Goal: Task Accomplishment & Management: Use online tool/utility

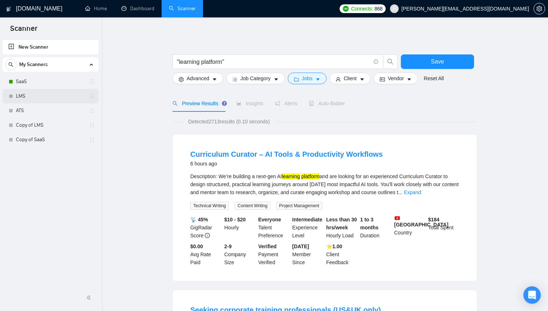
click at [38, 98] on link "LMS" at bounding box center [50, 96] width 69 height 15
click at [26, 96] on link "LMS" at bounding box center [50, 96] width 69 height 15
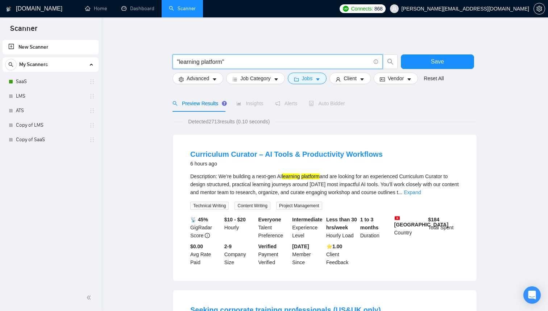
click at [224, 61] on input ""learning platform"" at bounding box center [274, 61] width 194 height 9
paste input "course builder"
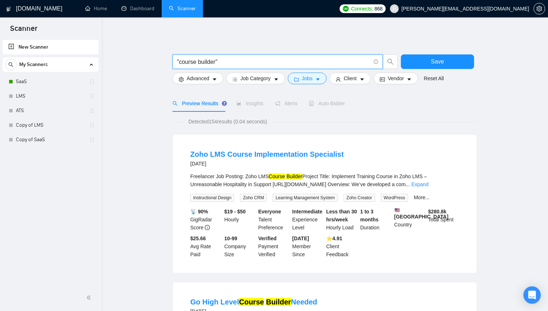
click at [223, 60] on input ""course builder"" at bounding box center [274, 61] width 194 height 9
paste input "SCORM"
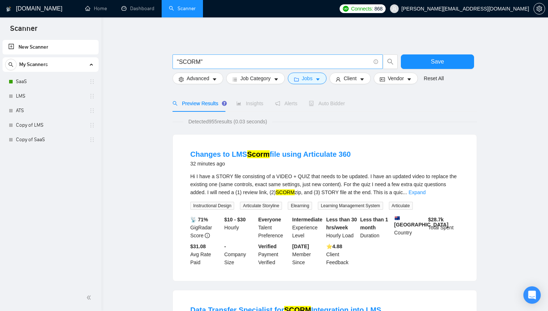
click at [216, 63] on input ""SCORM"" at bounding box center [274, 61] width 194 height 9
paste input "course marketplace"
type input ""course marketplace""
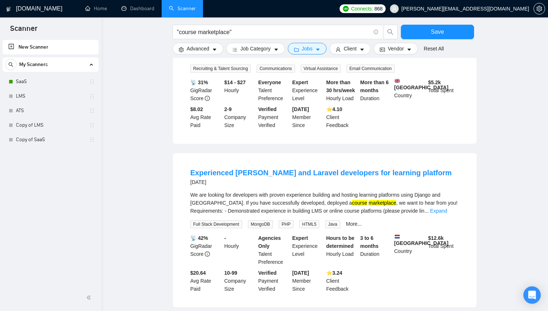
scroll to position [650, 0]
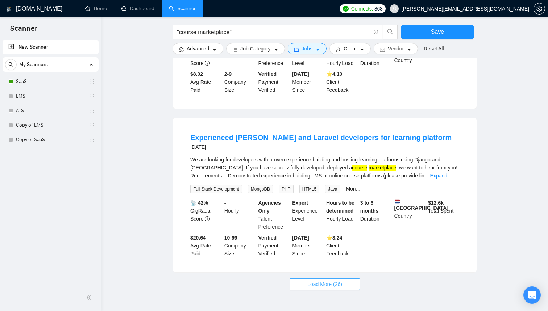
click at [352, 290] on button "Load More (26)" at bounding box center [325, 284] width 70 height 12
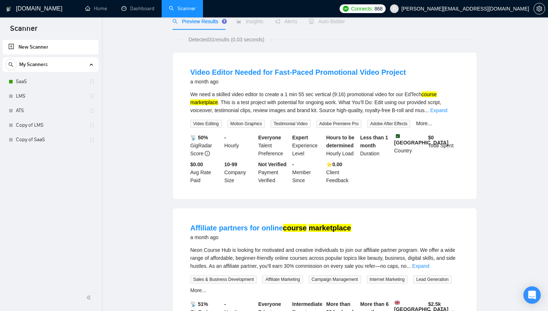
scroll to position [0, 0]
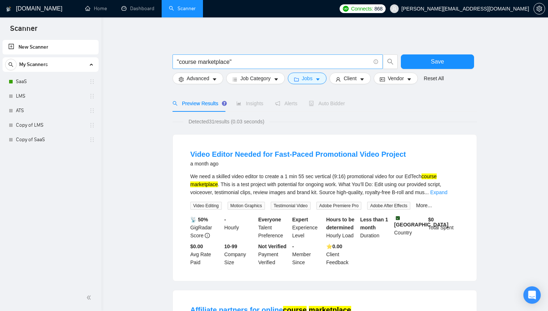
click at [231, 62] on input ""course marketplace"" at bounding box center [274, 61] width 194 height 9
paste input "quiz builder"
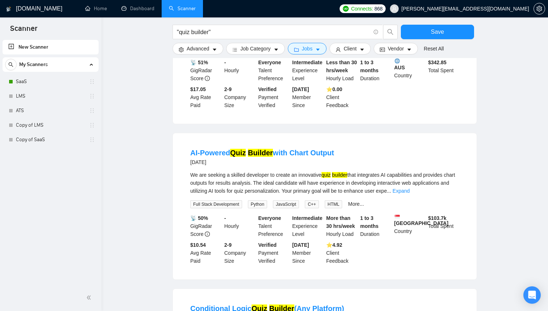
scroll to position [339, 0]
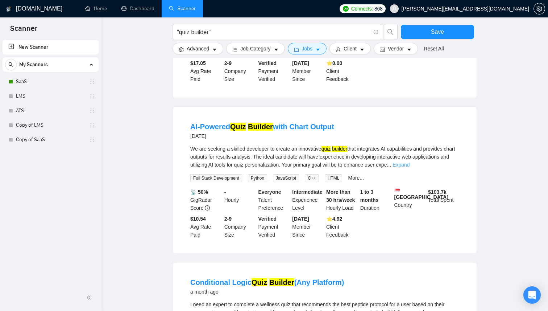
click at [410, 167] on link "Expand" at bounding box center [401, 165] width 17 height 6
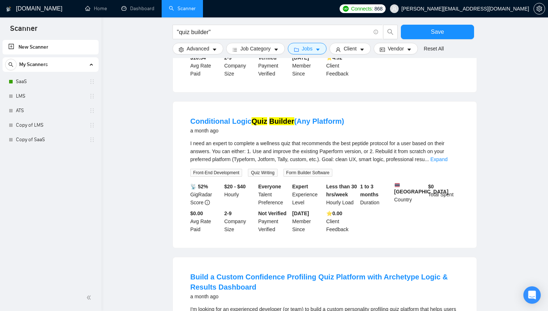
scroll to position [718, 0]
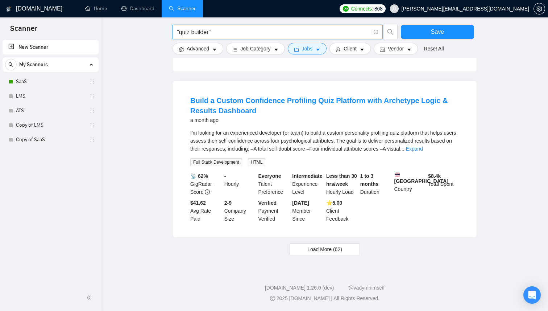
click at [200, 34] on input ""quiz builder"" at bounding box center [274, 32] width 194 height 9
click at [423, 149] on link "Expand" at bounding box center [414, 149] width 17 height 6
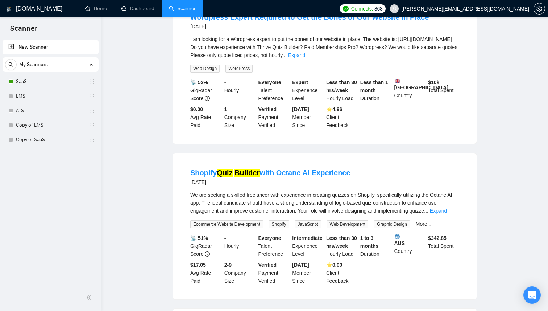
scroll to position [0, 0]
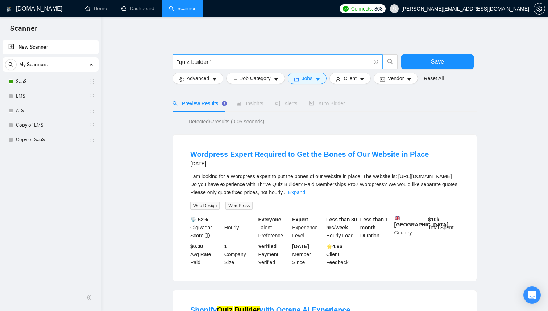
click at [218, 64] on input ""quiz builder"" at bounding box center [274, 61] width 194 height 9
click at [203, 61] on input ""quiz builder"" at bounding box center [274, 61] width 194 height 9
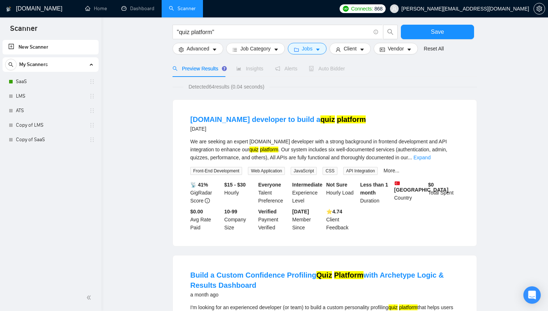
scroll to position [85, 0]
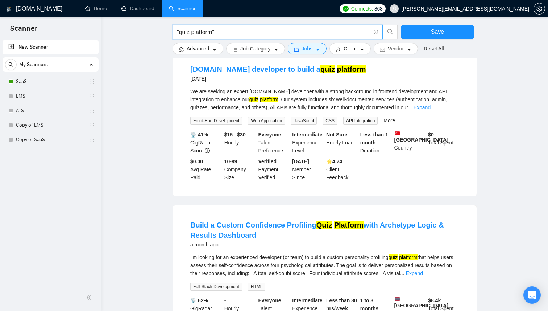
drag, startPoint x: 181, startPoint y: 34, endPoint x: 212, endPoint y: 34, distance: 31.2
click at [212, 34] on input ""quiz platform"" at bounding box center [274, 32] width 194 height 9
paste input "exam syste"
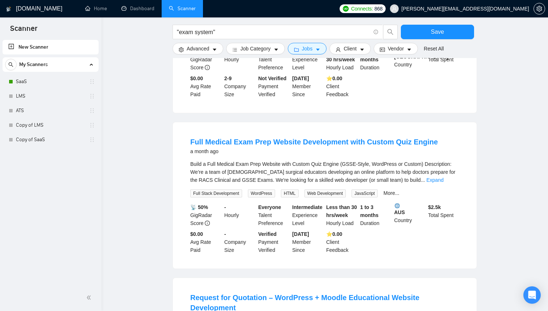
scroll to position [170, 0]
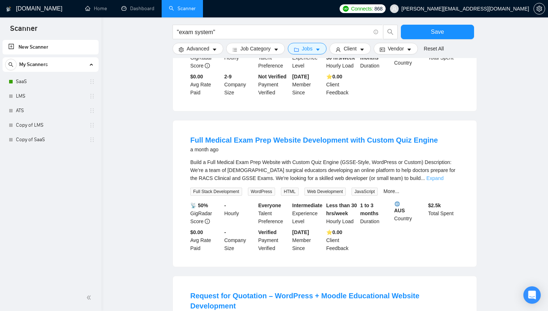
click at [443, 176] on link "Expand" at bounding box center [434, 178] width 17 height 6
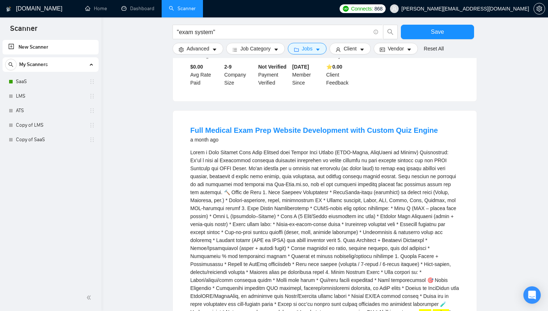
scroll to position [0, 0]
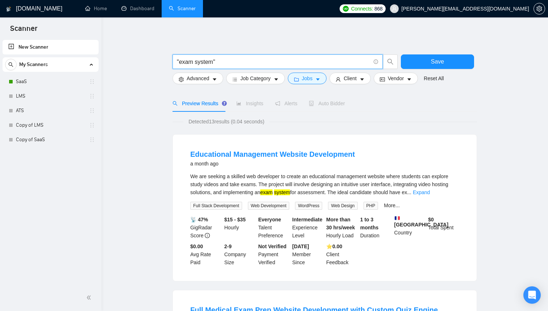
click at [213, 62] on input ""exam system"" at bounding box center [274, 61] width 194 height 9
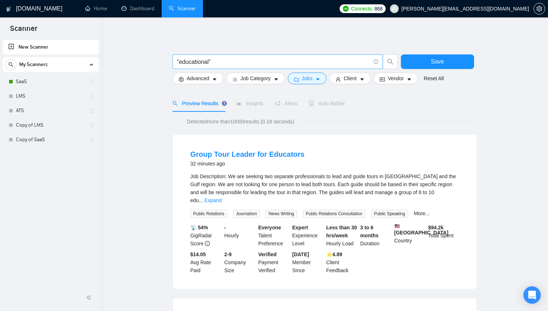
click at [230, 67] on span ""educational"" at bounding box center [278, 61] width 210 height 15
click at [230, 65] on input ""educational"" at bounding box center [274, 61] width 194 height 9
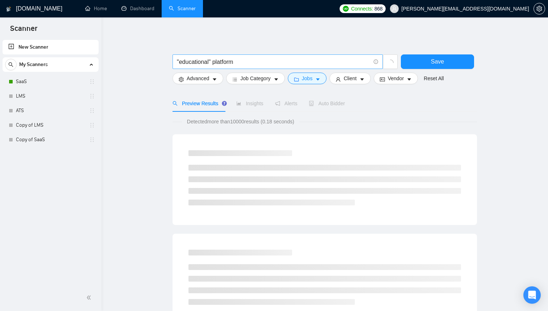
click at [215, 64] on input ""educational" platform" at bounding box center [274, 61] width 194 height 9
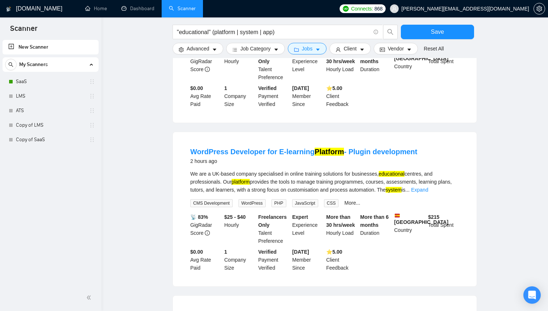
scroll to position [502, 0]
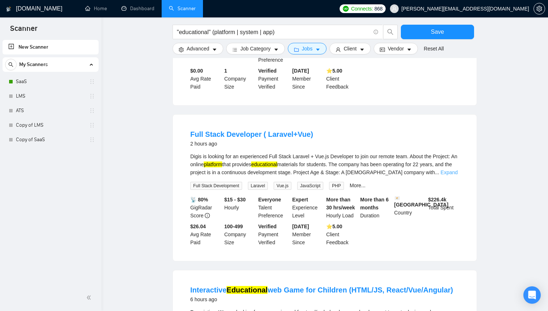
click at [450, 173] on link "Expand" at bounding box center [449, 172] width 17 height 6
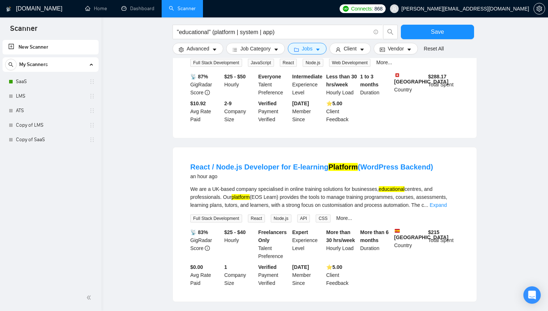
scroll to position [0, 0]
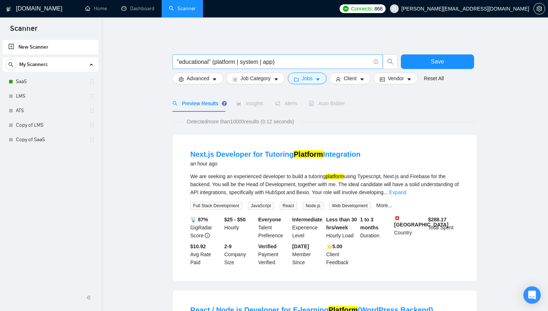
click at [301, 60] on input ""educational" (platform | system | app)" at bounding box center [274, 61] width 194 height 9
click at [202, 65] on input ""educational" (platform | system | app)" at bounding box center [274, 61] width 194 height 9
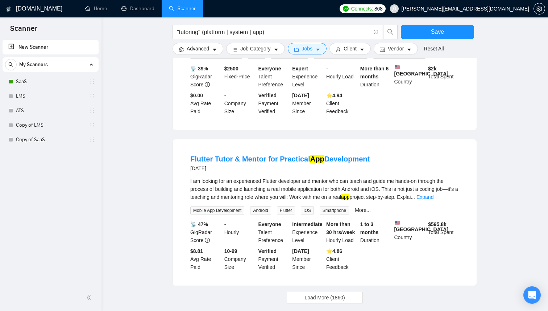
scroll to position [696, 0]
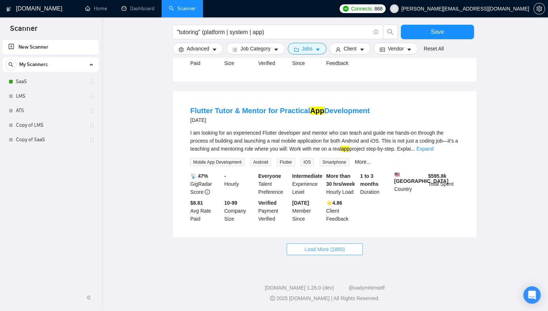
click at [322, 251] on span "Load More (1860)" at bounding box center [325, 249] width 40 height 8
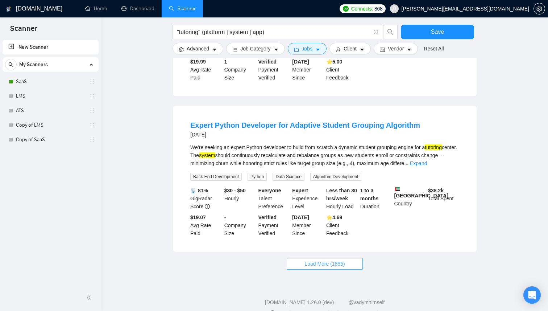
scroll to position [1498, 0]
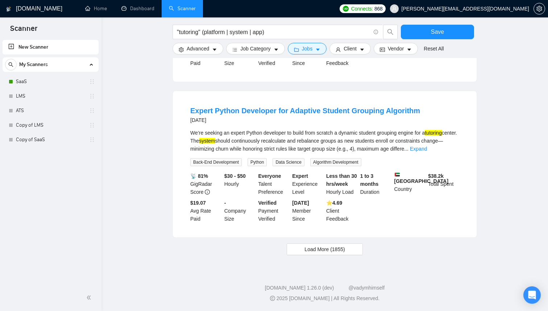
click at [330, 247] on span "Load More (1855)" at bounding box center [325, 249] width 40 height 8
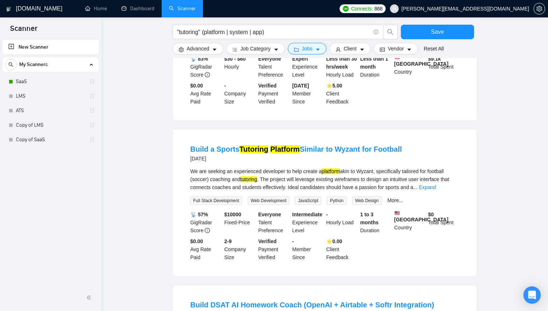
scroll to position [1783, 0]
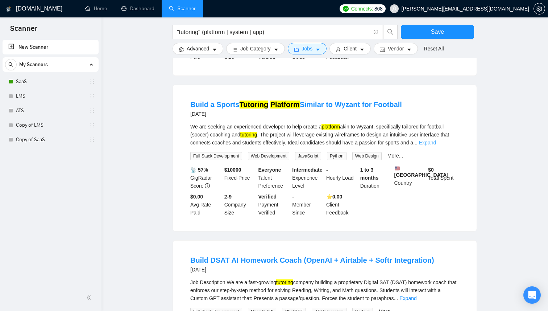
click at [436, 145] on link "Expand" at bounding box center [427, 143] width 17 height 6
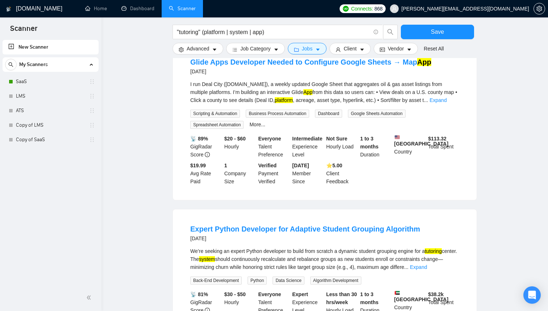
scroll to position [1296, 0]
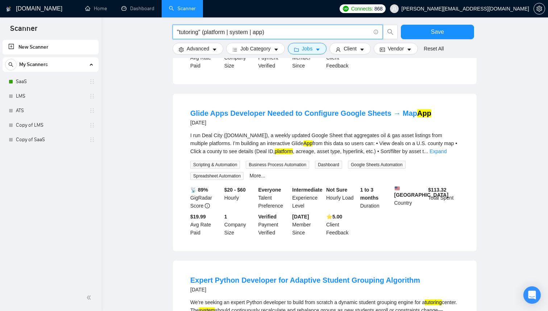
drag, startPoint x: 273, startPoint y: 33, endPoint x: 182, endPoint y: 33, distance: 90.6
click at [182, 33] on input ""tutoring" (platform | system | app)" at bounding box center [274, 32] width 194 height 9
click at [288, 37] on span ""tutoring" (platform | system | app)" at bounding box center [278, 32] width 210 height 15
click at [288, 35] on input ""tutoring" (platform | system | app)" at bounding box center [274, 32] width 194 height 9
click at [193, 29] on input ""tutoring" (platform | system | app)" at bounding box center [274, 32] width 194 height 9
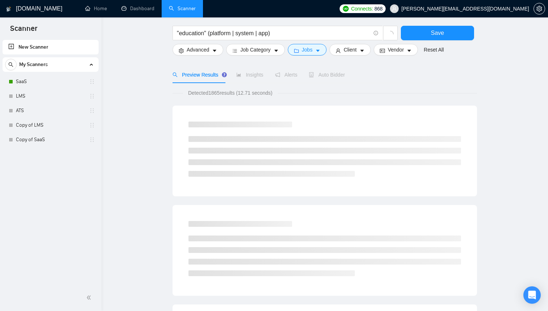
scroll to position [0, 0]
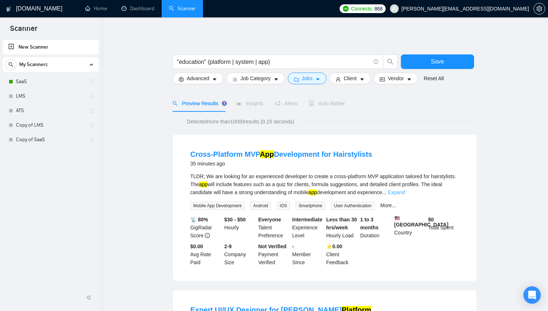
click at [405, 191] on link "Expand" at bounding box center [396, 192] width 17 height 6
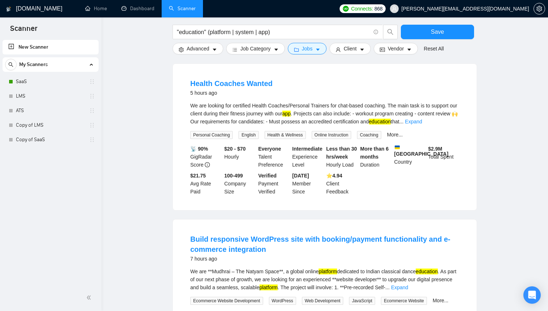
scroll to position [980, 0]
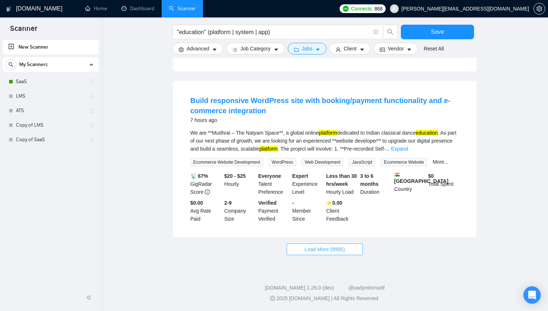
click at [330, 243] on button "Load More (9995)" at bounding box center [325, 249] width 76 height 12
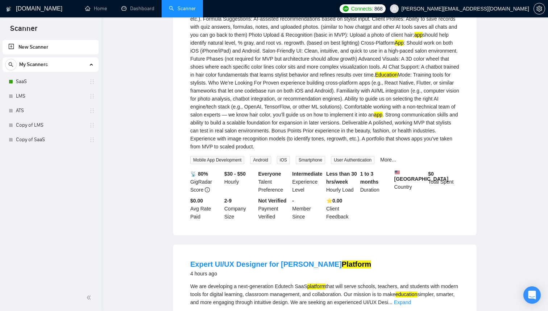
scroll to position [0, 0]
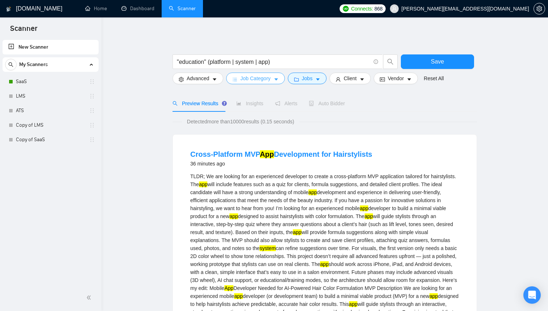
click at [275, 77] on button "Job Category" at bounding box center [255, 79] width 58 height 12
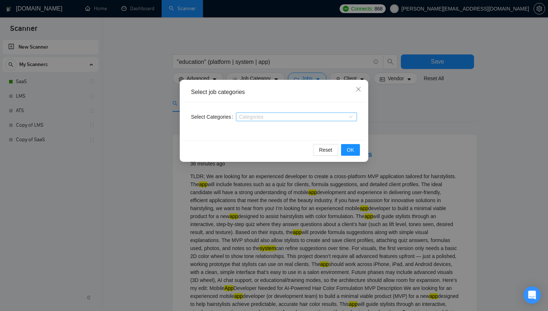
click at [265, 116] on div at bounding box center [293, 117] width 110 height 6
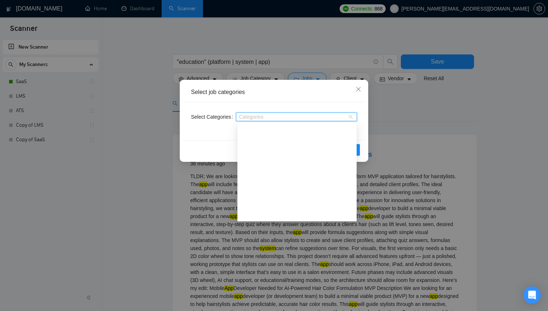
scroll to position [63, 0]
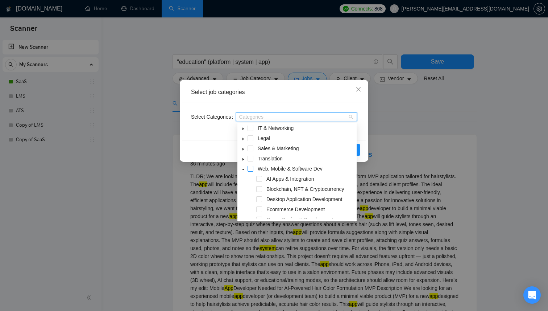
click at [251, 167] on span at bounding box center [251, 169] width 6 height 6
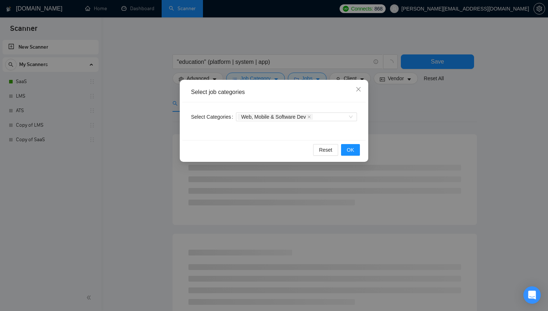
click at [193, 152] on div "Reset OK" at bounding box center [273, 149] width 183 height 19
click at [347, 151] on span "OK" at bounding box center [350, 150] width 7 height 8
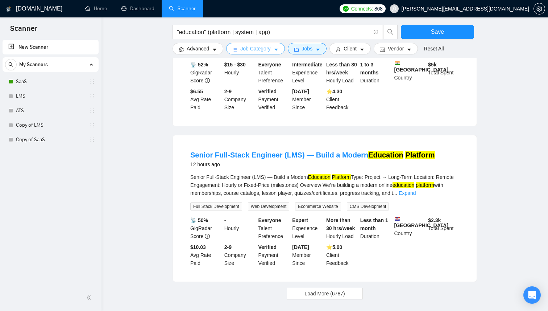
scroll to position [669, 0]
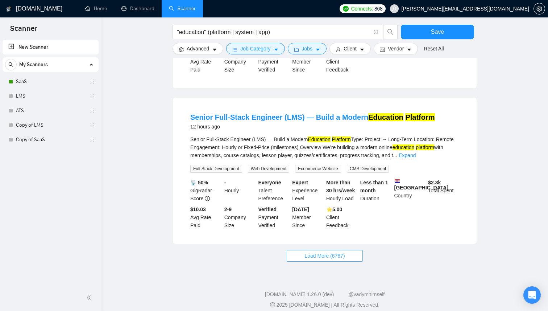
click at [341, 260] on span "Load More (6787)" at bounding box center [325, 256] width 40 height 8
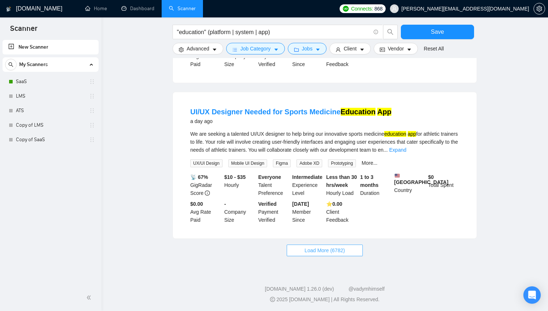
scroll to position [1488, 0]
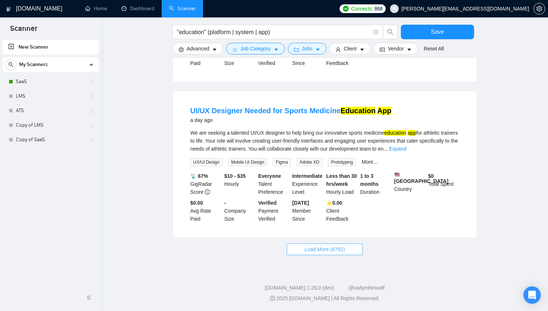
click at [324, 254] on button "Load More (6782)" at bounding box center [325, 249] width 76 height 12
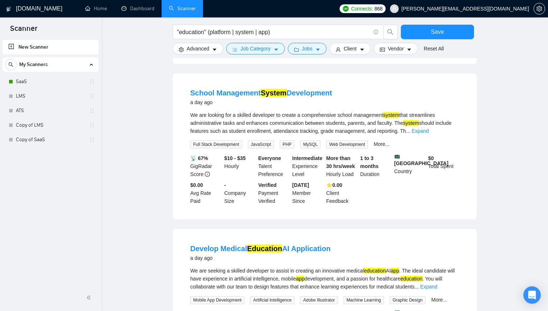
scroll to position [1655, 0]
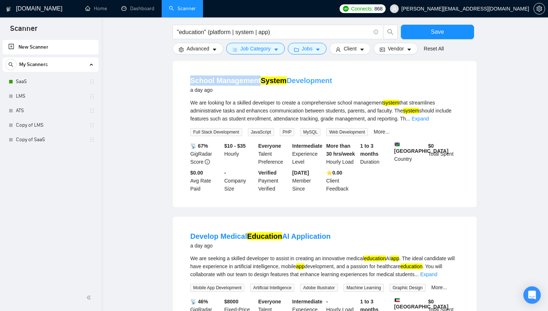
drag, startPoint x: 187, startPoint y: 99, endPoint x: 257, endPoint y: 100, distance: 70.7
click at [257, 100] on li "School Management System Development a day ago We are looking for a skilled dev…" at bounding box center [325, 134] width 286 height 129
copy link "School Management"
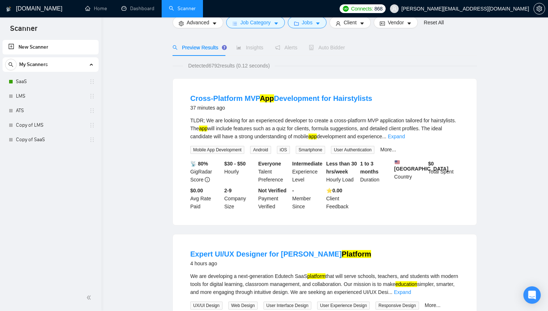
scroll to position [0, 0]
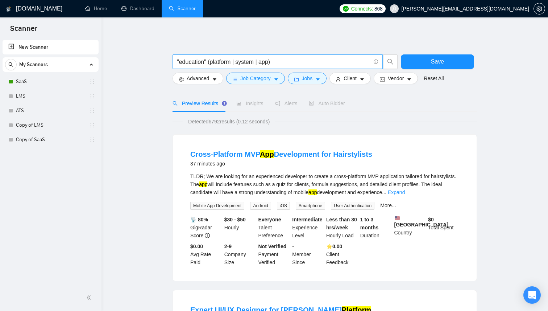
click at [203, 61] on input ""education" (platform | system | app)" at bounding box center [274, 61] width 194 height 9
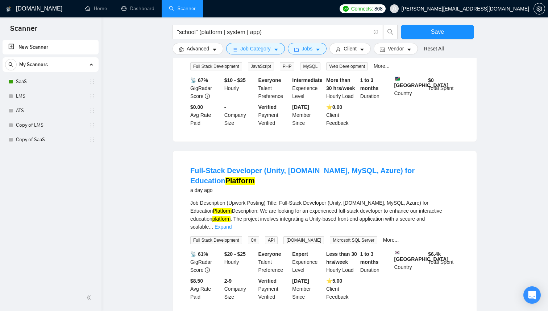
scroll to position [675, 0]
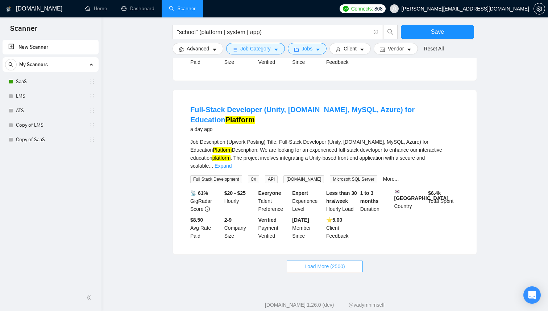
click at [315, 260] on button "Load More (2500)" at bounding box center [325, 266] width 76 height 12
click at [232, 163] on link "Expand" at bounding box center [223, 166] width 17 height 6
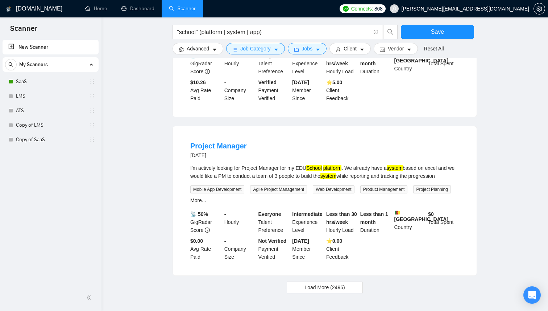
scroll to position [1636, 0]
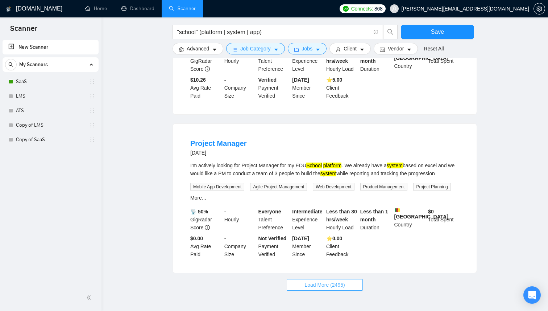
click at [335, 290] on button "Load More (2495)" at bounding box center [325, 285] width 76 height 12
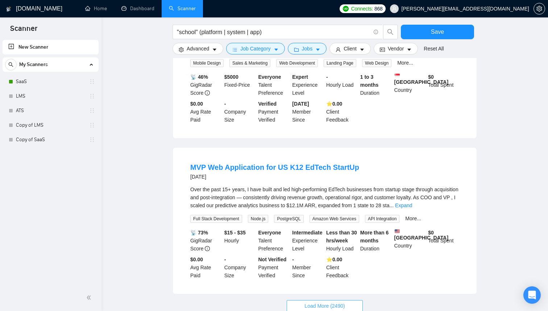
scroll to position [2437, 0]
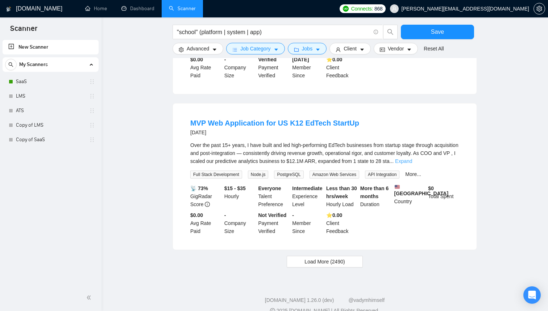
click at [412, 164] on link "Expand" at bounding box center [403, 161] width 17 height 6
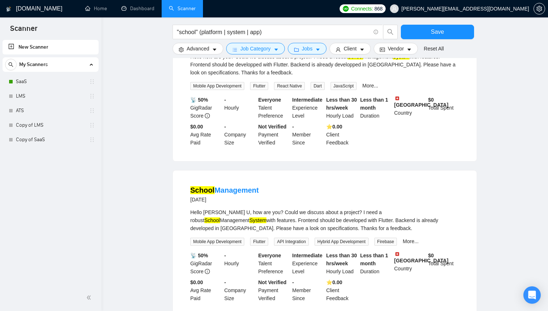
scroll to position [1153, 0]
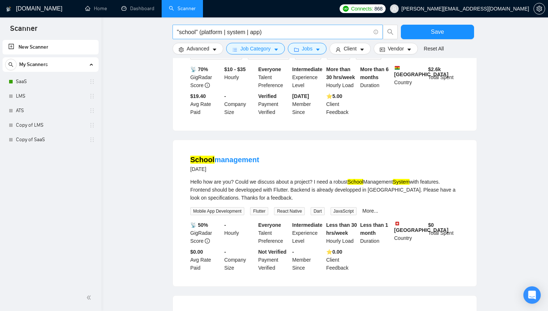
click at [189, 30] on input ""school" (platform | system | app)" at bounding box center [274, 32] width 194 height 9
click at [127, 121] on main ""K-12" (platform | system | app) Save Advanced Job Category Jobs Client Vendor …" at bounding box center [324, 281] width 423 height 2811
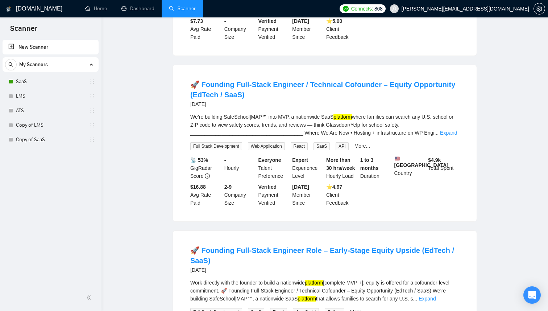
scroll to position [0, 0]
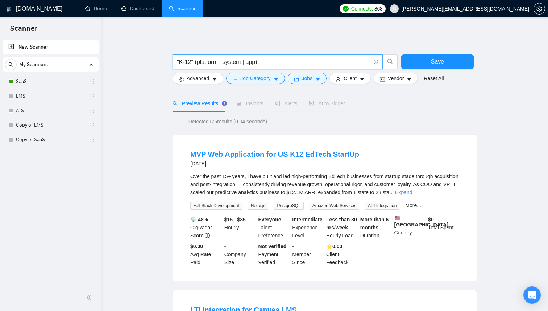
click at [193, 61] on input ""K-12" (platform | system | app)" at bounding box center [274, 61] width 194 height 9
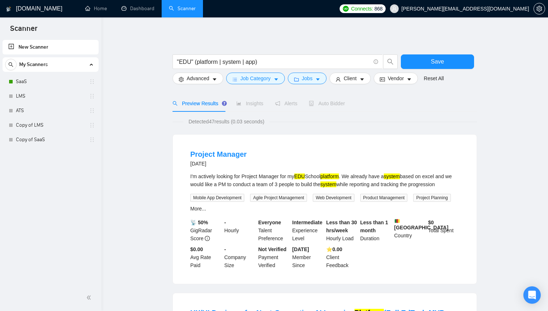
click at [249, 104] on span "Insights" at bounding box center [249, 103] width 27 height 6
click at [185, 61] on input ""EDU" (platform | system | app)" at bounding box center [274, 61] width 194 height 9
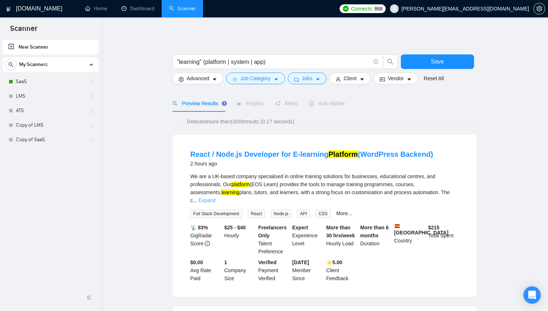
click at [216, 197] on link "Expand" at bounding box center [207, 200] width 17 height 6
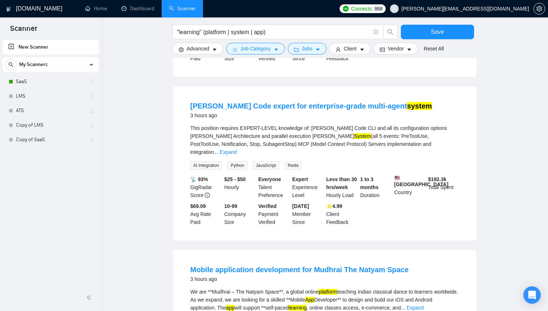
scroll to position [708, 0]
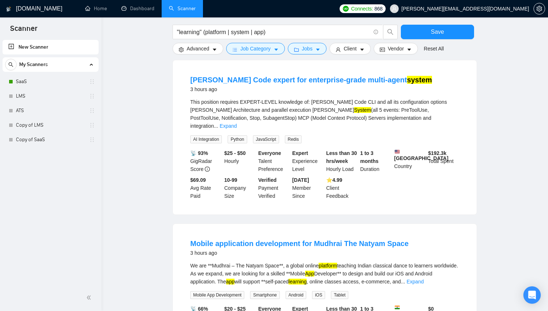
click at [446, 120] on div "This position requires EXPERT-LEVEL knowledge of: [PERSON_NAME] Code CLI and al…" at bounding box center [324, 114] width 269 height 32
click at [237, 123] on link "Expand" at bounding box center [228, 126] width 17 height 6
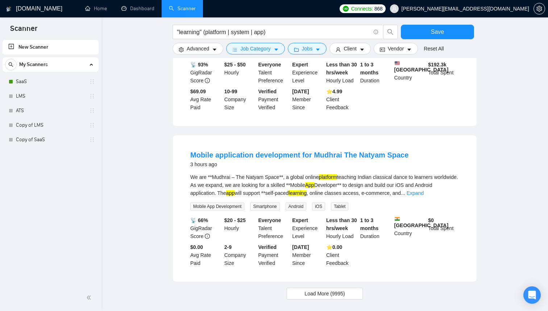
scroll to position [995, 0]
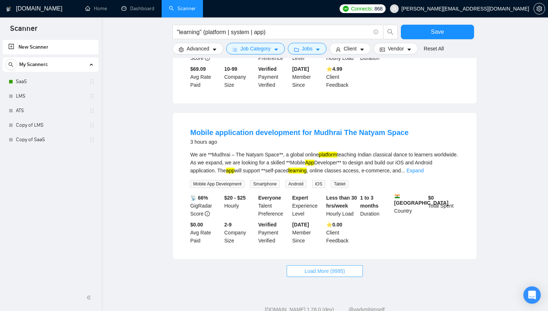
click at [330, 275] on span "Load More (9995)" at bounding box center [325, 271] width 40 height 8
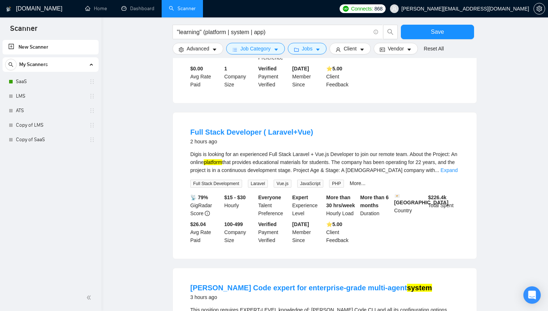
scroll to position [33, 0]
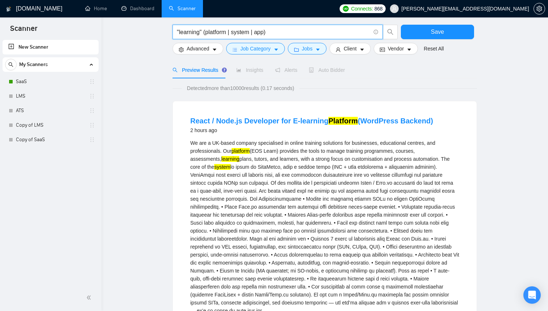
click at [193, 31] on input ""learning" (platform | system | app)" at bounding box center [274, 32] width 194 height 9
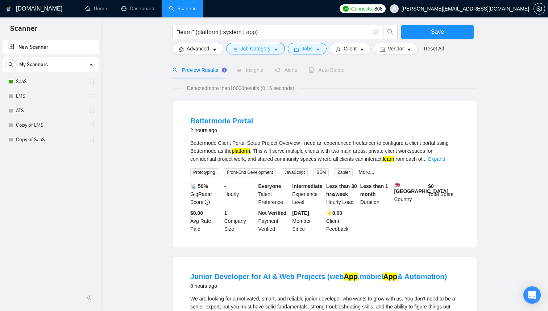
click at [259, 71] on span "Insights" at bounding box center [249, 70] width 27 height 6
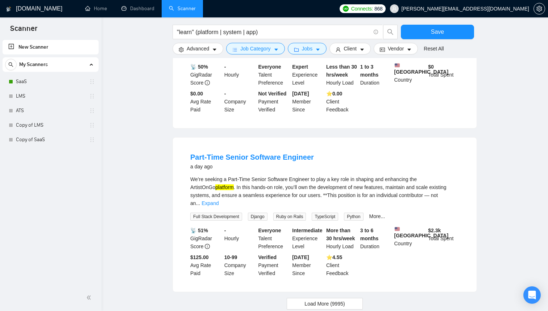
scroll to position [701, 0]
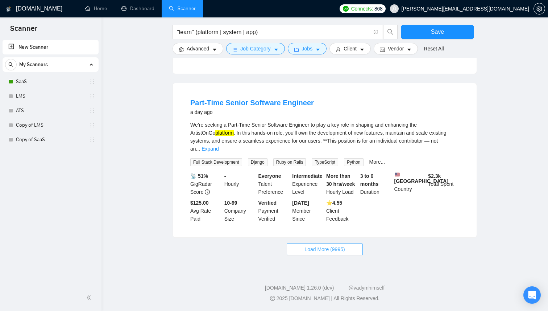
click at [301, 248] on button "Load More (9995)" at bounding box center [325, 249] width 76 height 12
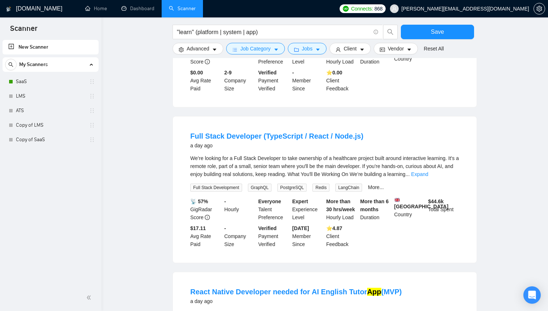
scroll to position [1009, 0]
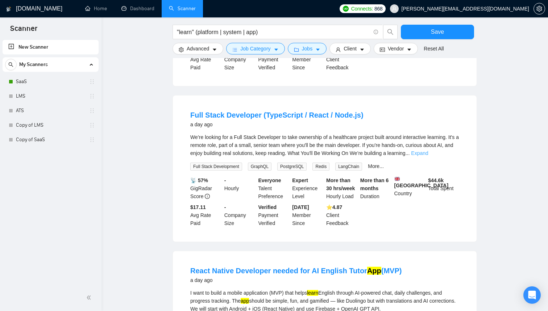
click at [428, 156] on link "Expand" at bounding box center [419, 153] width 17 height 6
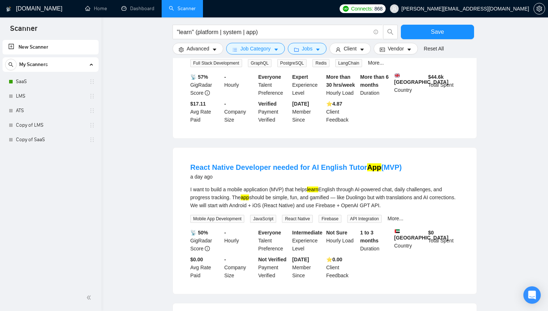
scroll to position [1291, 0]
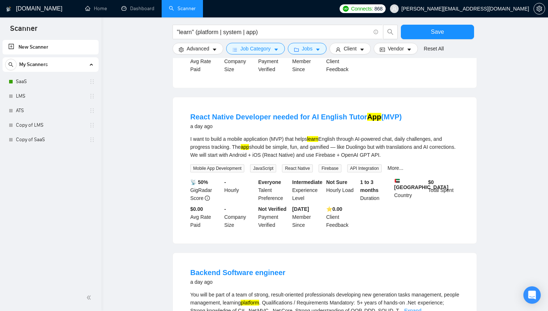
click at [397, 156] on div "I want to build a mobile application (MVP) that helps learn English through AI-…" at bounding box center [324, 147] width 269 height 24
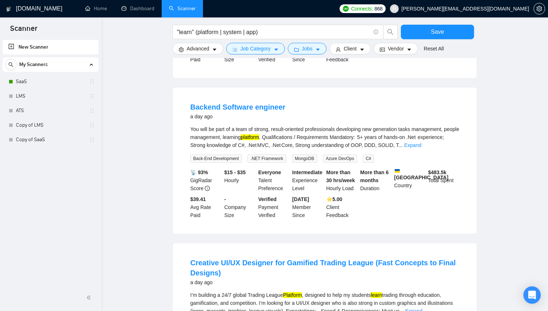
scroll to position [1497, 0]
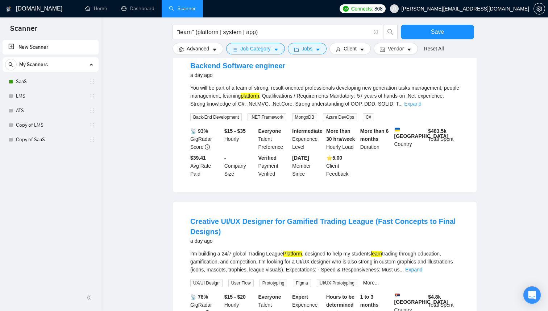
click at [421, 107] on link "Expand" at bounding box center [412, 104] width 17 height 6
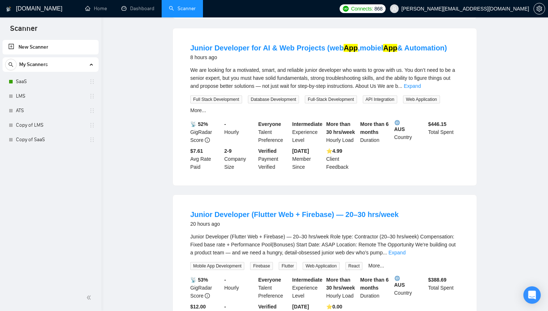
scroll to position [0, 0]
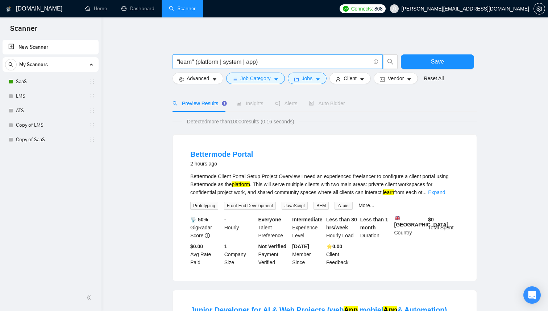
click at [189, 62] on input ""learn" (platform | system | app)" at bounding box center [274, 61] width 194 height 9
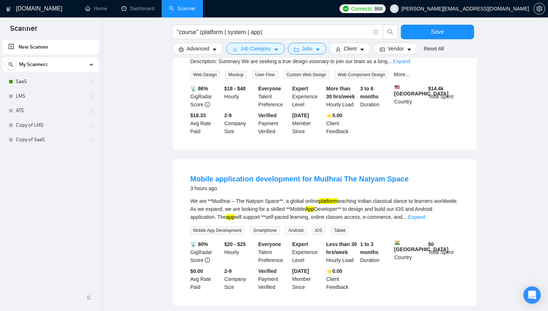
scroll to position [301, 0]
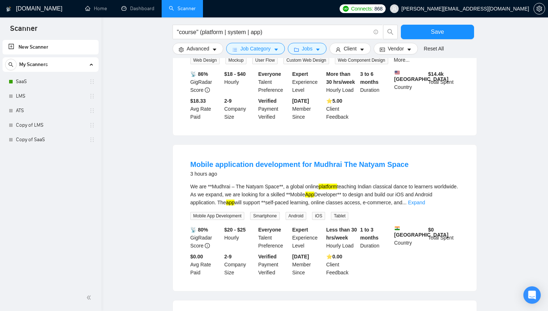
click at [446, 206] on div "We are **Mudhrai – The Natyam Space**, a global online platform teaching Indian…" at bounding box center [324, 194] width 269 height 24
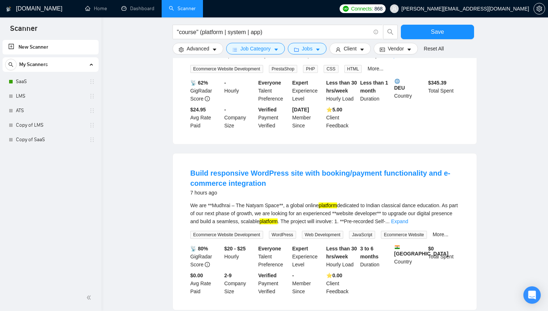
scroll to position [695, 0]
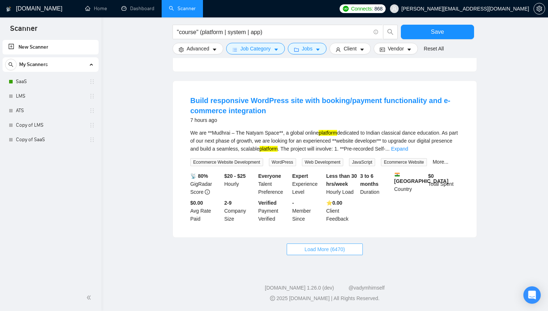
click at [344, 249] on span "Load More (6470)" at bounding box center [325, 249] width 40 height 8
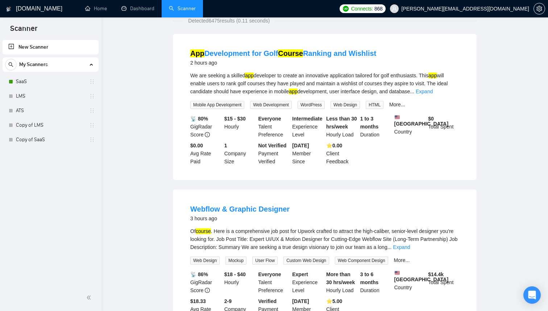
scroll to position [0, 0]
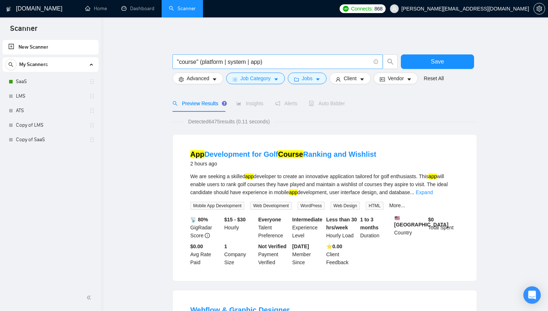
click at [189, 59] on input ""course" (platform | system | app)" at bounding box center [274, 61] width 194 height 9
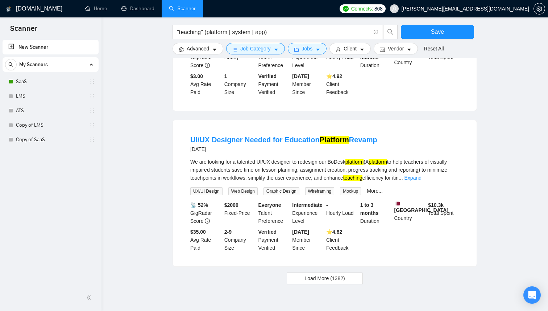
scroll to position [680, 0]
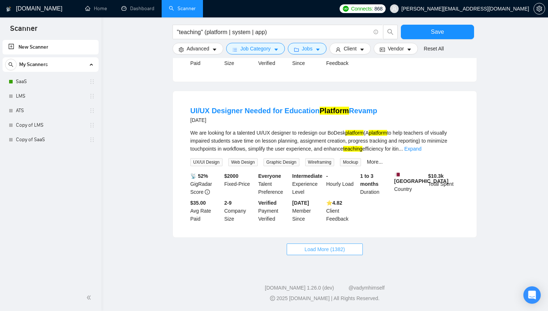
click at [346, 251] on button "Load More (1382)" at bounding box center [325, 249] width 76 height 12
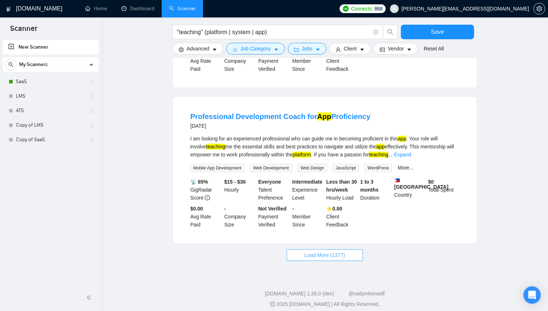
scroll to position [1457, 0]
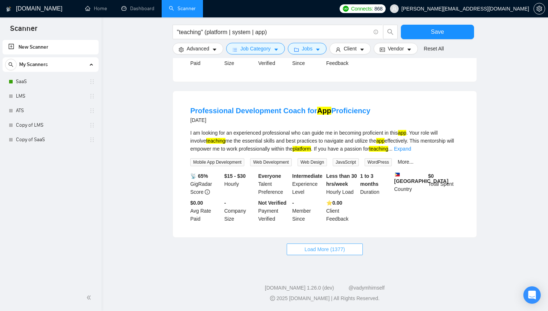
click at [310, 253] on span "Load More (1377)" at bounding box center [325, 249] width 40 height 8
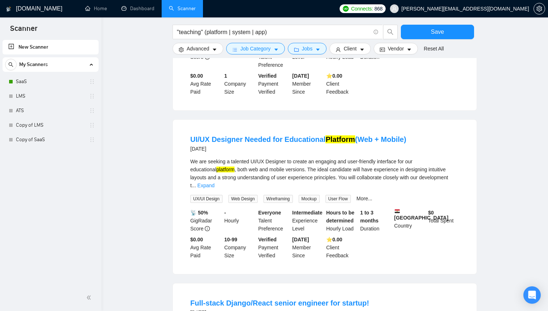
scroll to position [1818, 0]
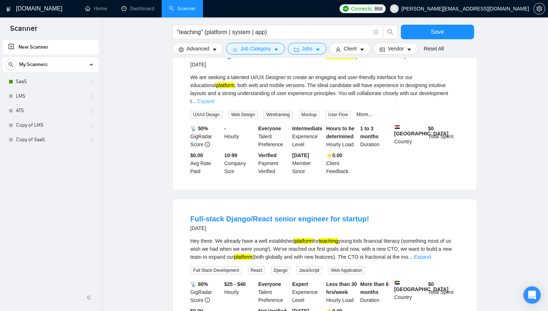
click at [215, 104] on link "Expand" at bounding box center [206, 101] width 17 height 6
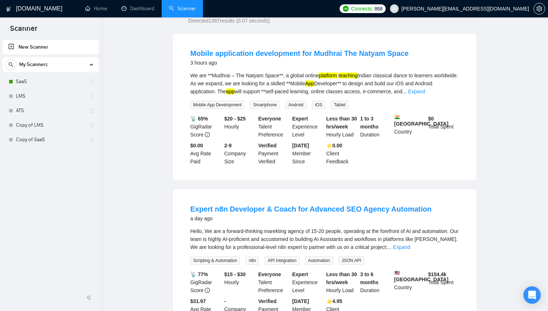
scroll to position [0, 0]
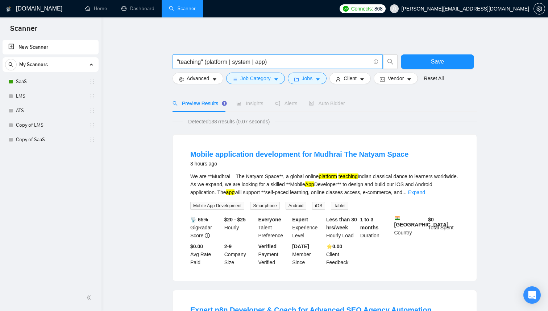
click at [191, 62] on input ""teaching" (platform | system | app)" at bounding box center [274, 61] width 194 height 9
type input ""teach" (platform | system | app)"
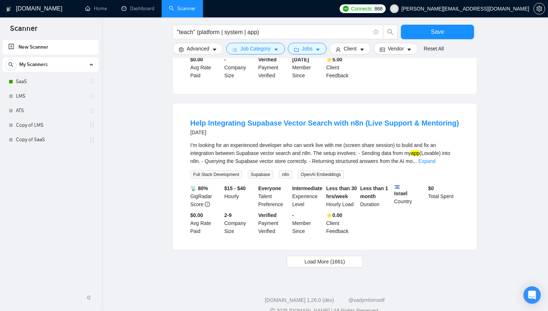
scroll to position [685, 0]
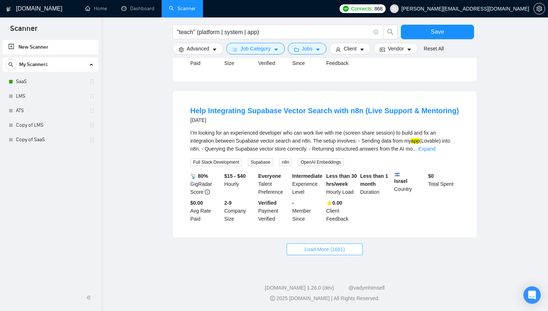
click at [340, 253] on button "Load More (1661)" at bounding box center [325, 249] width 76 height 12
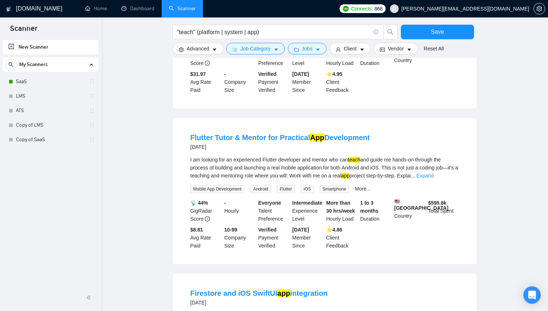
scroll to position [0, 0]
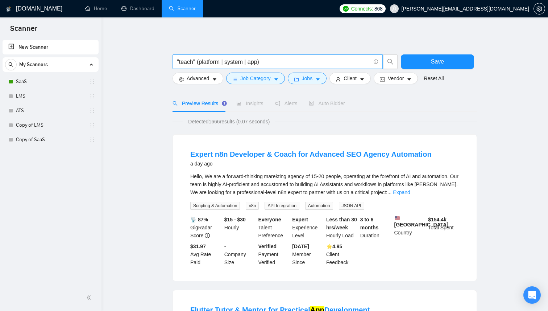
click at [189, 63] on input ""teach" (platform | system | app)" at bounding box center [274, 61] width 194 height 9
paste input "assessment tool"
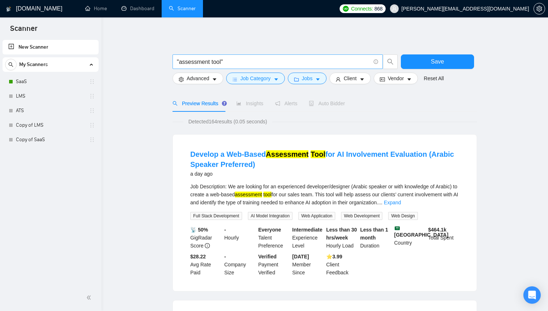
click at [220, 63] on input ""assessment tool"" at bounding box center [274, 61] width 194 height 9
paste input "interactive learning"
type input ""interactive learning""
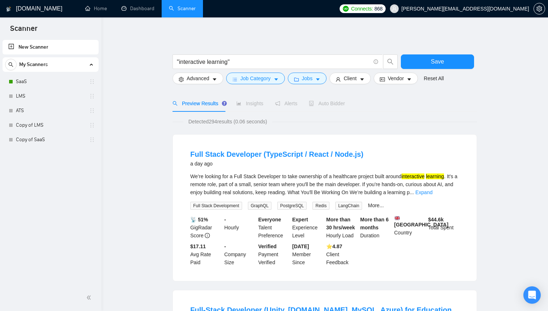
click at [445, 195] on div "We’re looking for a Full Stack Developer to take ownership of a healthcare proj…" at bounding box center [324, 184] width 269 height 24
click at [433, 191] on link "Expand" at bounding box center [423, 192] width 17 height 6
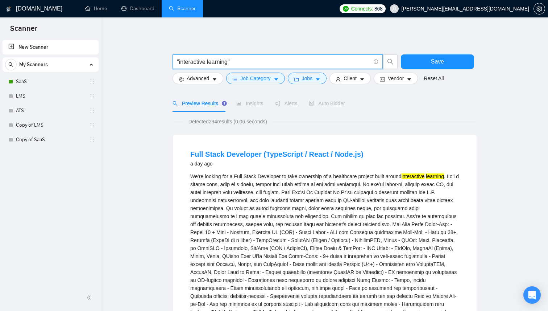
click at [236, 59] on input ""interactive learning"" at bounding box center [274, 61] width 194 height 9
click at [134, 12] on link "Dashboard" at bounding box center [137, 8] width 33 height 6
click at [236, 65] on input ""interactive learning"" at bounding box center [274, 61] width 194 height 9
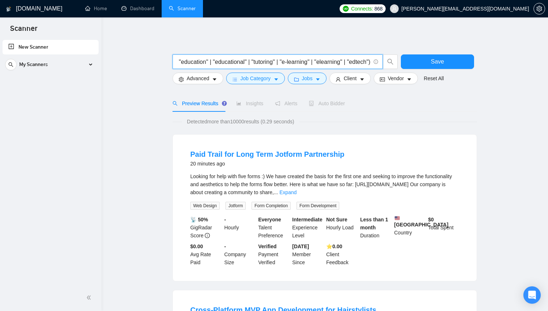
scroll to position [0, 70]
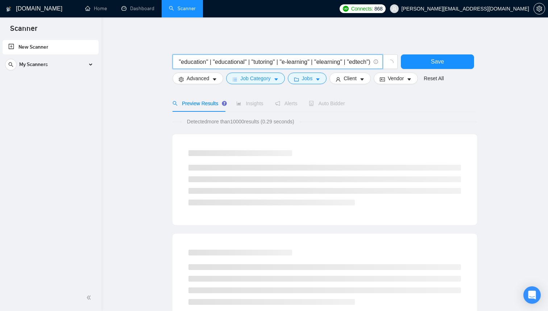
click at [328, 63] on input "("learning" | "teaching" | "education" | "educational" | "tutoring" | "e-learni…" at bounding box center [274, 61] width 194 height 9
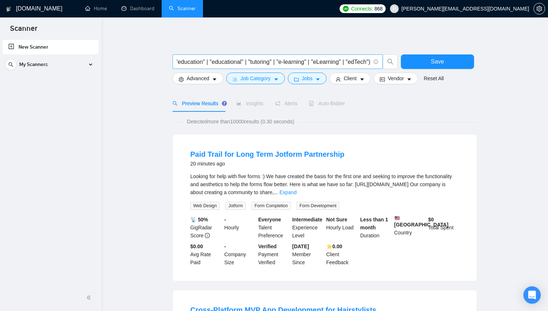
scroll to position [0, 0]
click at [263, 61] on input "("learning" | "teaching" | "education" | "educational" | "tutoring" | "e-learni…" at bounding box center [274, 61] width 194 height 9
click at [239, 61] on input "("learning" | "teaching" | "education" | "educational" | "tutoring" | "e-learni…" at bounding box center [274, 61] width 194 height 9
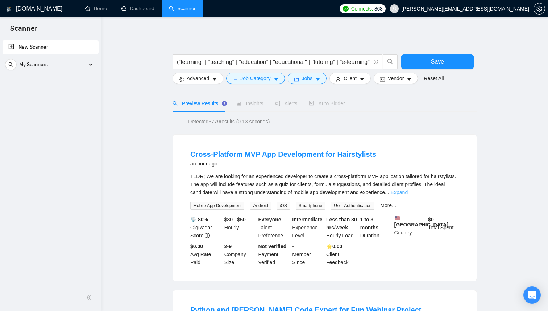
click at [408, 189] on link "Expand" at bounding box center [399, 192] width 17 height 6
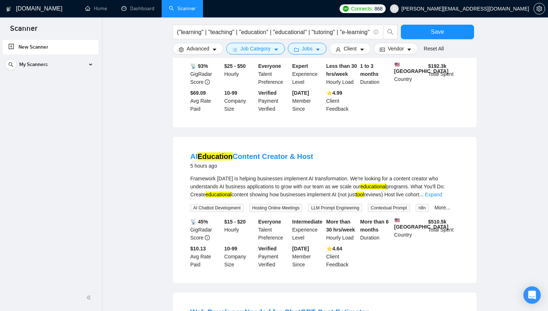
scroll to position [775, 0]
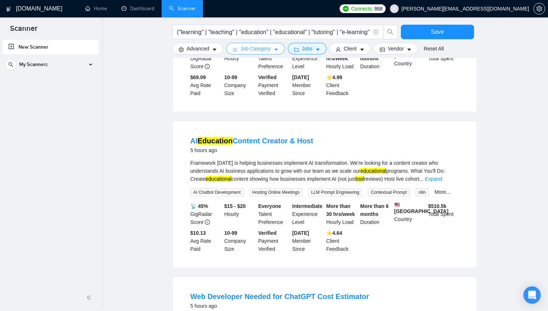
click at [281, 53] on button "Job Category" at bounding box center [255, 49] width 58 height 12
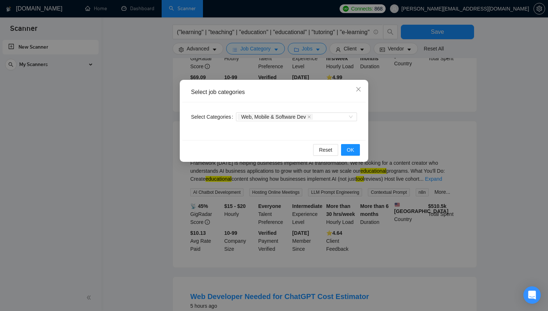
click at [137, 180] on div "Select job categories Select Categories Web, Mobile & Software Dev Reset OK" at bounding box center [274, 155] width 548 height 311
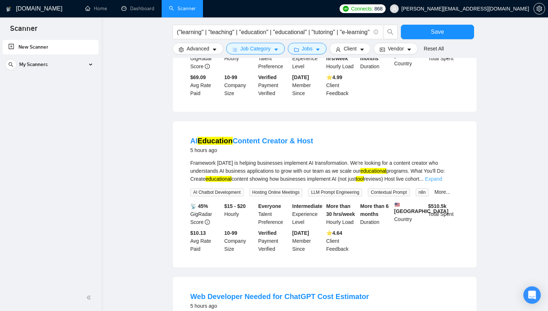
click at [442, 182] on link "Expand" at bounding box center [433, 179] width 17 height 6
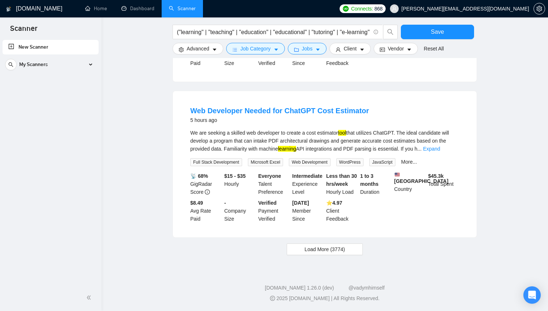
scroll to position [1031, 0]
click at [440, 146] on link "Expand" at bounding box center [431, 149] width 17 height 6
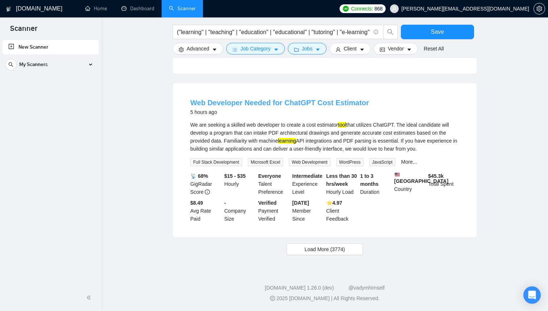
click at [278, 104] on link "Web Developer Needed for ChatGPT Cost Estimator" at bounding box center [279, 103] width 179 height 8
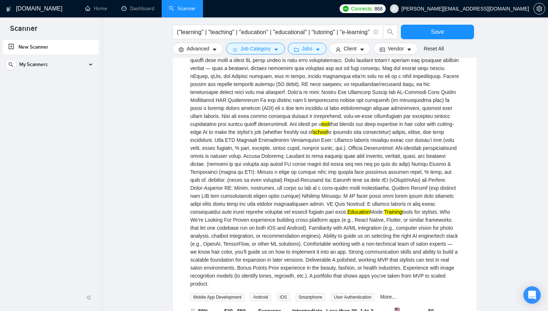
scroll to position [0, 0]
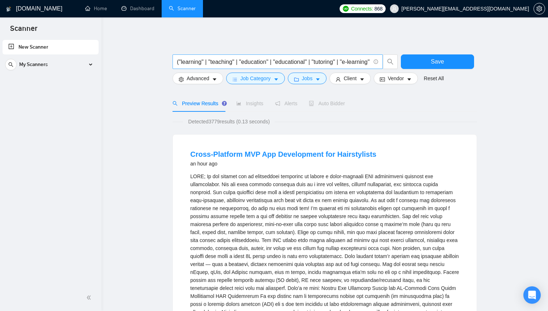
click at [265, 66] on input "("learning" | "teaching" | "education" | "educational" | "tutoring" | "e-learni…" at bounding box center [274, 61] width 194 height 9
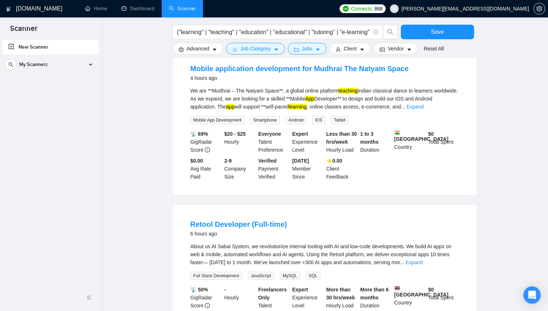
scroll to position [678, 0]
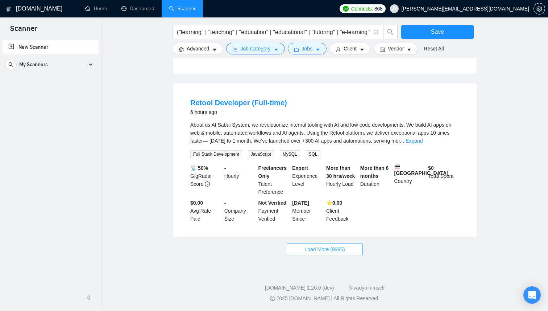
click at [342, 253] on span "Load More (9995)" at bounding box center [325, 249] width 40 height 8
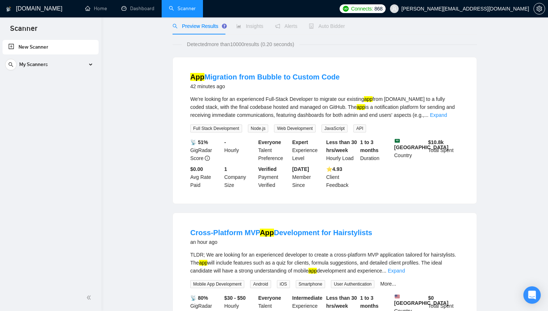
scroll to position [0, 0]
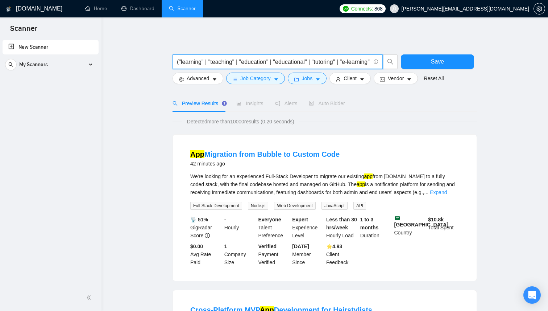
click at [278, 61] on input "("learning" | "teaching" | "education" | "educational" | "tutoring" | "e-learni…" at bounding box center [274, 61] width 194 height 9
click at [280, 60] on input "("learning" | "teaching" | "education" | "educational" | "tutoring" | "e-learni…" at bounding box center [274, 61] width 194 height 9
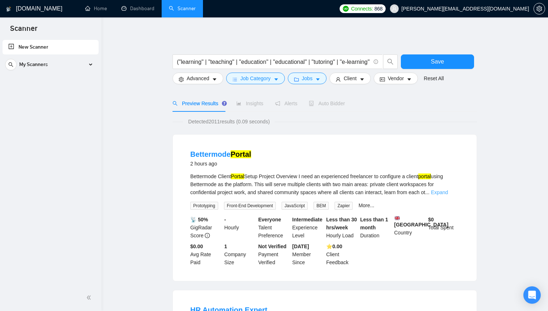
click at [445, 193] on link "Expand" at bounding box center [439, 192] width 17 height 6
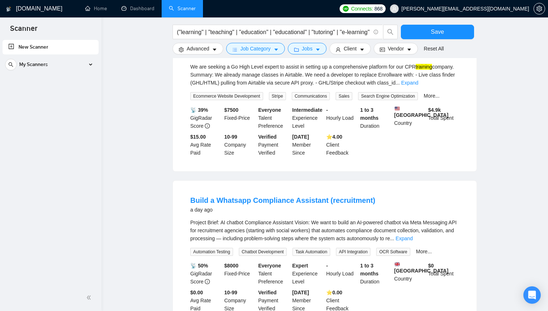
scroll to position [1046, 0]
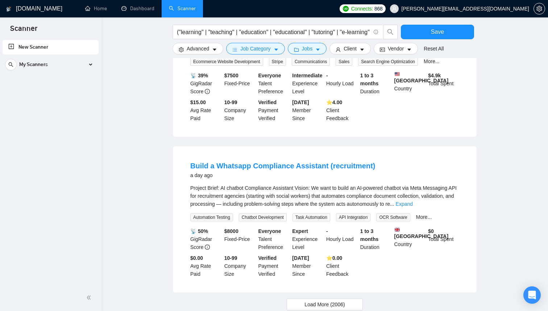
click at [332, 299] on div "Load More (2006)" at bounding box center [325, 304] width 305 height 12
click at [334, 300] on span "Load More (2006)" at bounding box center [325, 304] width 40 height 8
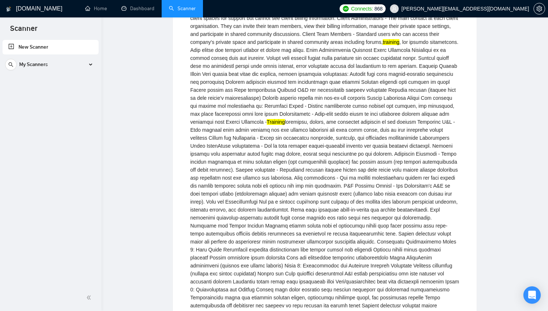
scroll to position [0, 0]
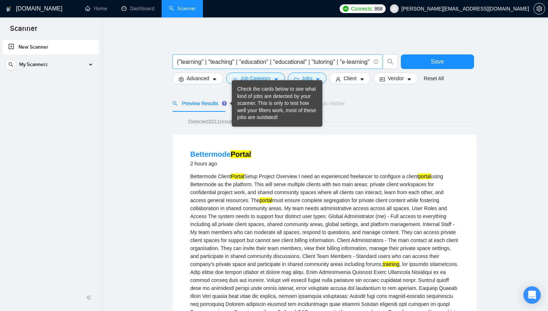
click at [279, 60] on input "("learning" | "teaching" | "education" | "educational" | "tutoring" | "e-learni…" at bounding box center [274, 61] width 194 height 9
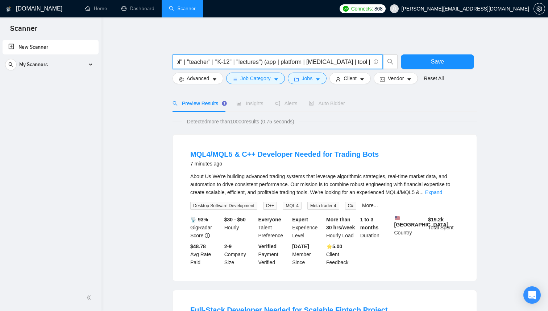
scroll to position [0, 319]
type input "("learning" | "teaching" | "education" | "educational" | "tutoring" | "e-learni…"
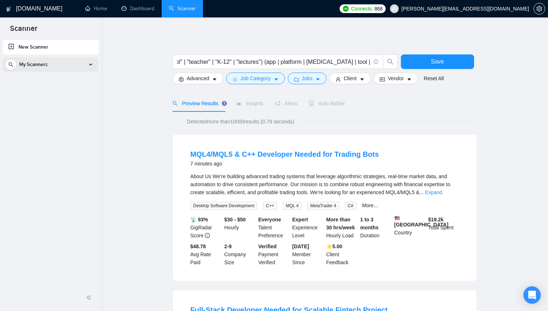
scroll to position [0, 0]
click at [90, 67] on div "My Scanners" at bounding box center [50, 64] width 91 height 15
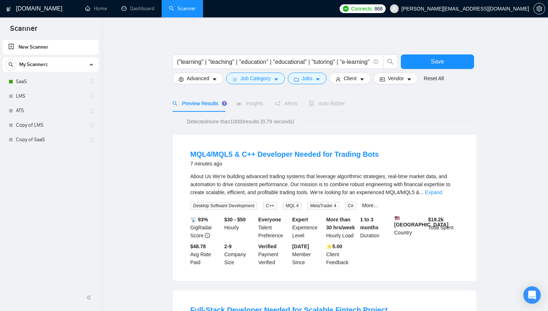
click at [436, 59] on span "Save" at bounding box center [437, 61] width 13 height 9
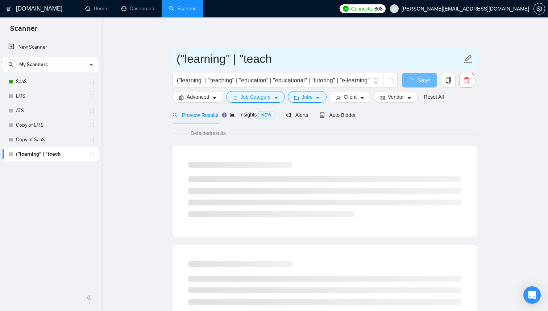
click at [209, 57] on input "("learning" | "teach" at bounding box center [320, 59] width 286 height 18
type input "LMS V2"
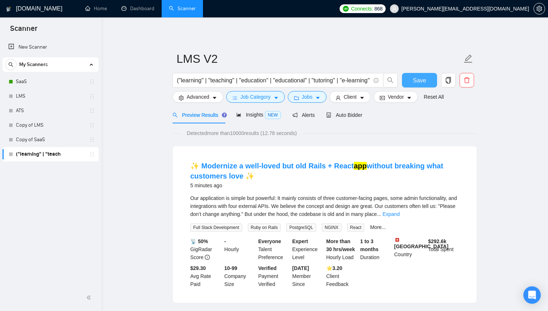
click at [425, 80] on span "Save" at bounding box center [419, 80] width 13 height 9
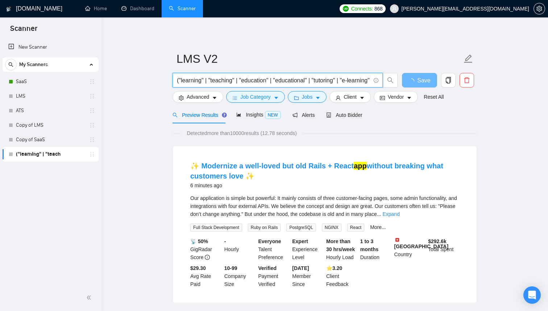
click at [294, 77] on input "("learning" | "teaching" | "education" | "educational" | "tutoring" | "e-learni…" at bounding box center [274, 80] width 194 height 9
click at [178, 80] on input "("learning" | "teaching" | "education" | "educational" | "tutoring" | "e-learni…" at bounding box center [274, 80] width 194 height 9
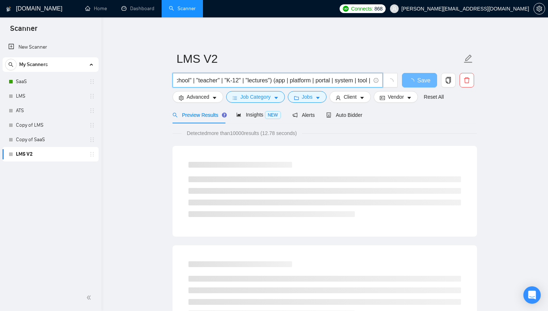
scroll to position [0, 338]
click at [337, 82] on input "("lms" | "learning" | "teaching" | "education" | "educational" | "tutoring" | "…" at bounding box center [274, 80] width 194 height 9
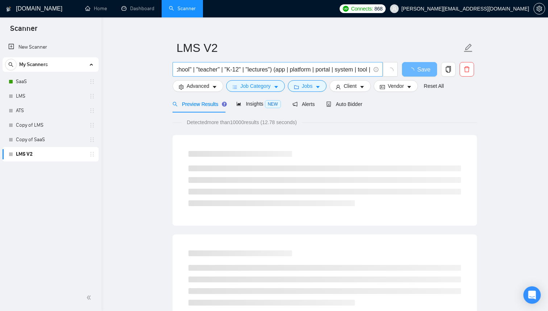
scroll to position [0, 0]
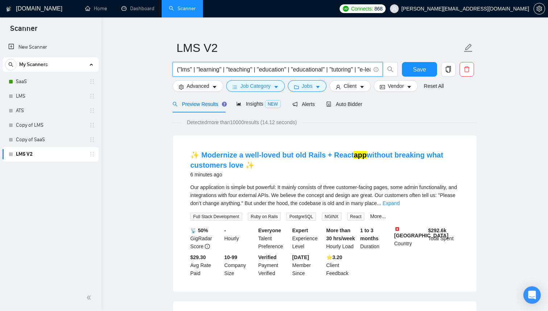
click at [316, 74] on input "("lms" | "learning" | "teaching" | "education" | "educational" | "tutoring" | "…" at bounding box center [274, 69] width 194 height 9
paste input "software"
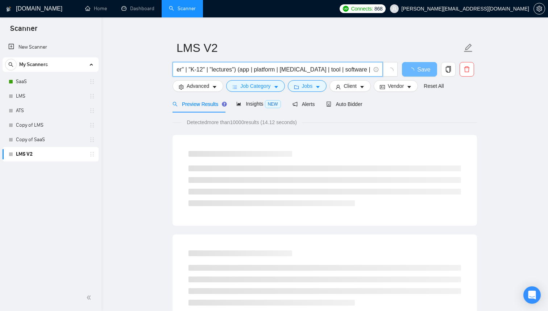
scroll to position [0, 0]
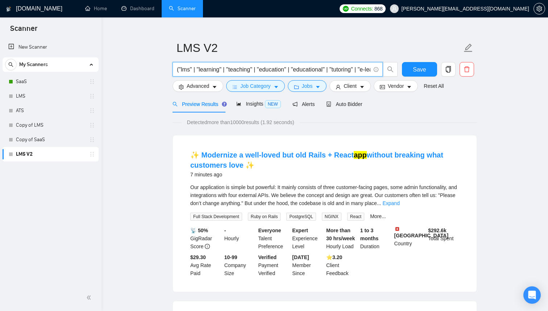
click at [295, 69] on input "("lms" | "learning" | "teaching" | "education" | "educational" | "tutoring" | "…" at bounding box center [274, 69] width 194 height 9
paste input "application"
type input "("lms" | "learning" | "teaching" | "education" | "educational" | "tutoring" | "…"
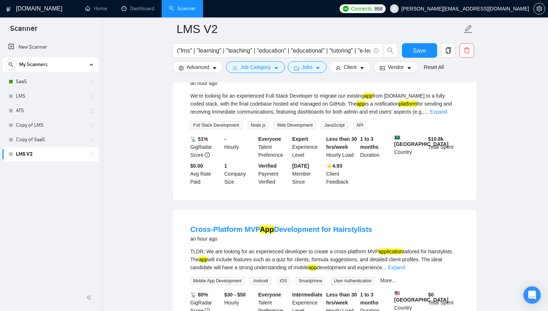
scroll to position [153, 0]
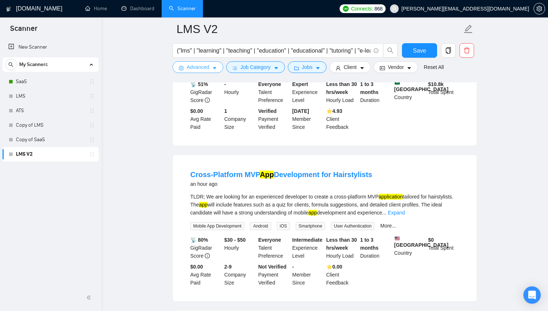
click at [215, 65] on button "Advanced" at bounding box center [198, 67] width 51 height 12
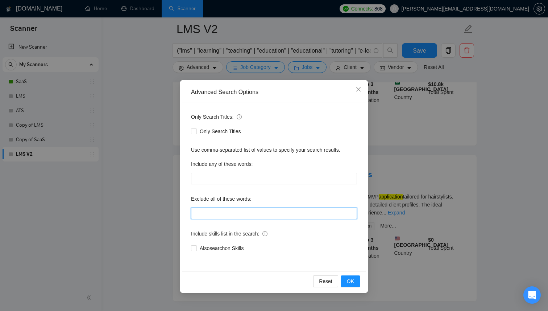
click at [222, 212] on input "text" at bounding box center [274, 213] width 166 height 12
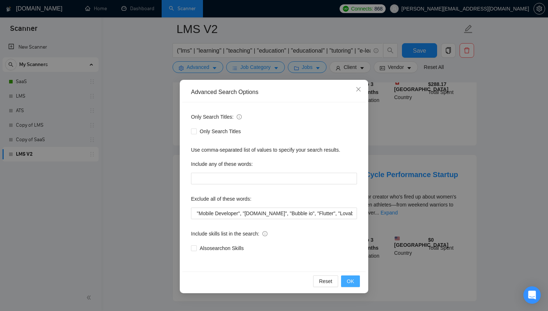
scroll to position [0, 0]
click at [354, 279] on span "OK" at bounding box center [350, 281] width 7 height 8
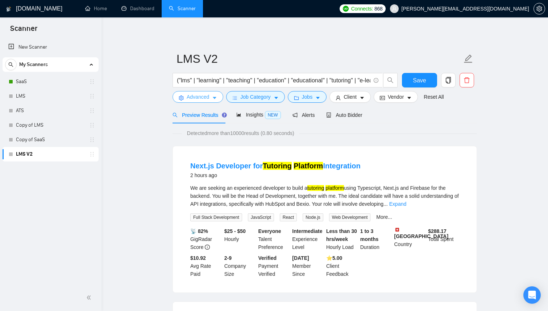
click at [217, 98] on icon "caret-down" at bounding box center [214, 97] width 5 height 5
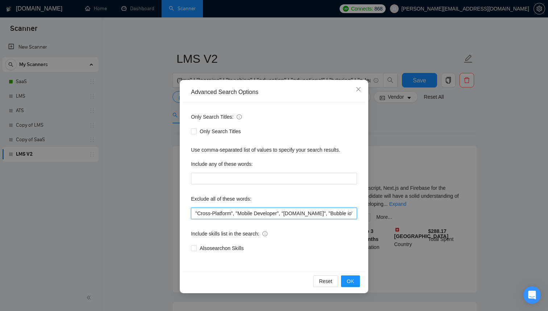
click at [256, 212] on input ""Cross-Platform", "Mobile Developer", "[DOMAIN_NAME]", "Bubble io", "Flutter", …" at bounding box center [274, 213] width 166 height 12
click at [358, 285] on button "OK" at bounding box center [350, 281] width 19 height 12
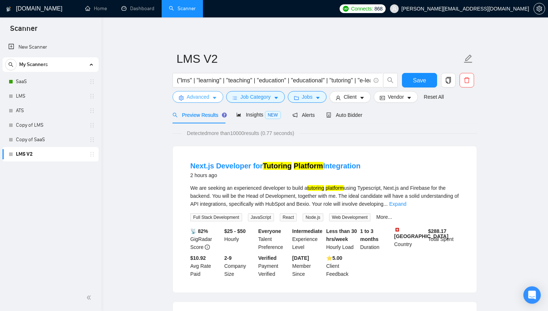
click at [221, 96] on button "Advanced" at bounding box center [198, 97] width 51 height 12
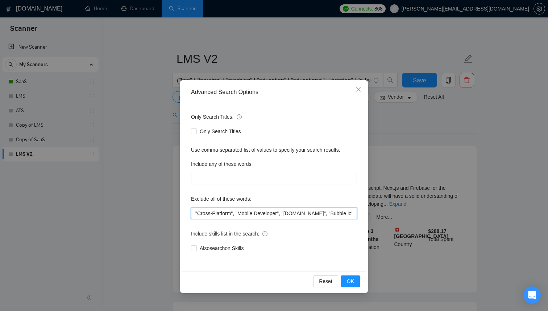
click at [229, 212] on input ""Cross-Platform", "Mobile Developer", "[DOMAIN_NAME]", "Bubble io", "Flutter", …" at bounding box center [274, 213] width 166 height 12
click at [355, 280] on button "OK" at bounding box center [350, 281] width 19 height 12
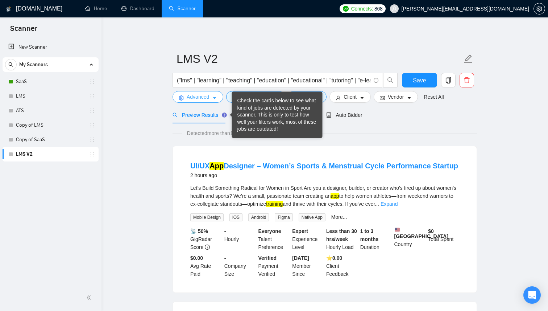
click at [214, 98] on icon "caret-down" at bounding box center [214, 97] width 5 height 5
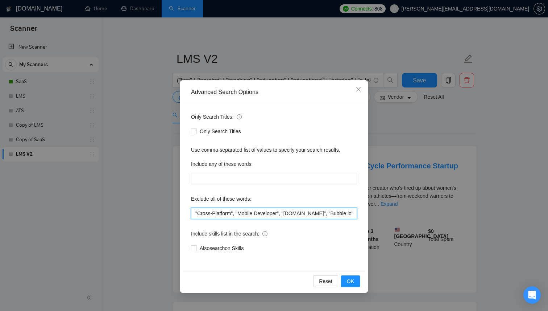
click at [248, 218] on input ""Cross-Platform", "Mobile Developer", "[DOMAIN_NAME]", "Bubble io", "Flutter", …" at bounding box center [274, 213] width 166 height 12
click at [289, 211] on input ""Cross-Platform", "Mobile Developer", "[DOMAIN_NAME]", "Bubble io", "Flutter", …" at bounding box center [274, 213] width 166 height 12
click at [309, 211] on input ""Cross-Platform", "Mobile Developer", [DOMAIN_NAME]", "Bubble io", "Flutter", "…" at bounding box center [274, 213] width 166 height 12
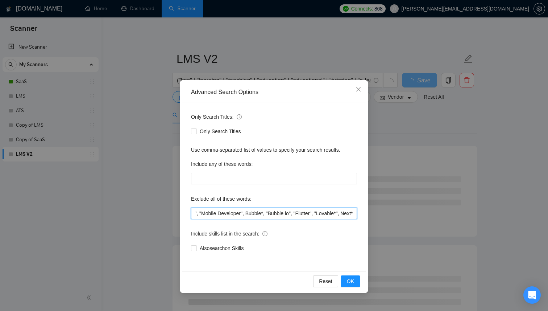
scroll to position [0, 46]
click at [338, 215] on input ""Cross-Platform", "Mobile Developer", Bubble*, "Bubble io", "Flutter", "Lovable…" at bounding box center [274, 213] width 166 height 12
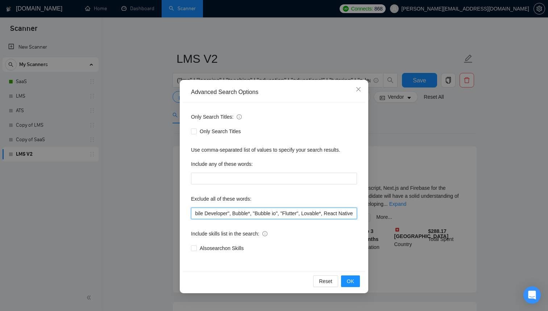
scroll to position [0, 58]
click at [349, 281] on span "OK" at bounding box center [350, 281] width 7 height 8
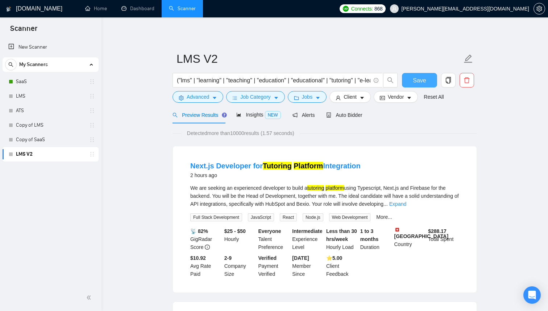
click at [419, 79] on span "Save" at bounding box center [419, 80] width 13 height 9
click at [258, 112] on span "Insights NEW" at bounding box center [258, 115] width 44 height 6
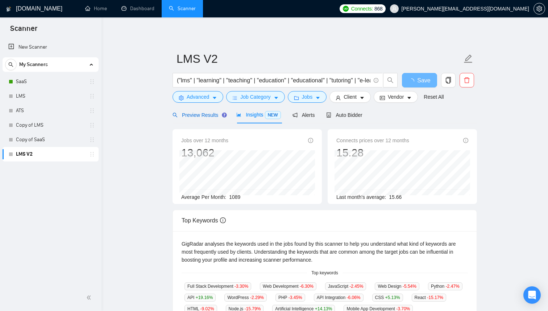
click at [202, 115] on span "Preview Results" at bounding box center [199, 115] width 52 height 6
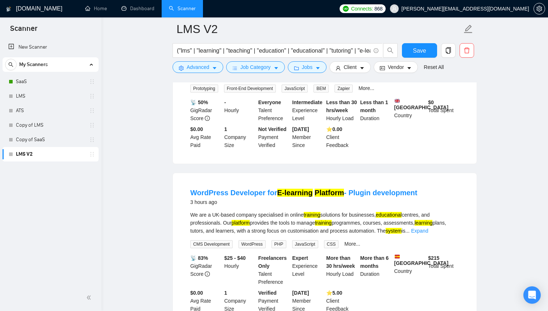
scroll to position [638, 0]
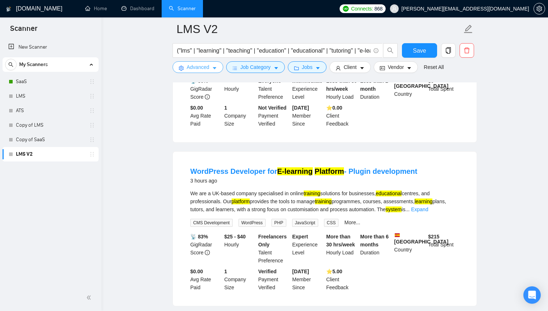
click at [215, 61] on button "Advanced" at bounding box center [198, 67] width 51 height 12
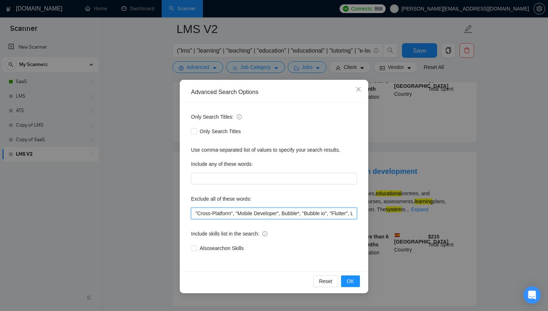
click at [260, 214] on input ""Cross-Platform", "Mobile Developer", Bubble*, "Bubble io", "Flutter", Lovable*…" at bounding box center [274, 213] width 166 height 12
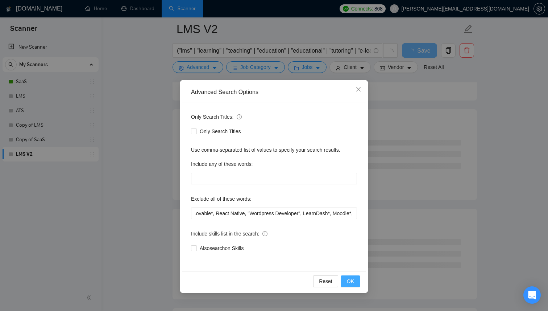
scroll to position [0, 0]
click at [354, 280] on button "OK" at bounding box center [350, 281] width 19 height 12
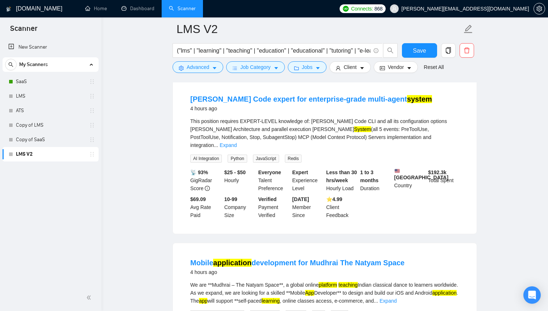
scroll to position [1429, 0]
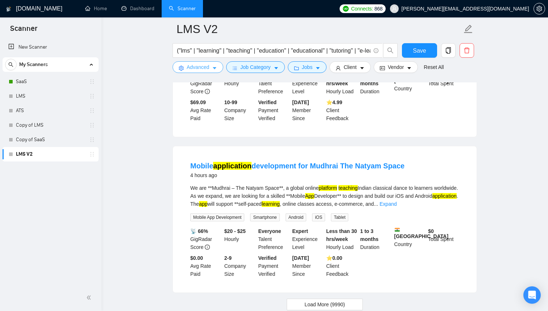
click at [211, 66] on button "Advanced" at bounding box center [198, 67] width 51 height 12
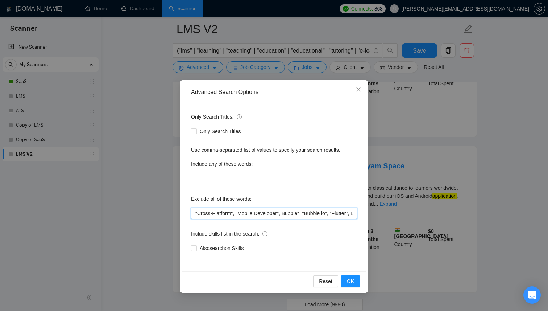
click at [236, 210] on input ""Cross-Platform", "Mobile Developer", Bubble*, "Bubble io", "Flutter", Lovable*…" at bounding box center [274, 213] width 166 height 12
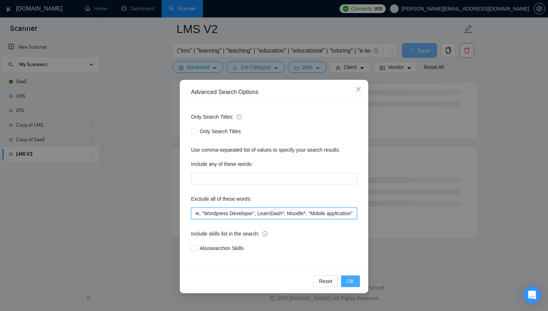
type input ""Cross-Platform", "Mobile Developer", Bubble*, "Bubble io", "Flutter", Lovable*…"
click at [354, 282] on button "OK" at bounding box center [350, 281] width 19 height 12
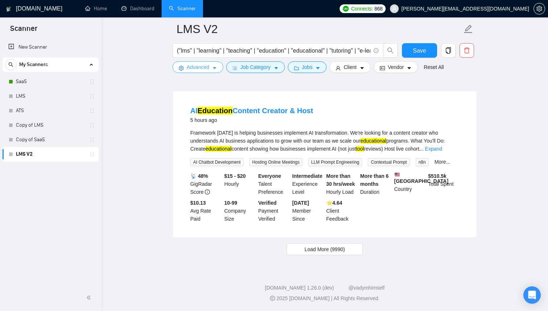
scroll to position [1503, 0]
click at [306, 251] on span "Load More (9990)" at bounding box center [325, 249] width 40 height 8
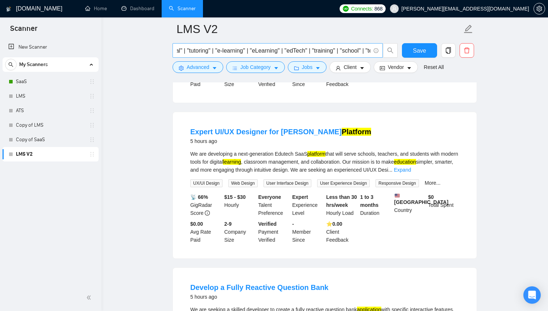
scroll to position [0, 160]
click at [303, 49] on input "("lms" | "learning" | "teaching" | "education" | "educational" | "tutoring" | "…" at bounding box center [274, 50] width 194 height 9
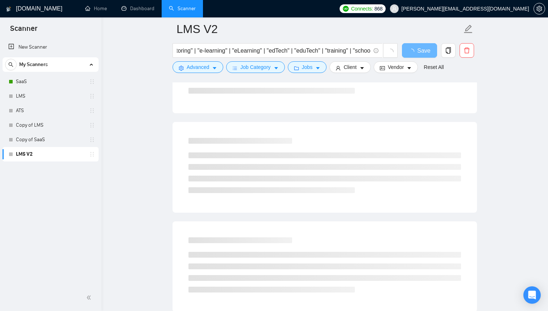
scroll to position [0, 0]
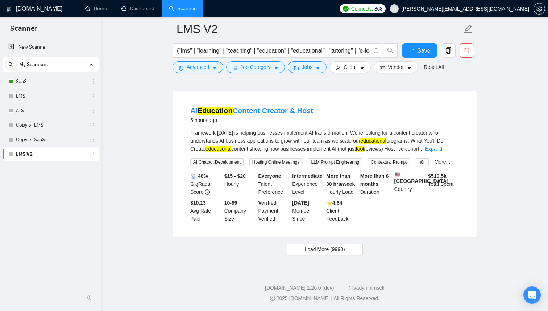
scroll to position [1503, 0]
click at [54, 47] on link "New Scanner" at bounding box center [50, 47] width 84 height 15
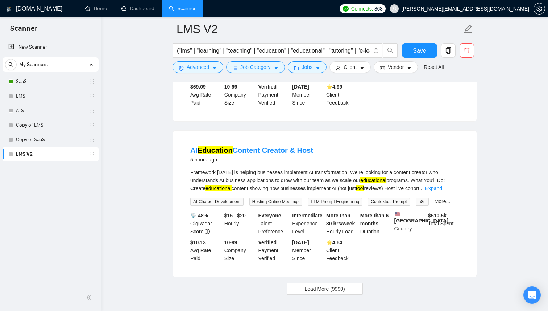
scroll to position [1428, 0]
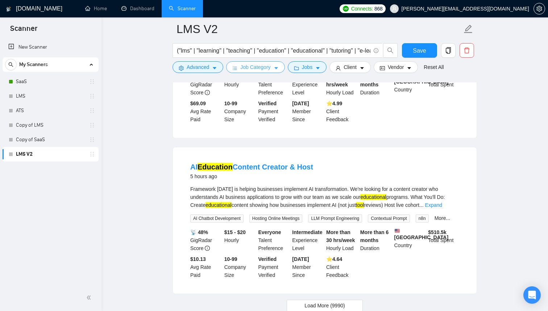
click at [274, 70] on button "Job Category" at bounding box center [255, 67] width 58 height 12
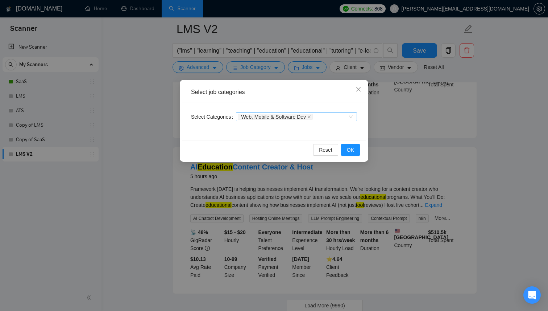
click at [327, 118] on div "Web, Mobile & Software Dev" at bounding box center [293, 116] width 110 height 7
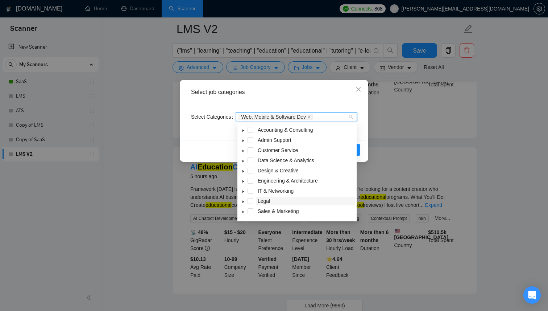
scroll to position [29, 0]
click at [244, 203] on icon "caret-down" at bounding box center [243, 203] width 1 height 3
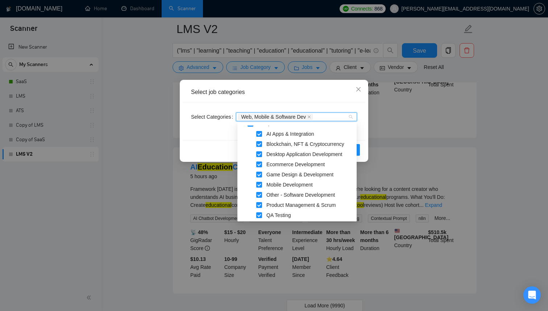
scroll to position [103, 0]
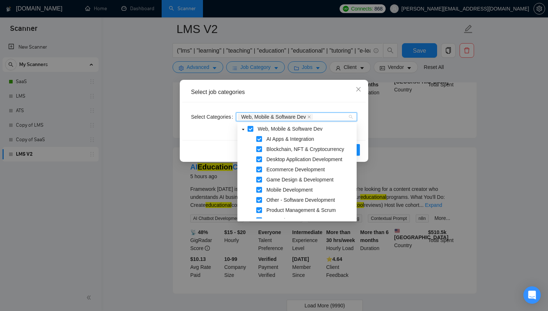
click at [260, 149] on span at bounding box center [259, 149] width 6 height 6
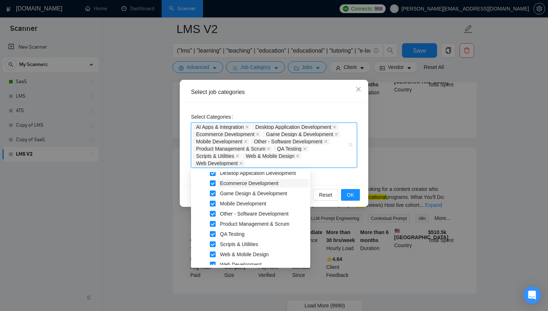
scroll to position [1385, 0]
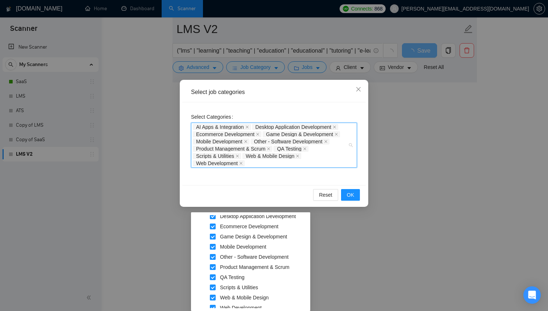
click at [214, 236] on span at bounding box center [213, 236] width 6 height 6
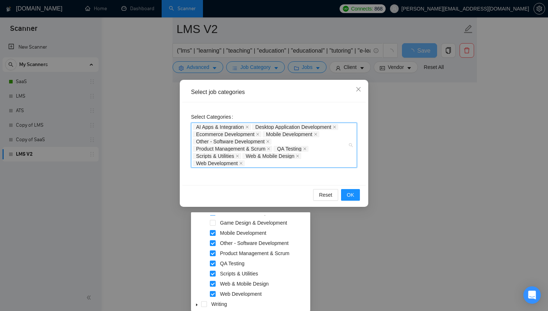
scroll to position [151, 0]
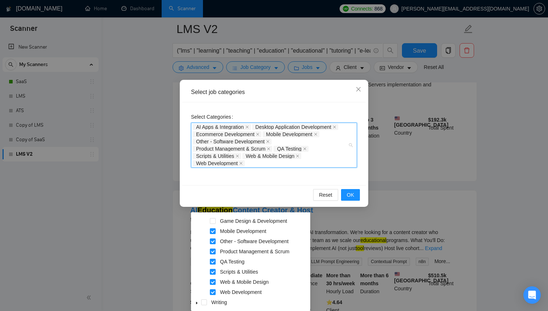
click at [212, 262] on span at bounding box center [213, 261] width 6 height 6
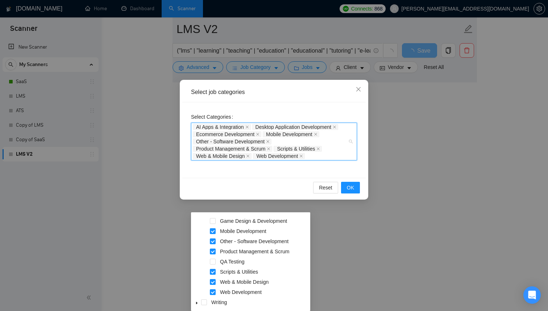
scroll to position [1335, 0]
click at [215, 282] on span at bounding box center [213, 282] width 6 height 6
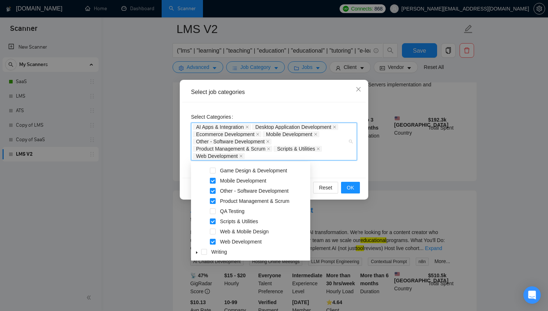
click at [269, 175] on div "Game Design & Development" at bounding box center [251, 171] width 116 height 10
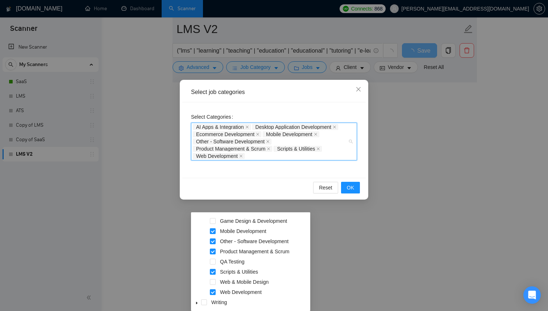
click at [269, 175] on div "Select Categories AI Apps & Integration Desktop Application Development Ecommer…" at bounding box center [273, 139] width 183 height 75
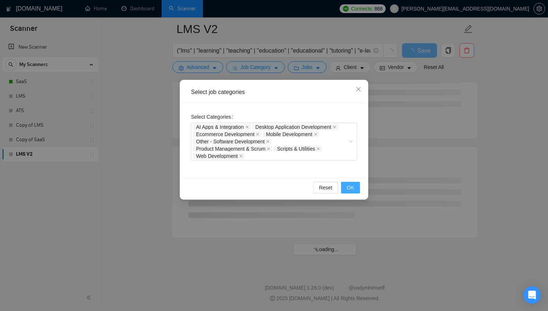
click at [351, 186] on span "OK" at bounding box center [350, 187] width 7 height 8
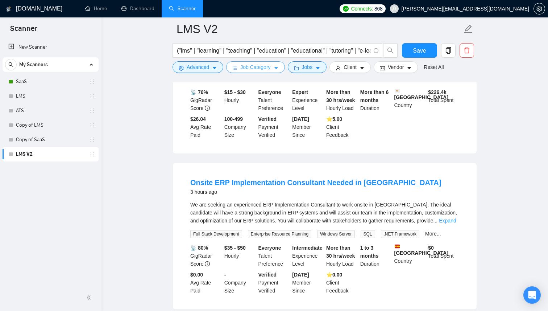
scroll to position [559, 0]
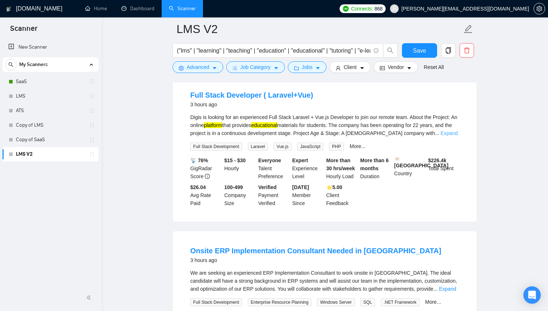
click at [451, 130] on link "Expand" at bounding box center [449, 133] width 17 height 6
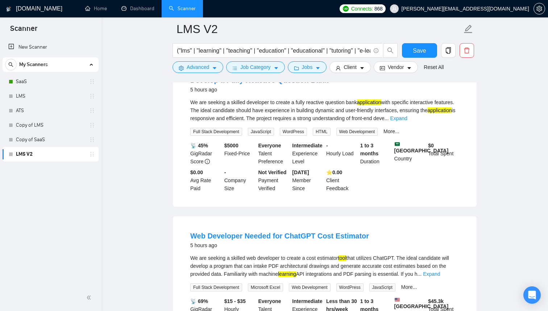
scroll to position [1494, 0]
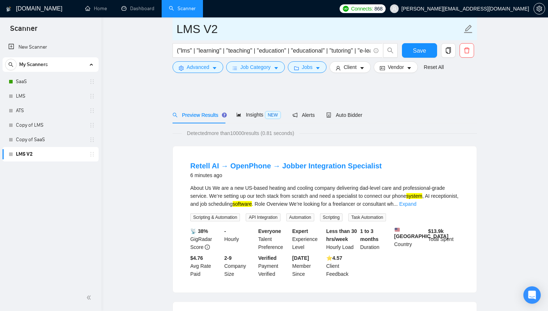
scroll to position [1494, 0]
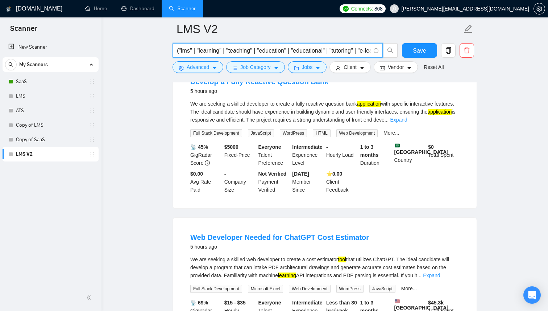
click at [298, 51] on input "("lms" | "learning" | "teaching" | "education" | "educational" | "tutoring" | "…" at bounding box center [274, 50] width 194 height 9
click at [243, 50] on input "("lms" | "learning" | "teaching" | "education" | "educational" | "tutoring" | "…" at bounding box center [274, 50] width 194 height 9
type input "("lms" | "learning" | "teaching" | "education" | "educational" | "tutoring" | "…"
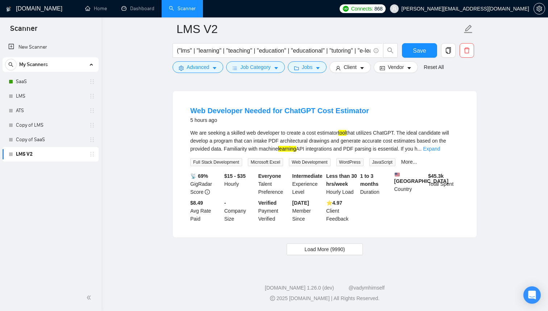
scroll to position [1503, 0]
click at [324, 249] on span "Load More (9990)" at bounding box center [325, 249] width 40 height 8
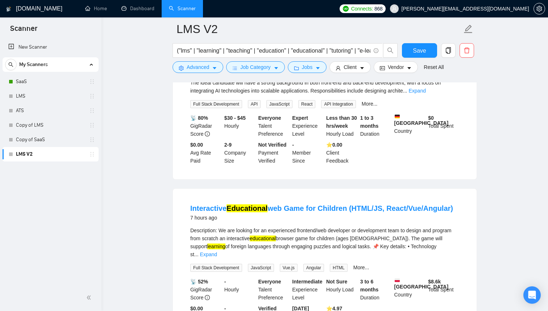
scroll to position [1806, 0]
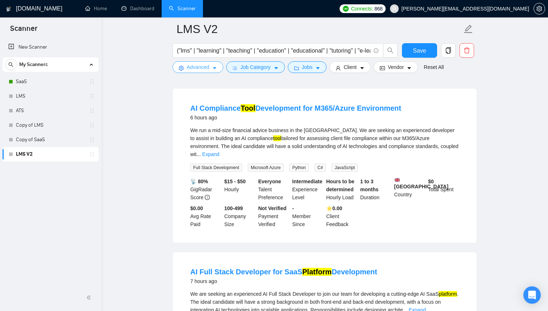
click at [214, 70] on icon "caret-down" at bounding box center [214, 68] width 5 height 5
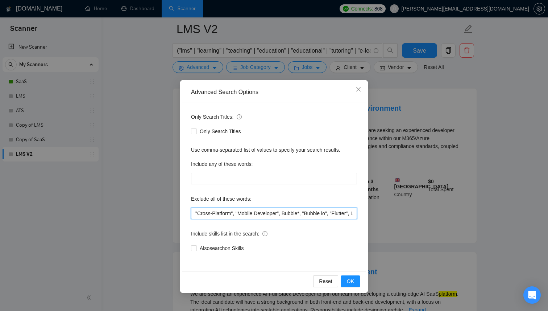
click at [228, 208] on input ""Cross-Platform", "Mobile Developer", Bubble*, "Bubble io", "Flutter", Lovable*…" at bounding box center [274, 213] width 166 height 12
click at [315, 215] on input ""Cross-Platform", "Mobile Developer", Bubble*, "Bubble io", "Flutter", Lovable*…" at bounding box center [274, 213] width 166 height 12
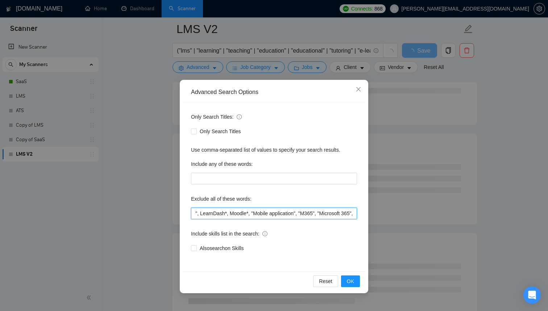
paste input ""Microsoft 365""
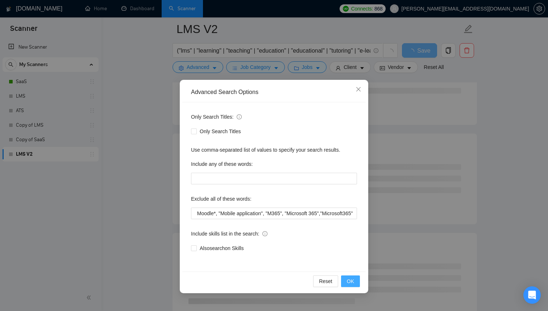
click at [349, 281] on span "OK" at bounding box center [350, 281] width 7 height 8
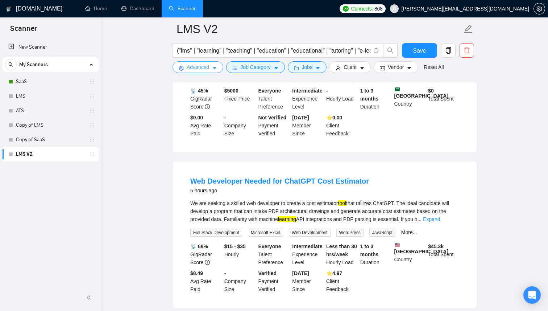
scroll to position [1477, 0]
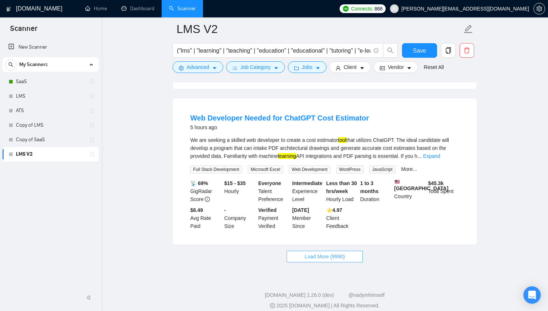
click at [340, 262] on button "Load More (9990)" at bounding box center [325, 257] width 76 height 12
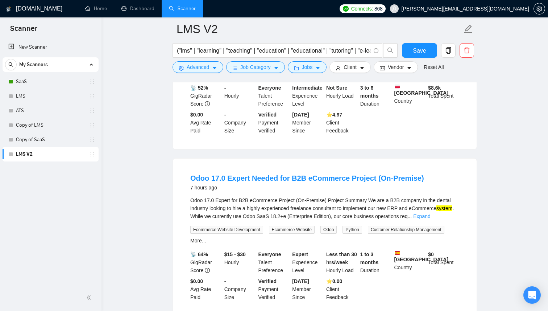
scroll to position [2056, 0]
click at [217, 70] on icon "caret-down" at bounding box center [214, 68] width 5 height 5
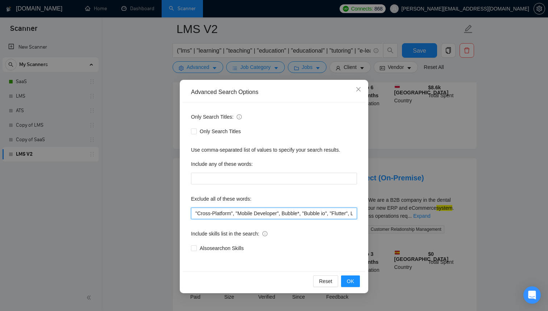
click at [241, 210] on input ""Cross-Platform", "Mobile Developer", Bubble*, "Bubble io", "Flutter", Lovable*…" at bounding box center [274, 213] width 166 height 12
type input ""Cross-Platform", "Mobile Developer", Bubble*, "Bubble io", "Flutter", Lovable*…"
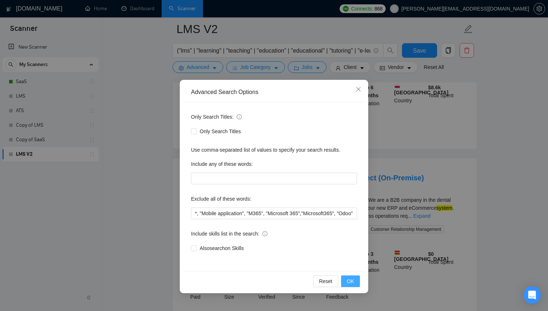
click at [356, 281] on button "OK" at bounding box center [350, 281] width 19 height 12
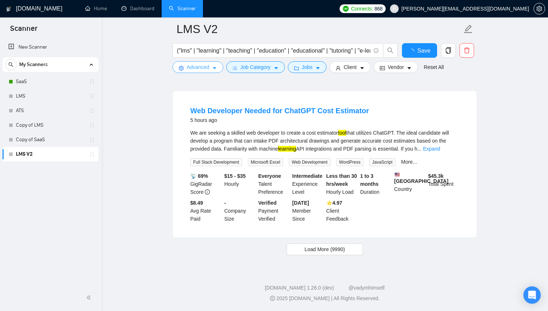
scroll to position [1503, 0]
click at [429, 53] on button "Save" at bounding box center [419, 50] width 35 height 15
click at [344, 247] on span "Load More (9990)" at bounding box center [325, 249] width 40 height 8
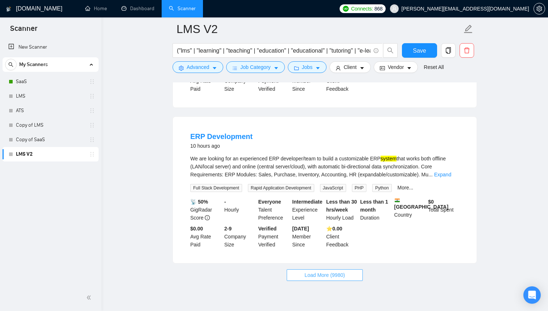
scroll to position [3096, 0]
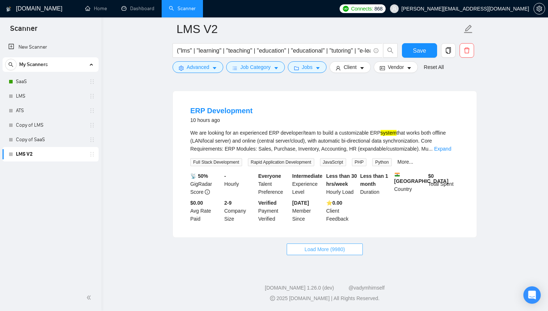
click at [320, 253] on span "Load More (9980)" at bounding box center [325, 249] width 40 height 8
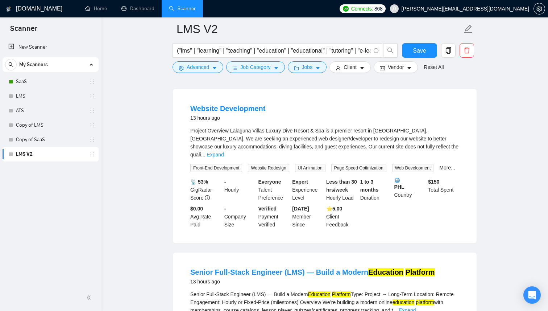
scroll to position [3742, 0]
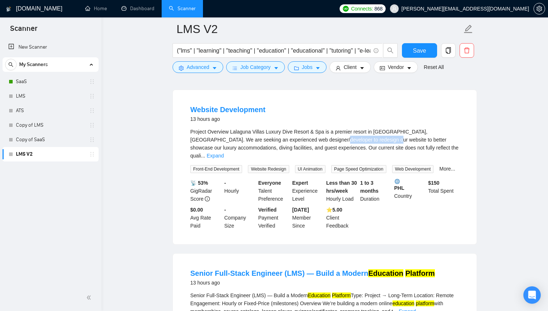
drag, startPoint x: 304, startPoint y: 115, endPoint x: 359, endPoint y: 113, distance: 55.1
click at [359, 128] on div "Project Overview Lalaguna Villas Luxury Dive Resort & Spa is a premier resort i…" at bounding box center [324, 144] width 269 height 32
drag, startPoint x: 304, startPoint y: 116, endPoint x: 340, endPoint y: 115, distance: 35.9
click at [340, 128] on div "Project Overview Lalaguna Villas Luxury Dive Resort & Spa is a premier resort i…" at bounding box center [324, 144] width 269 height 32
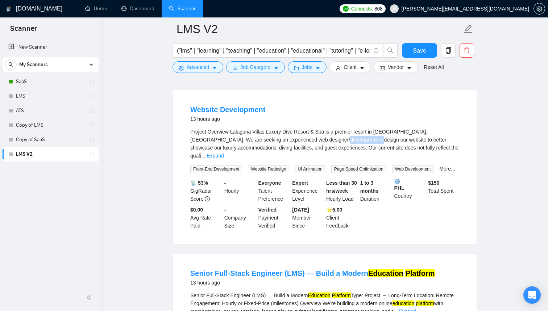
copy div "to redesign our"
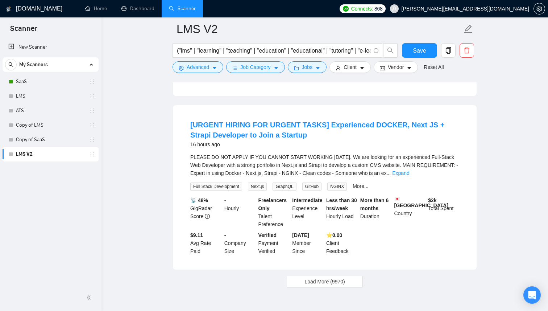
scroll to position [4683, 0]
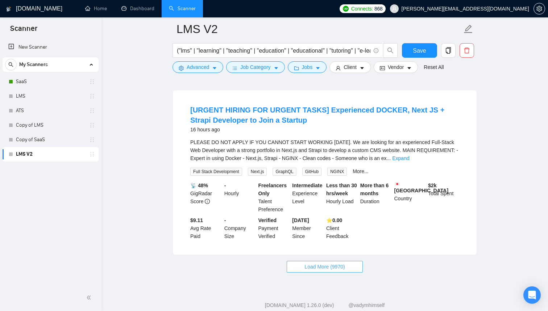
click at [323, 262] on span "Load More (9970)" at bounding box center [325, 266] width 40 height 8
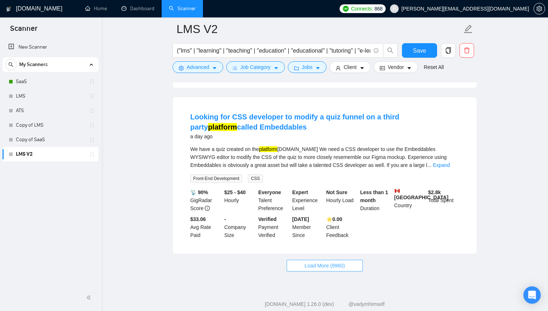
scroll to position [6288, 0]
click at [315, 261] on span "Load More (9960)" at bounding box center [325, 265] width 40 height 8
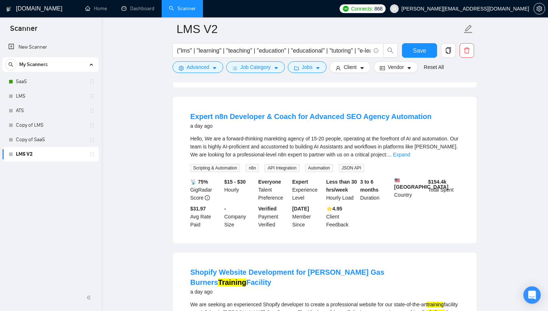
scroll to position [7107, 0]
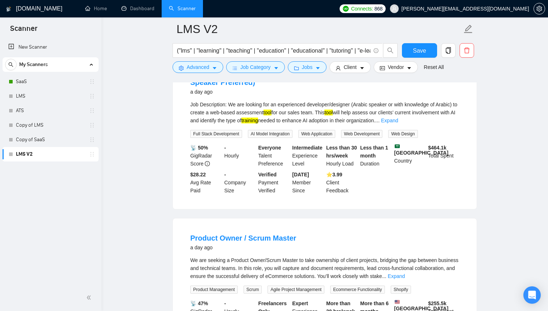
scroll to position [5586, 0]
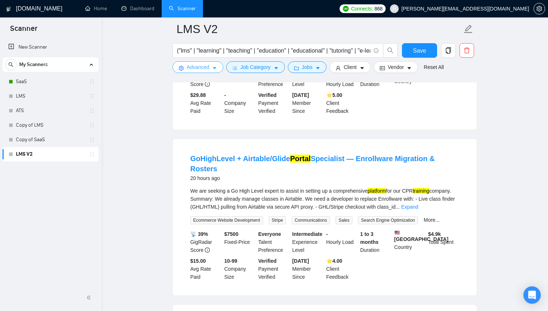
click at [214, 66] on icon "caret-down" at bounding box center [214, 68] width 5 height 5
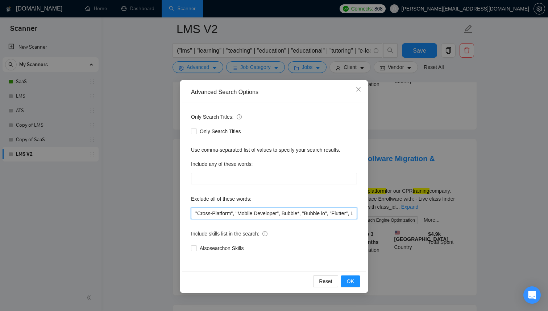
click at [248, 214] on input ""Cross-Platform", "Mobile Developer", Bubble*, "Bubble io", "Flutter", Lovable*…" at bounding box center [274, 213] width 166 height 12
paste input ""Wordpress site", "shopify", "Android", "IOS", "Automation Expert", "to redesig…"
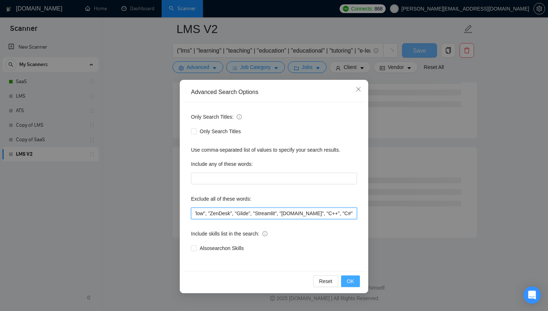
scroll to position [4872, 0]
type input ""Cross-Platform", "Mobile Developer", Bubble*, "Bubble io", "Flutter", Lovable*…"
click at [351, 279] on span "OK" at bounding box center [350, 281] width 7 height 8
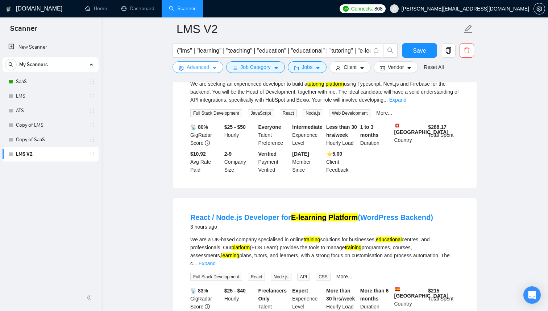
scroll to position [0, 0]
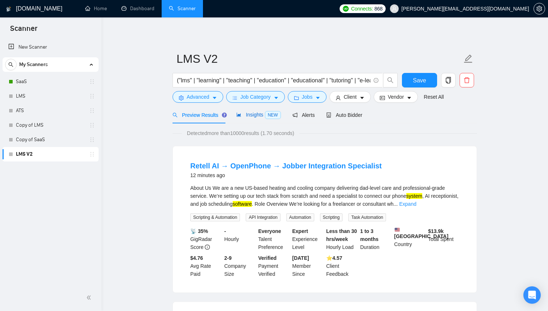
click at [257, 117] on div "Insights NEW" at bounding box center [258, 115] width 44 height 8
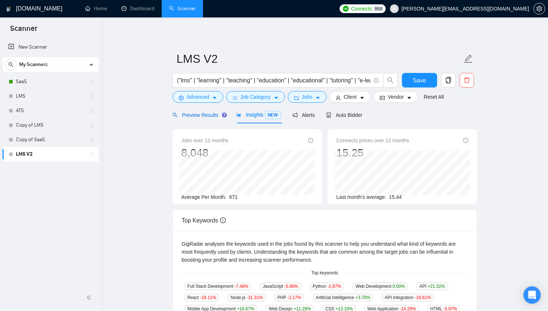
click at [207, 116] on span "Preview Results" at bounding box center [199, 115] width 52 height 6
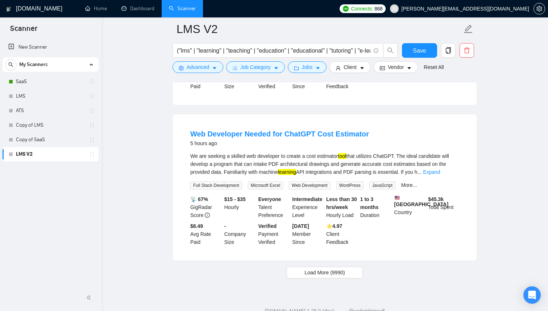
scroll to position [1503, 0]
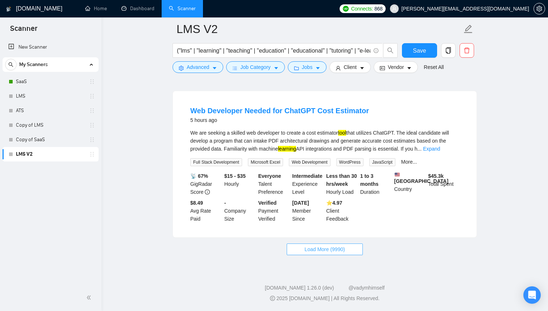
click at [343, 250] on span "Load More (9990)" at bounding box center [325, 249] width 40 height 8
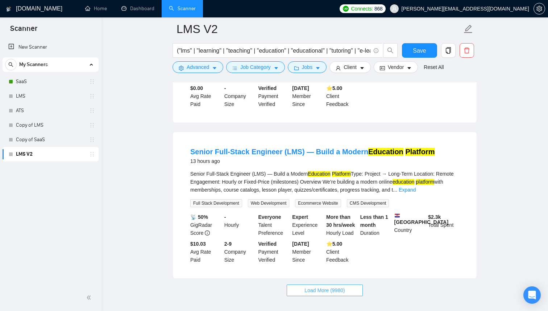
scroll to position [3086, 0]
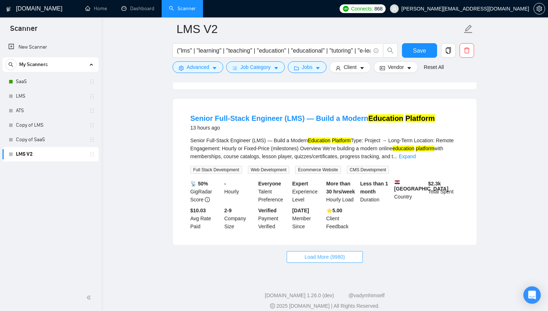
click at [295, 251] on button "Load More (9980)" at bounding box center [325, 257] width 76 height 12
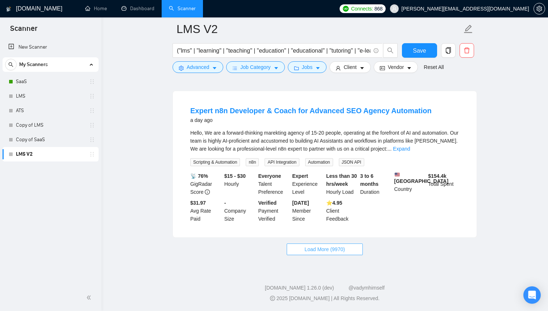
scroll to position [4700, 0]
click at [317, 255] on button "Load More (9970)" at bounding box center [325, 249] width 76 height 12
click at [312, 253] on icon "loading" at bounding box center [313, 250] width 7 height 7
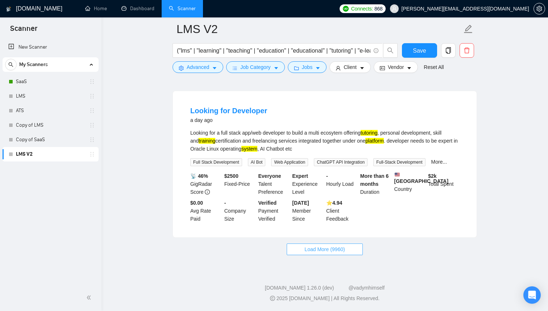
scroll to position [6310, 0]
click at [323, 247] on span "Load More (9960)" at bounding box center [325, 249] width 40 height 8
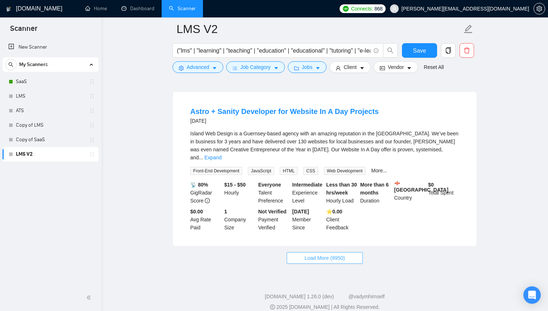
scroll to position [7888, 0]
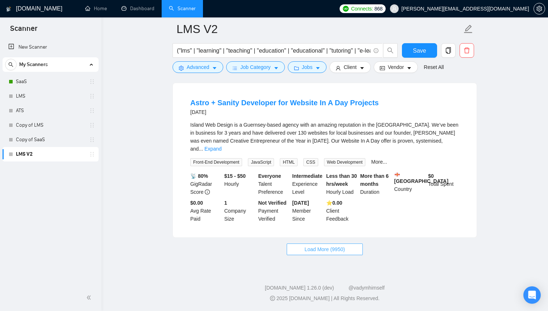
click at [336, 253] on span "Load More (9950)" at bounding box center [325, 249] width 40 height 8
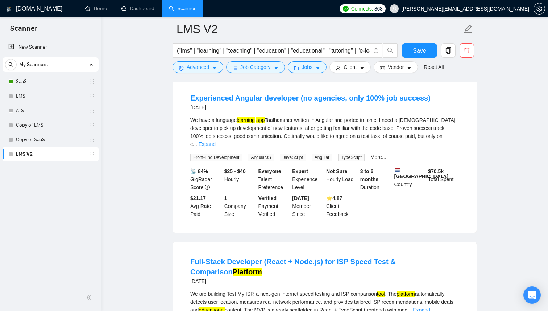
scroll to position [8387, 0]
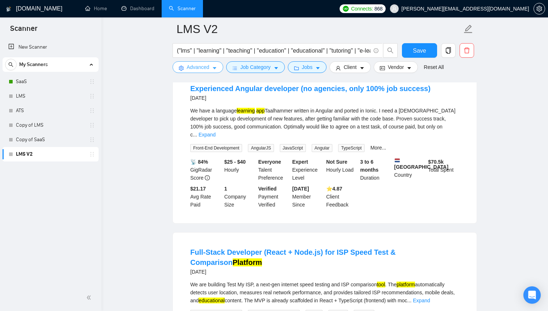
click at [218, 70] on button "Advanced" at bounding box center [198, 67] width 51 height 12
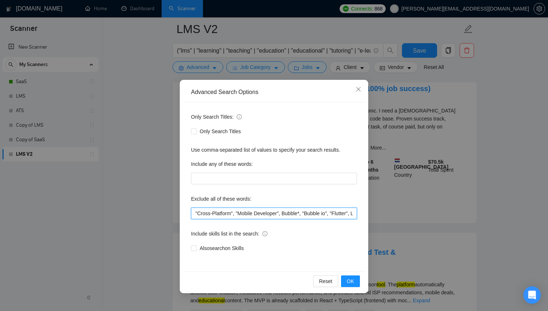
click at [249, 209] on input ""Cross-Platform", "Mobile Developer", Bubble*, "Bubble io", "Flutter", Lovable*…" at bounding box center [274, 213] width 166 height 12
paste input ""no agencies", "won't be recruiting agencies", "agencies not to apply", "no age…"
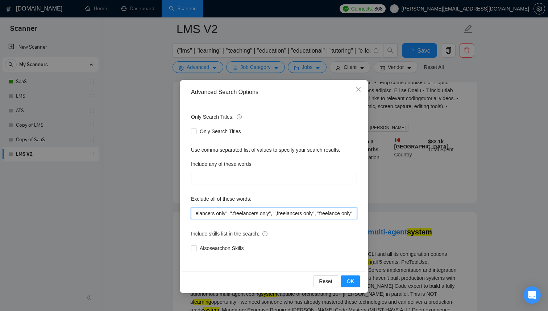
scroll to position [0, 0]
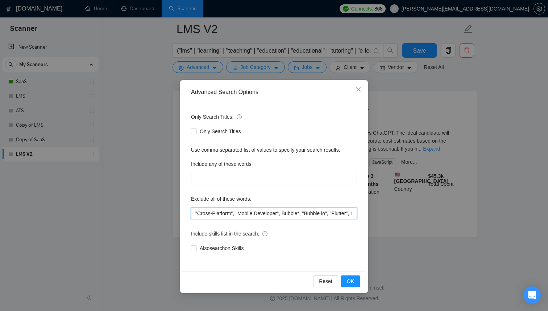
click at [276, 216] on input ""Cross-Platform", "Mobile Developer", Bubble*, "Bubble io", "Flutter", Lovable*…" at bounding box center [274, 213] width 166 height 12
paste input ""individual to", "individual who", "only individual", "individual only", "abili…"
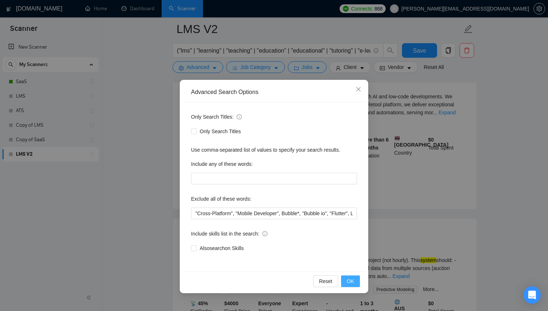
click at [349, 277] on span "OK" at bounding box center [350, 281] width 7 height 8
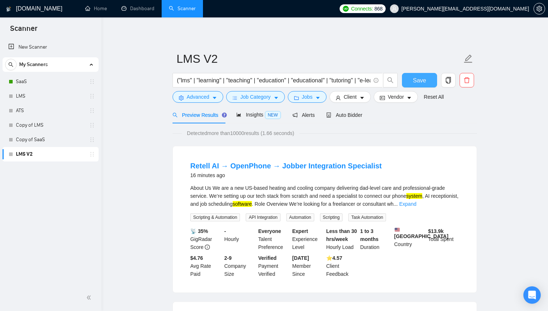
click at [427, 85] on button "Save" at bounding box center [419, 80] width 35 height 15
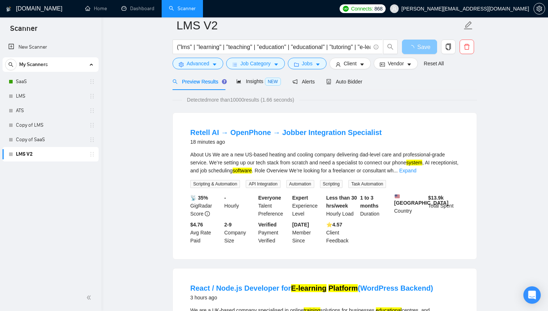
scroll to position [53, 0]
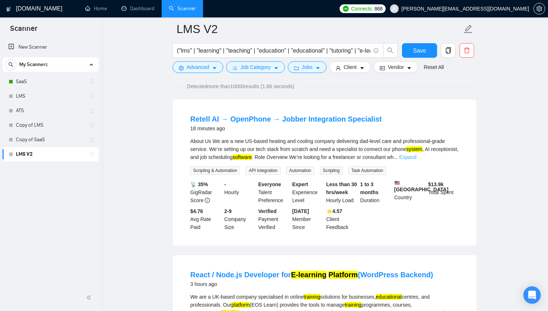
click at [417, 158] on link "Expand" at bounding box center [408, 157] width 17 height 6
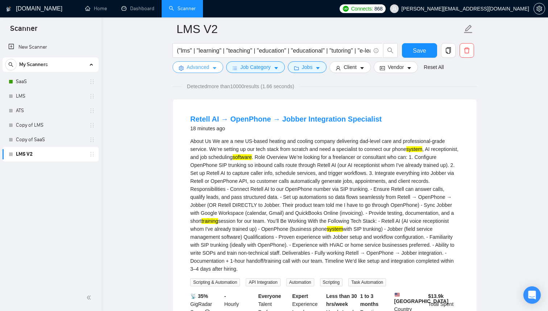
click at [220, 66] on button "Advanced" at bounding box center [198, 67] width 51 height 12
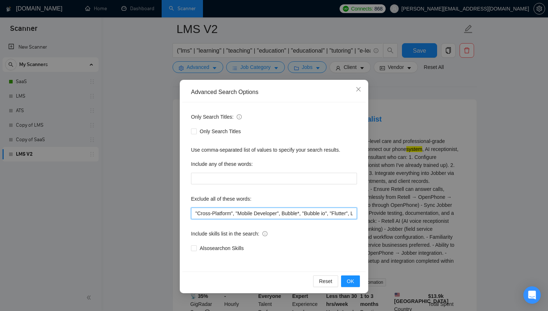
click at [253, 215] on input ""Cross-Platform", "Mobile Developer", Bubble*, "Bubble io", "Flutter", Lovable*…" at bounding box center [274, 213] width 166 height 12
type input ""Cross-Platform", "Mobile Developer", Bubble*, "Bubble io", "Flutter", Lovable*…"
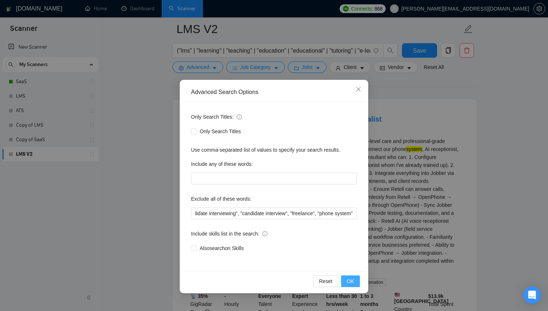
scroll to position [0, 0]
click at [346, 275] on button "OK" at bounding box center [350, 281] width 19 height 12
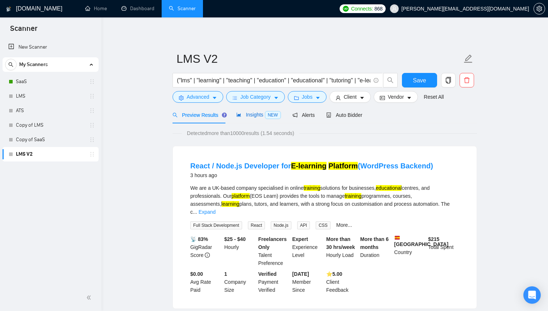
click at [254, 114] on span "Insights NEW" at bounding box center [258, 115] width 44 height 6
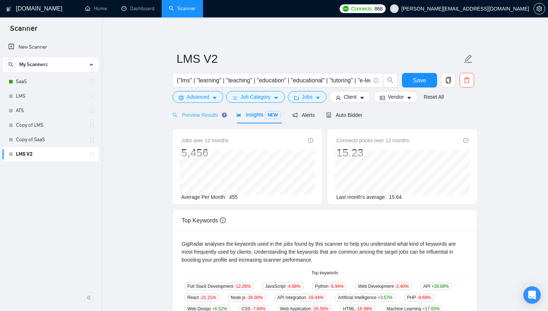
click at [209, 121] on div "Preview Results" at bounding box center [199, 114] width 52 height 17
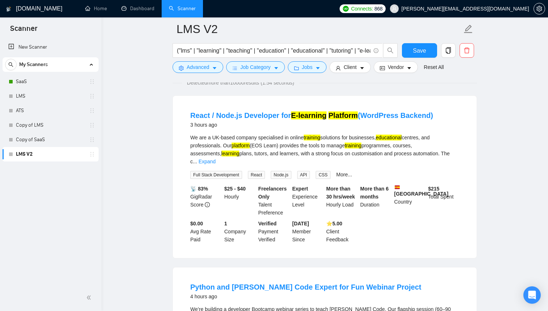
scroll to position [61, 0]
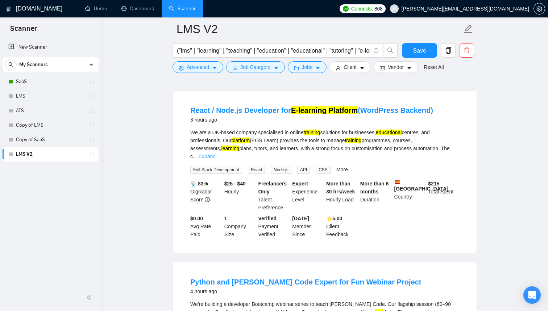
click at [216, 153] on link "Expand" at bounding box center [207, 156] width 17 height 6
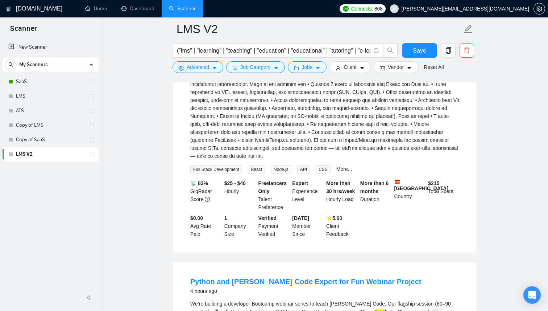
scroll to position [302, 0]
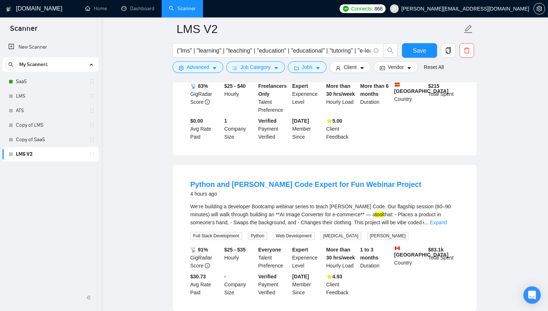
click at [447, 218] on div "We’re building a developer Bootcamp webinar series to teach [PERSON_NAME] Code.…" at bounding box center [324, 214] width 269 height 24
click at [448, 219] on div "We’re building a developer Bootcamp webinar series to teach [PERSON_NAME] Code.…" at bounding box center [324, 214] width 269 height 24
click at [447, 220] on link "Expand" at bounding box center [438, 222] width 17 height 6
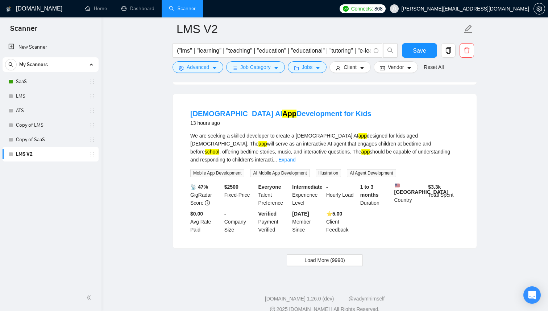
scroll to position [1848, 0]
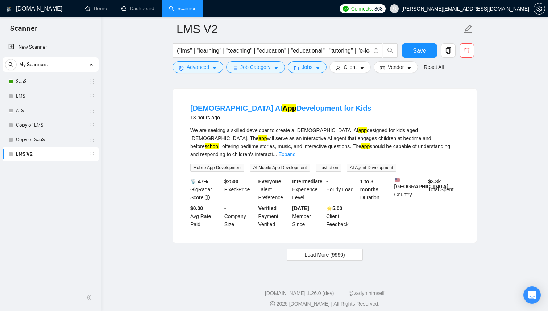
click at [316, 253] on span "Load More (9990)" at bounding box center [325, 255] width 40 height 8
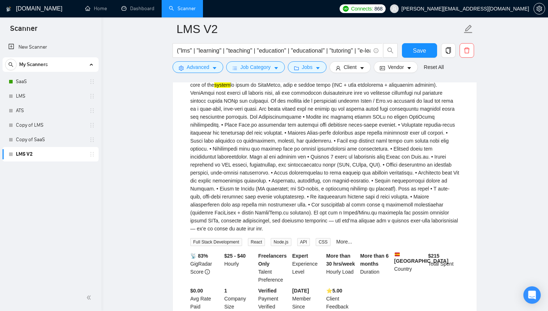
scroll to position [0, 0]
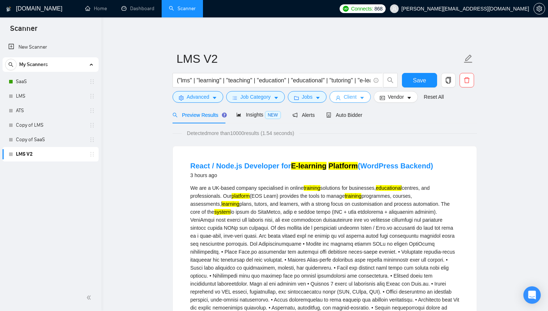
click at [363, 99] on icon "caret-down" at bounding box center [362, 97] width 5 height 5
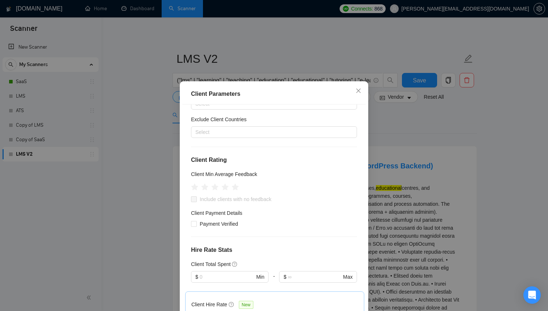
scroll to position [41, 0]
click at [224, 186] on icon "star" at bounding box center [226, 186] width 8 height 7
click at [228, 187] on icon "star" at bounding box center [225, 187] width 8 height 8
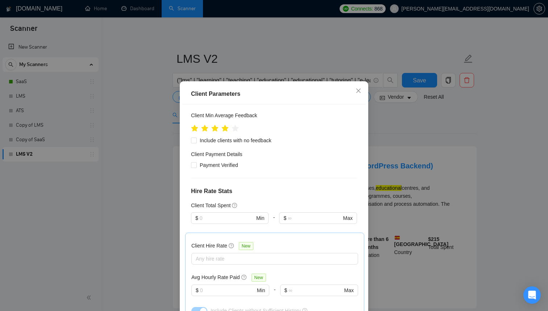
scroll to position [104, 0]
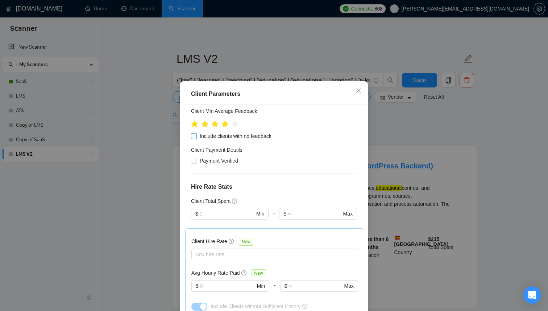
click at [248, 134] on span "Include clients with no feedback" at bounding box center [236, 136] width 78 height 8
click at [196, 134] on input "Include clients with no feedback" at bounding box center [193, 135] width 5 height 5
checkbox input "true"
click at [193, 161] on input "Payment Verified" at bounding box center [193, 160] width 5 height 5
checkbox input "true"
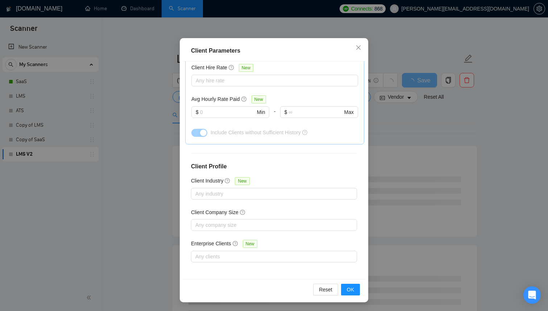
scroll to position [0, 0]
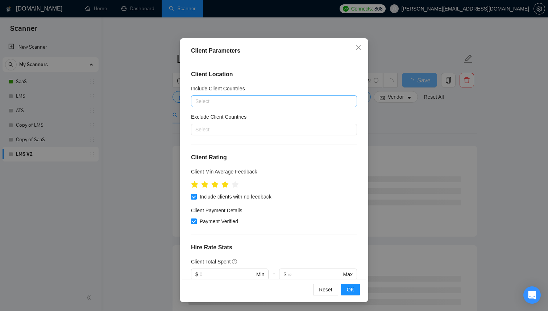
click at [239, 102] on div at bounding box center [270, 101] width 155 height 9
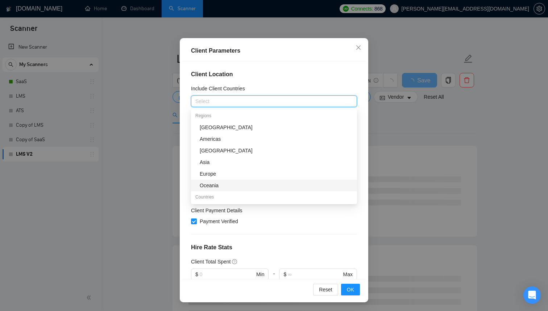
click at [320, 234] on div at bounding box center [274, 234] width 166 height 0
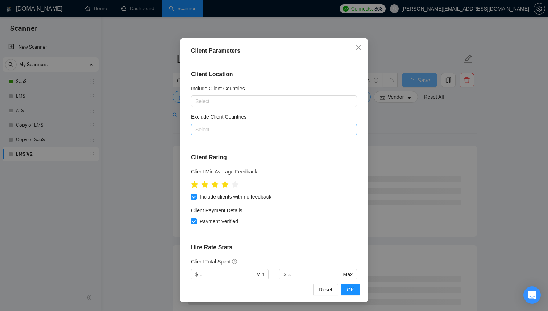
click at [302, 129] on div at bounding box center [270, 129] width 155 height 9
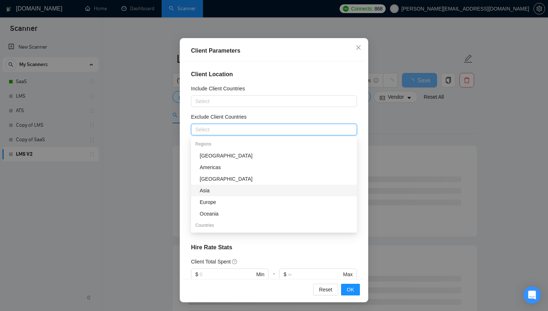
click at [225, 189] on div "Asia" at bounding box center [276, 190] width 153 height 8
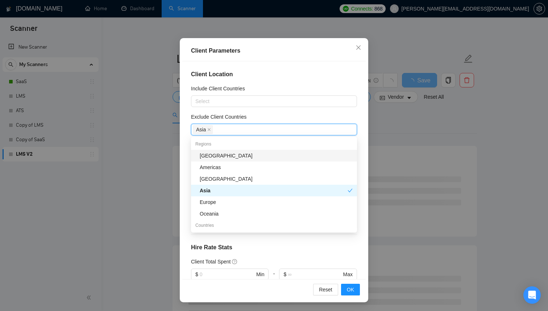
click at [227, 160] on div "[GEOGRAPHIC_DATA]" at bounding box center [274, 156] width 166 height 12
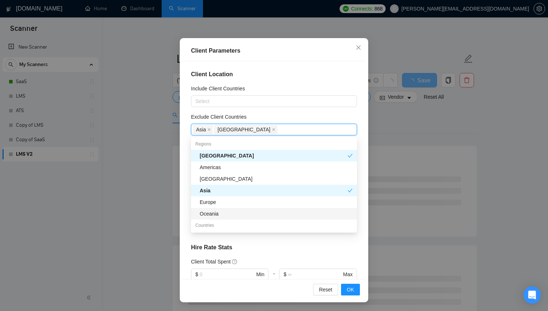
click at [294, 249] on h4 "Hire Rate Stats" at bounding box center [274, 247] width 166 height 9
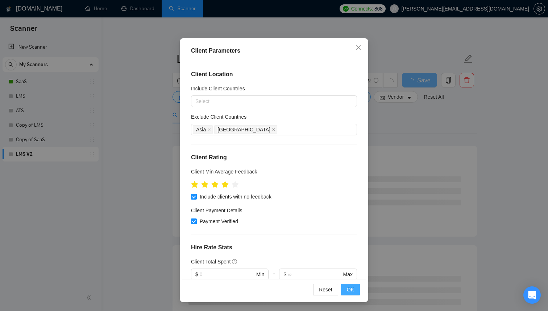
click at [351, 293] on span "OK" at bounding box center [350, 289] width 7 height 8
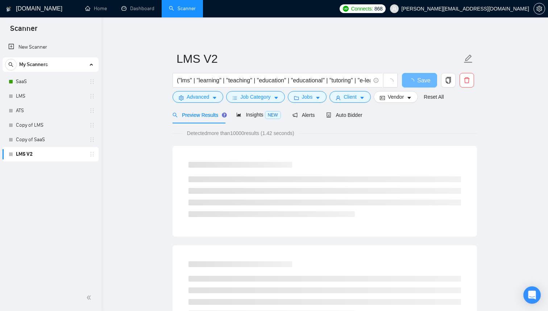
scroll to position [5, 0]
click at [319, 94] on button "Jobs" at bounding box center [307, 97] width 39 height 12
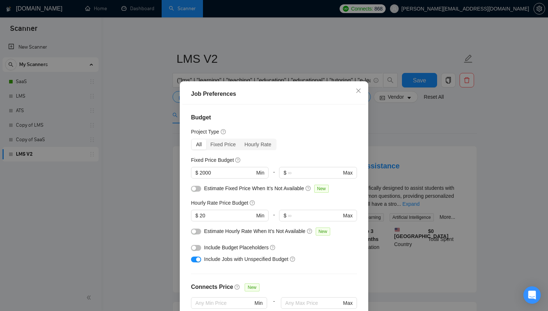
click at [479, 129] on div "Job Preferences Budget Project Type All Fixed Price Hourly Rate Fixed Price Bud…" at bounding box center [274, 155] width 548 height 311
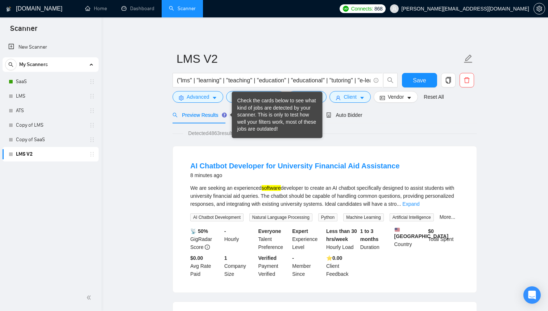
click at [244, 113] on div "Check the cards below to see what kind of jobs are detected by your scanner. Th…" at bounding box center [277, 115] width 80 height 36
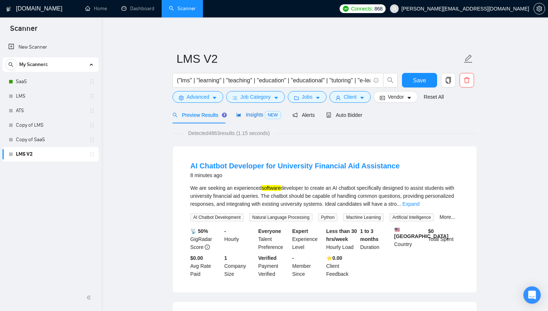
click at [250, 118] on div "Insights NEW" at bounding box center [258, 115] width 44 height 8
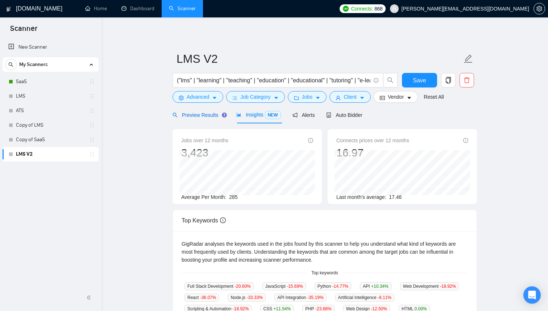
click at [198, 113] on span "Preview Results" at bounding box center [199, 115] width 52 height 6
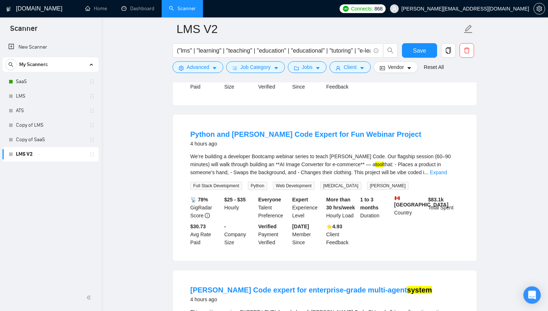
scroll to position [362, 0]
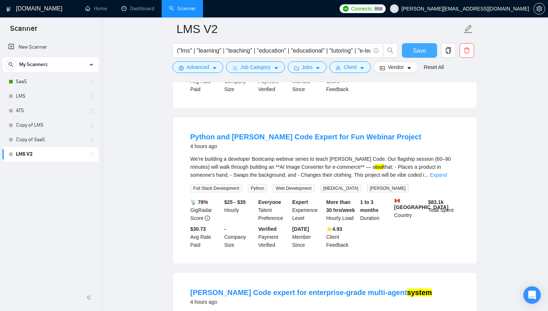
click at [427, 48] on button "Save" at bounding box center [419, 50] width 35 height 15
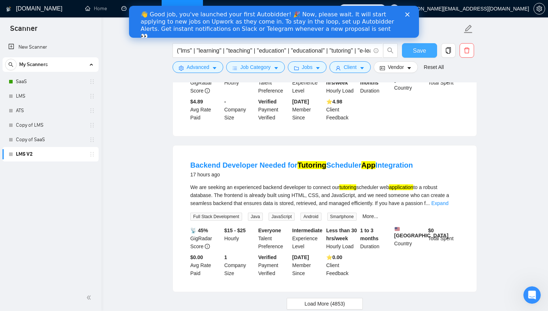
scroll to position [1485, 0]
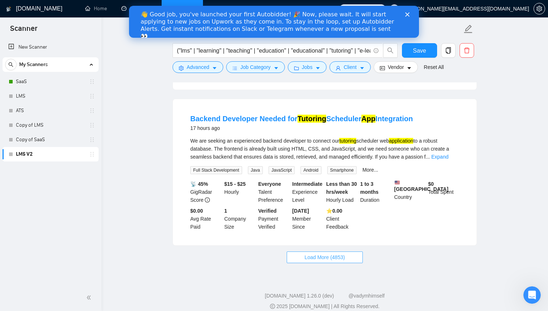
click at [327, 261] on span "Load More (4853)" at bounding box center [325, 257] width 40 height 8
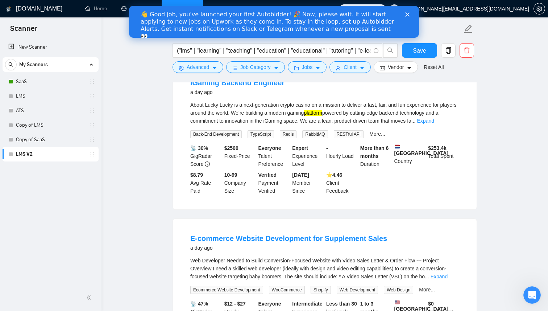
scroll to position [2951, 0]
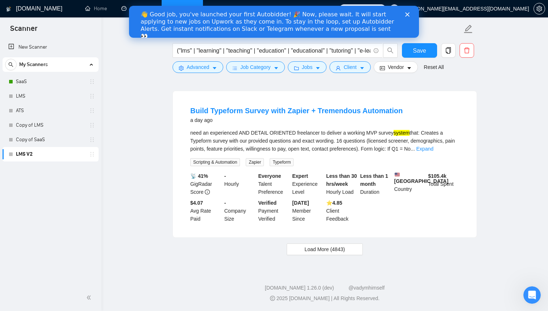
scroll to position [3130, 0]
click at [322, 244] on button "Load More (4843)" at bounding box center [325, 249] width 76 height 12
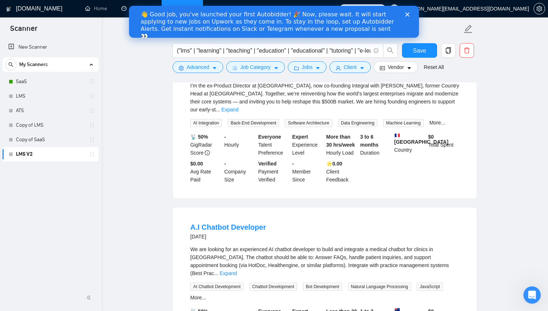
scroll to position [4260, 0]
click at [407, 13] on icon "Close" at bounding box center [407, 14] width 4 height 4
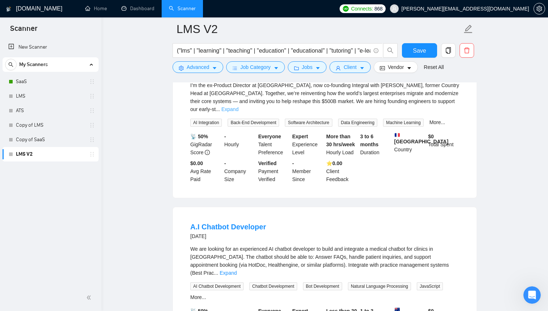
click at [239, 112] on link "Expand" at bounding box center [230, 109] width 17 height 6
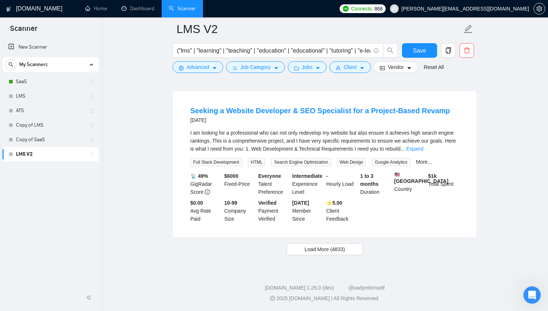
scroll to position [4804, 0]
click at [313, 253] on span "Load More (4833)" at bounding box center [325, 249] width 40 height 8
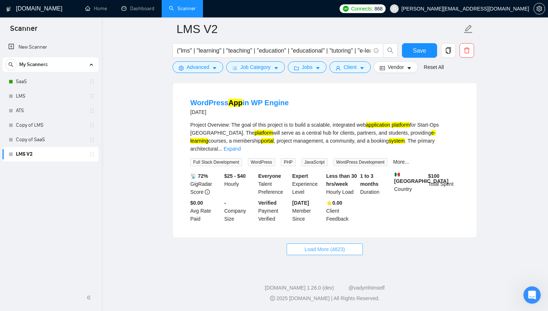
scroll to position [6419, 0]
click at [212, 70] on button "Advanced" at bounding box center [198, 67] width 51 height 12
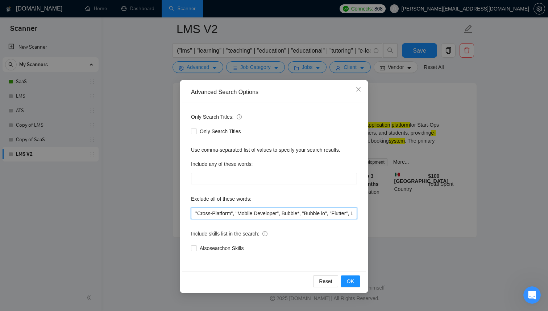
click at [245, 219] on input ""Cross-Platform", "Mobile Developer", Bubble*, "Bubble io", "Flutter", Lovable*…" at bounding box center [274, 213] width 166 height 12
click at [245, 211] on input ""Cross-Platform", "Mobile Developer", Bubble*, "Bubble io", "Flutter", Lovable*…" at bounding box center [274, 213] width 166 height 12
paste input ""Microsoft", "PHP Expert", "PHP Developer", "iGaming", "E-commerce", "ERPNext",…"
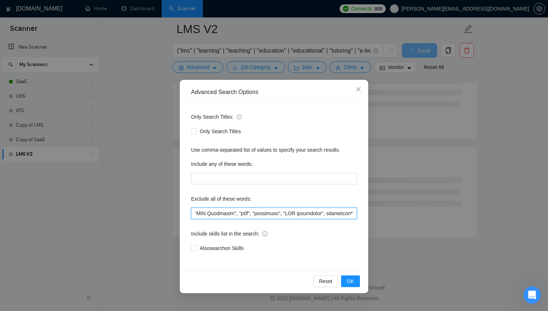
scroll to position [0, 2564]
type input ""Cross-Platform", "Mobile Developer", Bubble*, "Bubble io", "Flutter", Lovable*…"
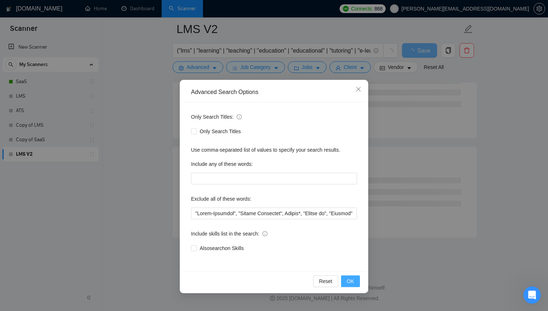
click at [352, 277] on span "OK" at bounding box center [350, 281] width 7 height 8
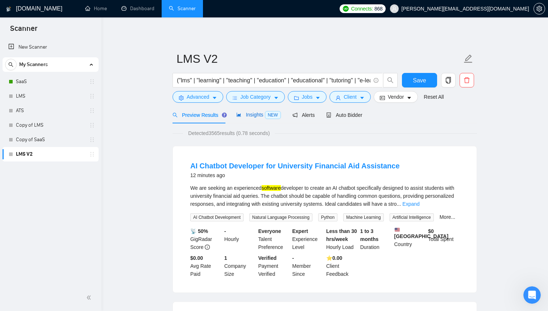
click at [245, 117] on span "Insights NEW" at bounding box center [258, 115] width 44 height 6
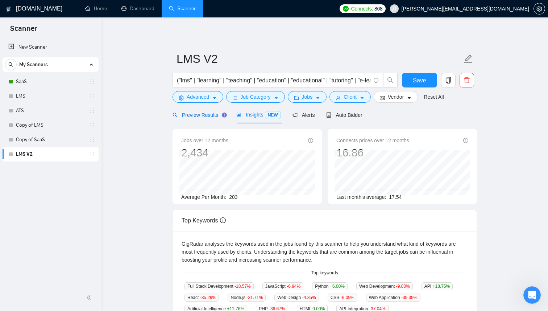
click at [203, 116] on span "Preview Results" at bounding box center [199, 115] width 52 height 6
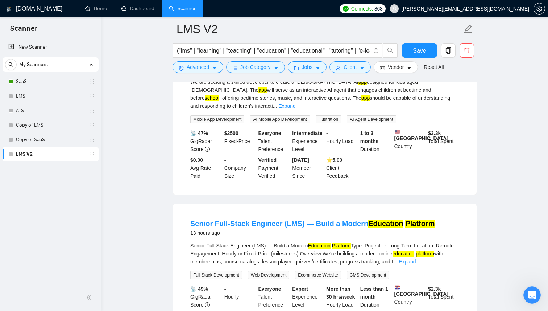
scroll to position [491, 0]
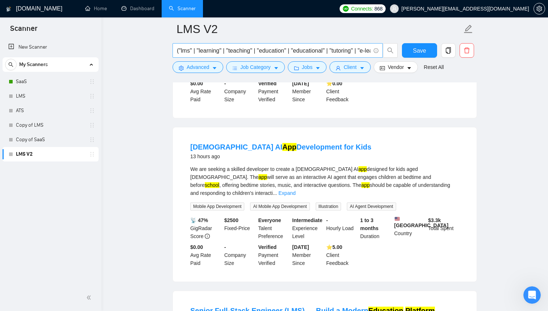
click at [283, 51] on input "("lms" | "learning" | "teaching" | "education" | "educational" | "tutoring" | "…" at bounding box center [274, 50] width 194 height 9
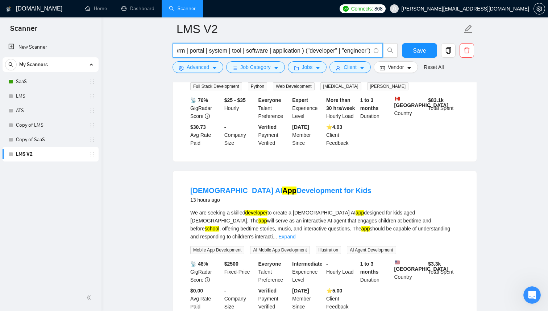
scroll to position [0, 0]
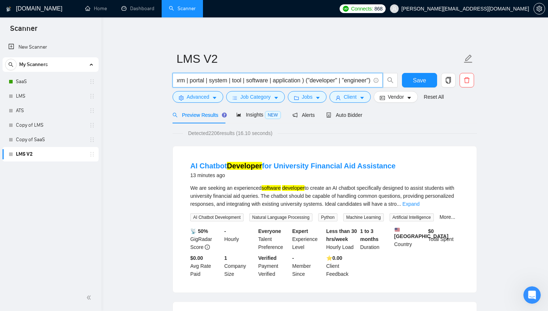
click at [303, 80] on input "("lms" | "learning" | "teaching" | "education" | "educational" | "tutoring" | "…" at bounding box center [274, 80] width 194 height 9
type input "("lms" | "learning" | "teaching" | "education" | "educational" | "tutoring" | "…"
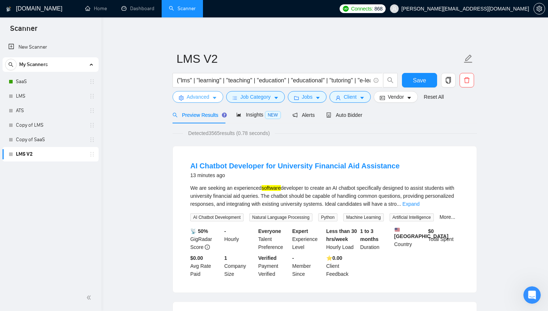
click at [215, 98] on icon "caret-down" at bounding box center [215, 98] width 4 height 2
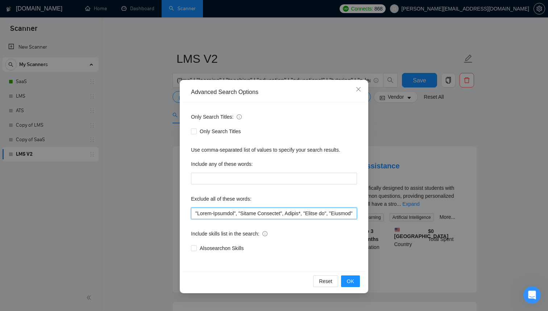
click at [226, 216] on input "text" at bounding box center [274, 213] width 166 height 12
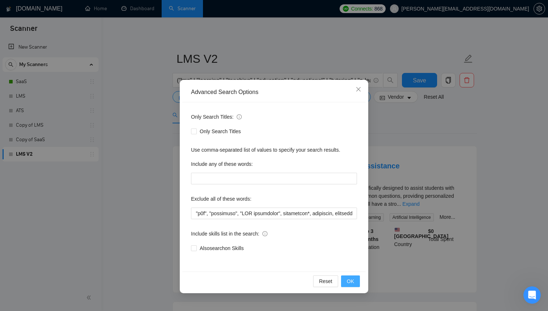
click at [356, 278] on button "OK" at bounding box center [350, 281] width 19 height 12
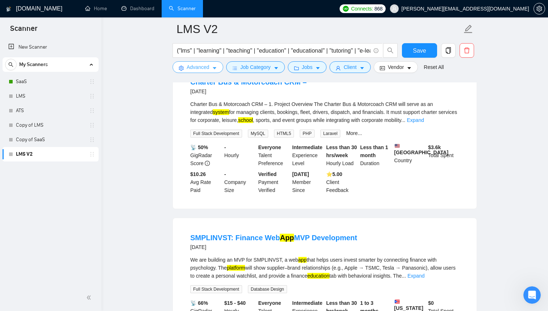
scroll to position [831, 0]
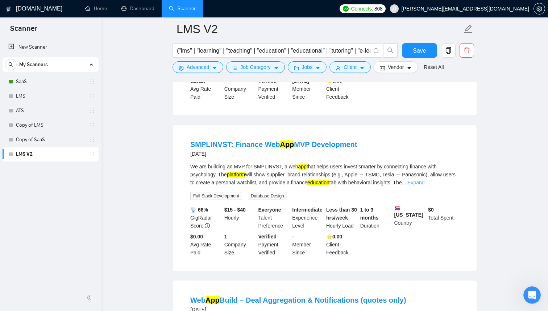
click at [425, 185] on link "Expand" at bounding box center [415, 182] width 17 height 6
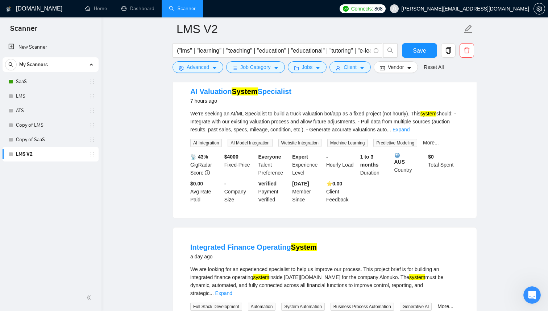
scroll to position [0, 0]
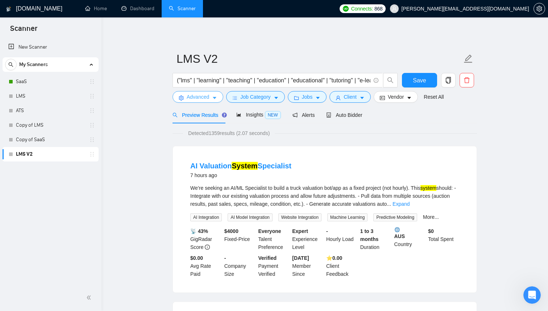
click at [216, 97] on icon "caret-down" at bounding box center [215, 98] width 4 height 2
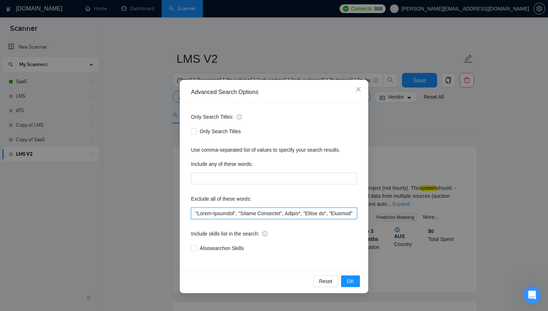
click at [239, 210] on input "text" at bounding box center [274, 213] width 166 height 12
click at [305, 212] on input "text" at bounding box center [274, 213] width 166 height 12
type input ""Cross-Platform", "Mobile Developer", Bubble*, "Bubble io", "Flutter", Lovable*…"
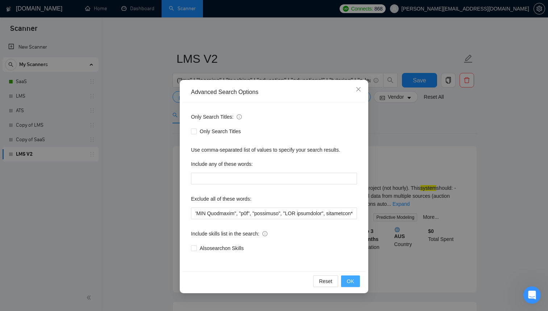
scroll to position [0, 0]
click at [348, 282] on span "OK" at bounding box center [350, 281] width 7 height 8
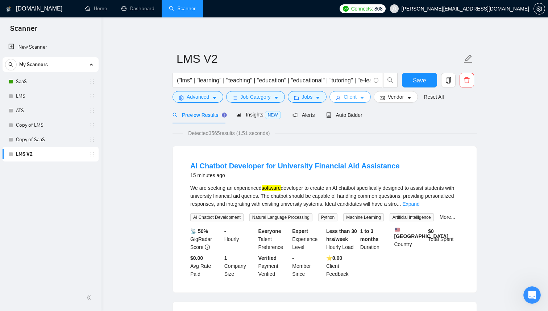
click at [368, 93] on button "Client" at bounding box center [350, 97] width 41 height 12
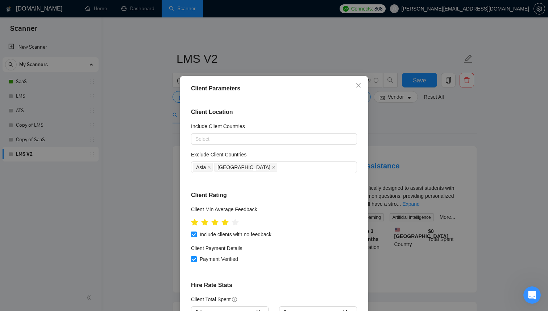
click at [444, 152] on div "Client Parameters Client Location Include Client Countries Select Exclude Clien…" at bounding box center [274, 155] width 548 height 311
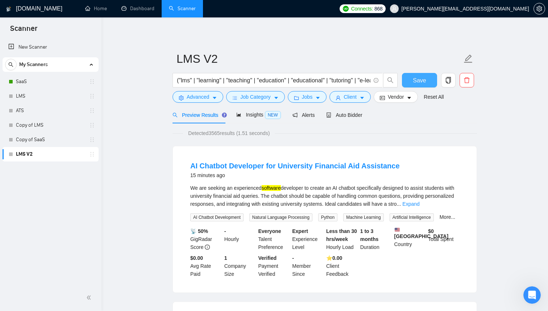
click at [420, 83] on span "Save" at bounding box center [419, 80] width 13 height 9
click at [363, 101] on button "Client" at bounding box center [350, 97] width 41 height 12
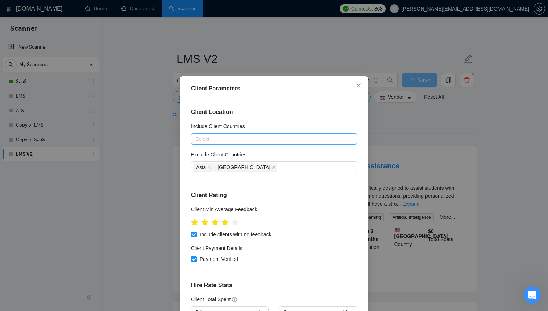
click at [246, 143] on div at bounding box center [270, 138] width 155 height 9
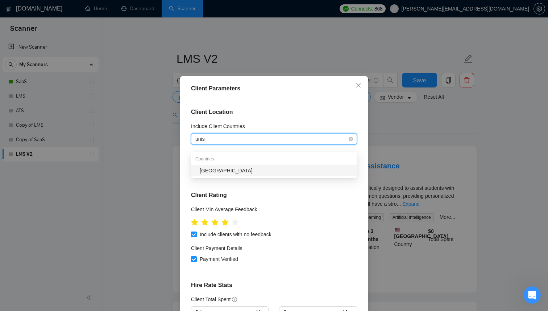
type input "uni"
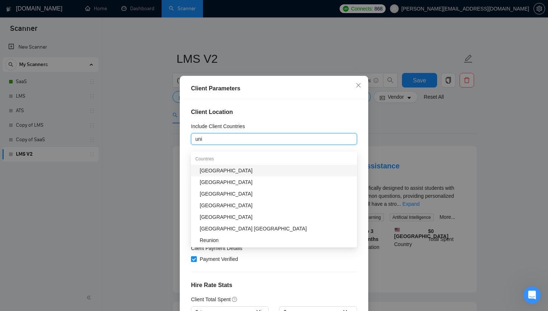
click at [236, 167] on div "[GEOGRAPHIC_DATA]" at bounding box center [276, 170] width 153 height 8
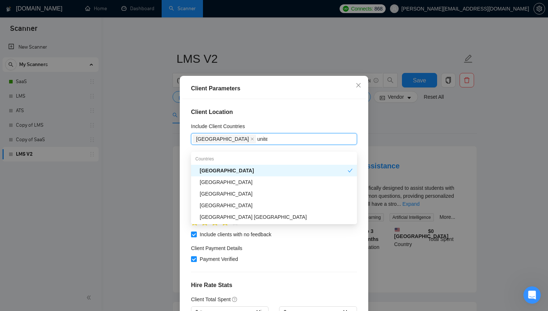
type input "united"
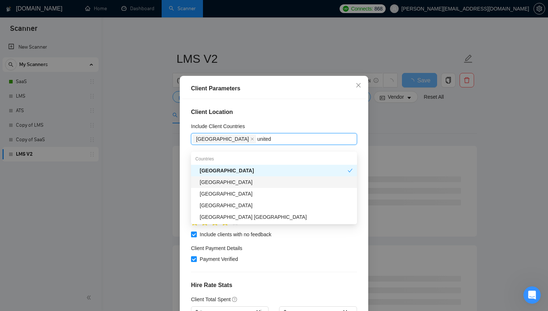
click at [236, 183] on div "[GEOGRAPHIC_DATA]" at bounding box center [276, 182] width 153 height 8
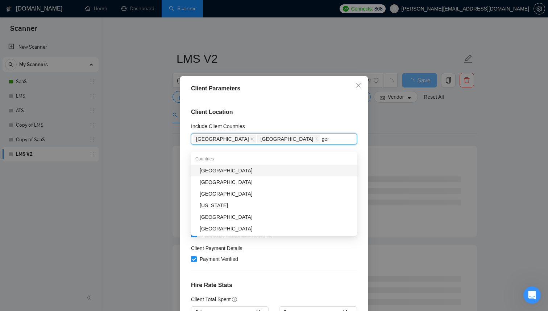
type input "germ"
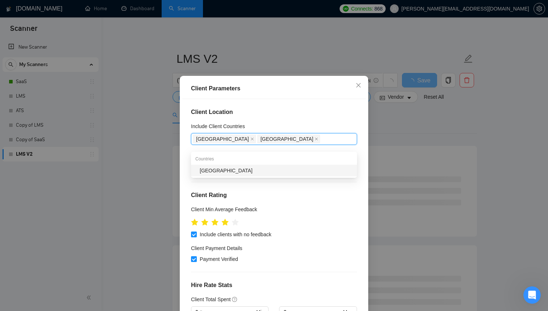
click at [224, 173] on div "Asia [GEOGRAPHIC_DATA]" at bounding box center [274, 167] width 166 height 12
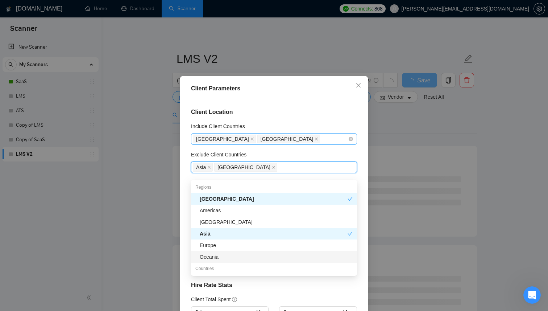
click at [315, 143] on span at bounding box center [317, 139] width 4 height 8
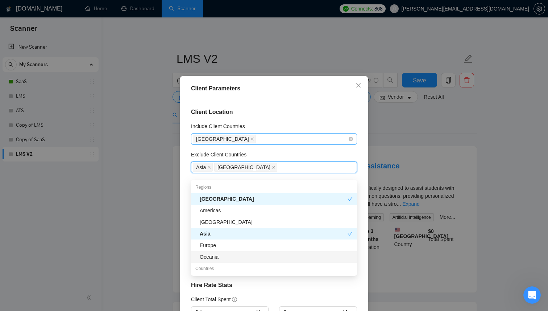
click at [277, 144] on div "[GEOGRAPHIC_DATA]" at bounding box center [270, 139] width 155 height 10
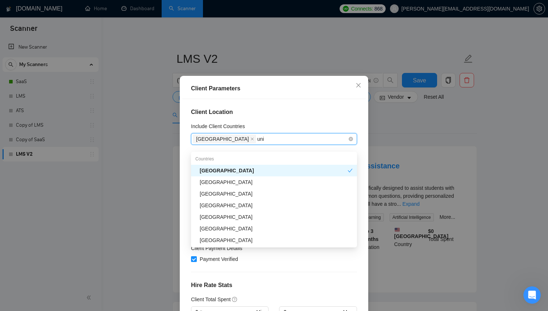
type input "unit"
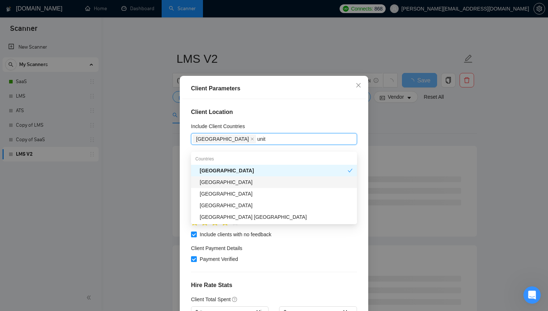
click at [261, 178] on div "[GEOGRAPHIC_DATA]" at bounding box center [276, 182] width 153 height 8
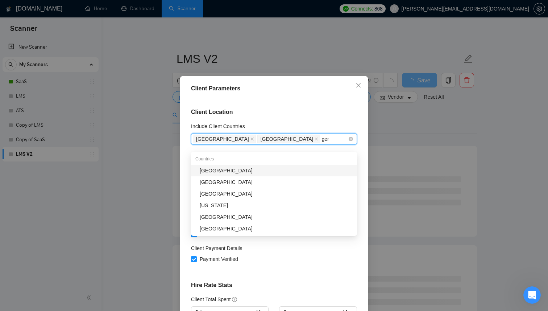
type input "germ"
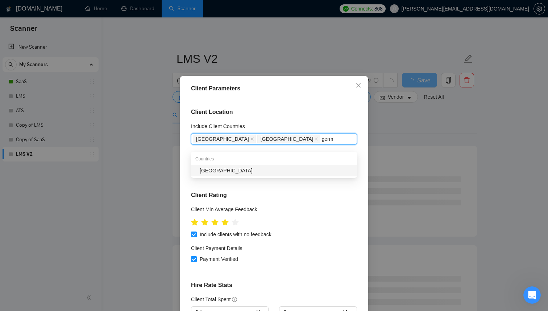
click at [269, 166] on div "[GEOGRAPHIC_DATA]" at bounding box center [276, 170] width 153 height 8
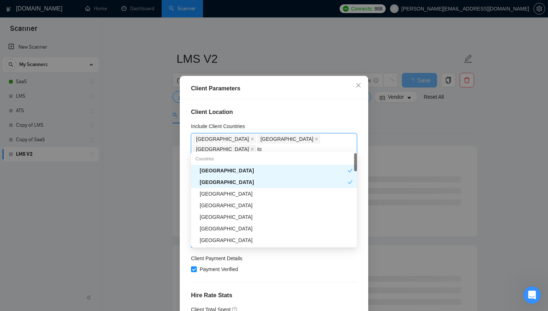
type input "ital"
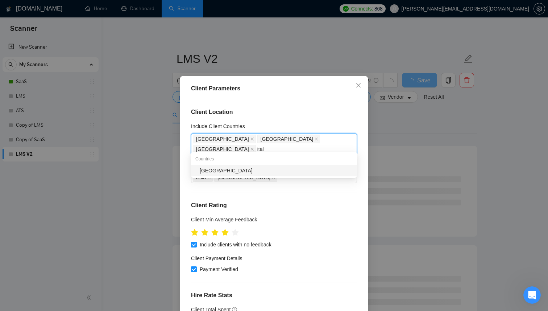
click at [269, 174] on div "[GEOGRAPHIC_DATA]" at bounding box center [274, 171] width 166 height 12
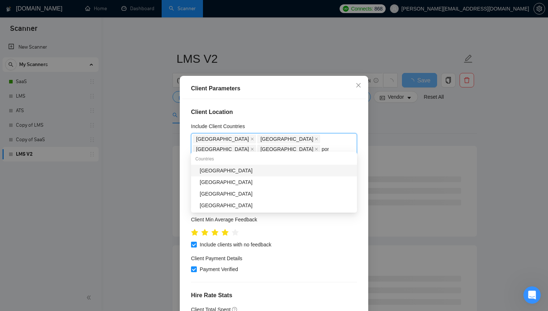
type input "port"
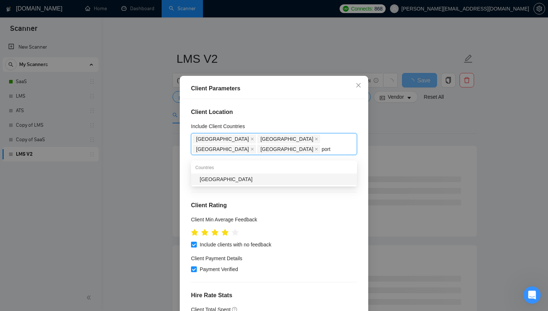
click at [264, 175] on div "[GEOGRAPHIC_DATA]" at bounding box center [276, 179] width 153 height 8
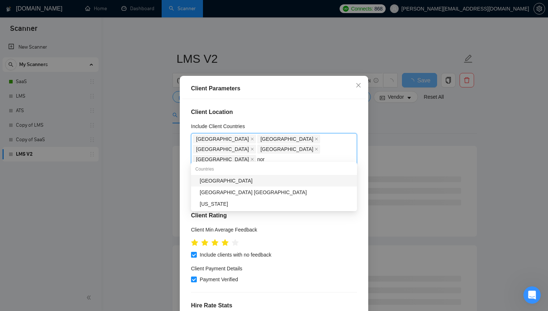
type input "norw"
click at [259, 179] on div "[GEOGRAPHIC_DATA]" at bounding box center [276, 181] width 153 height 8
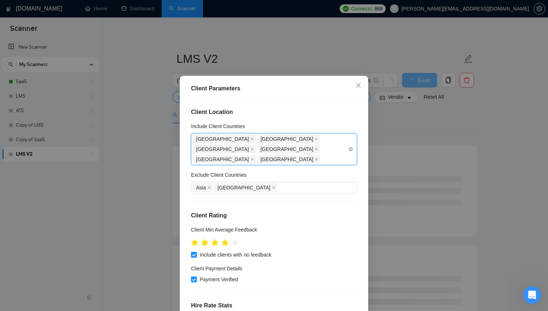
click at [261, 156] on div "[GEOGRAPHIC_DATA] [GEOGRAPHIC_DATA] [GEOGRAPHIC_DATA] [GEOGRAPHIC_DATA] [GEOGRA…" at bounding box center [270, 149] width 155 height 30
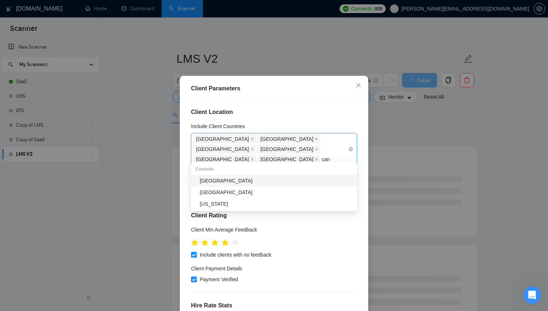
type input "cana"
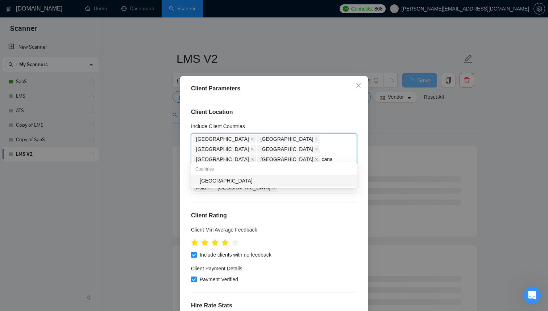
click at [248, 177] on div "[GEOGRAPHIC_DATA]" at bounding box center [276, 181] width 153 height 8
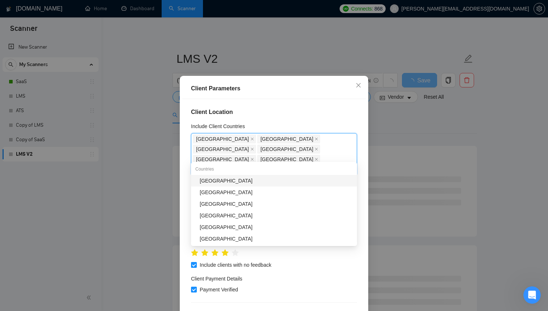
type input "belg"
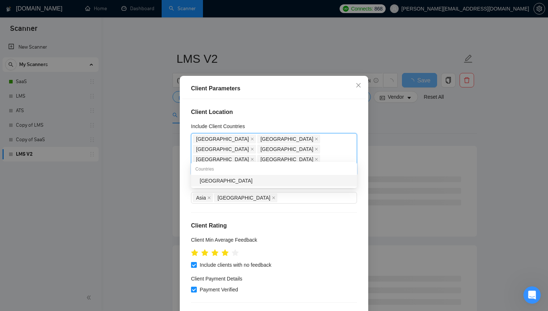
click at [233, 178] on div "[GEOGRAPHIC_DATA]" at bounding box center [276, 181] width 153 height 8
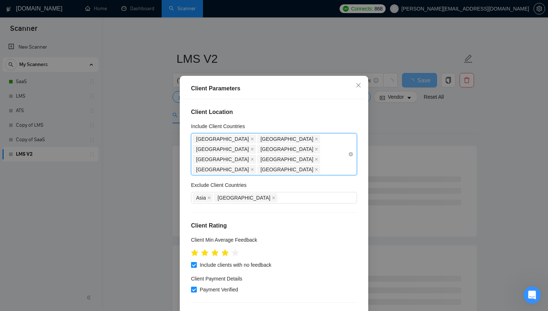
click at [324, 153] on div "[GEOGRAPHIC_DATA] [GEOGRAPHIC_DATA] [GEOGRAPHIC_DATA] [GEOGRAPHIC_DATA] [GEOGRA…" at bounding box center [270, 154] width 155 height 41
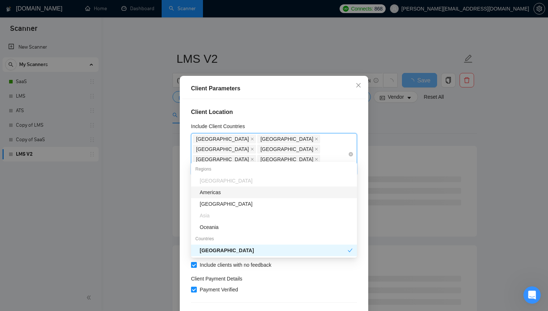
type input "aus"
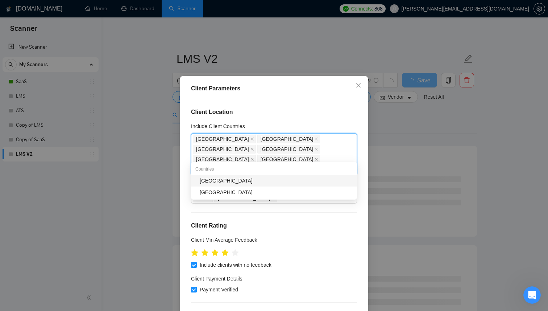
click at [292, 179] on div "[GEOGRAPHIC_DATA]" at bounding box center [276, 181] width 153 height 8
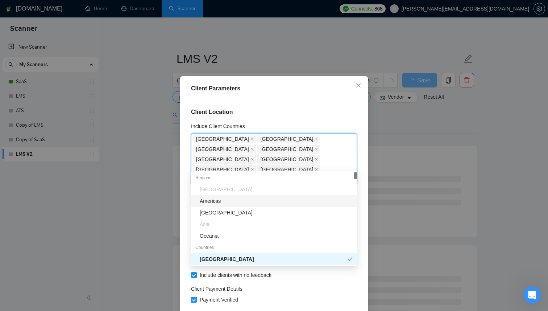
type input "aus"
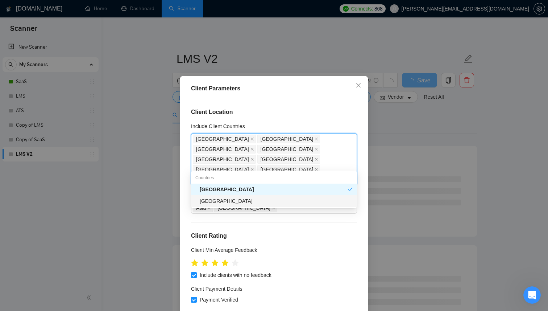
click at [260, 200] on div "[GEOGRAPHIC_DATA]" at bounding box center [276, 201] width 153 height 8
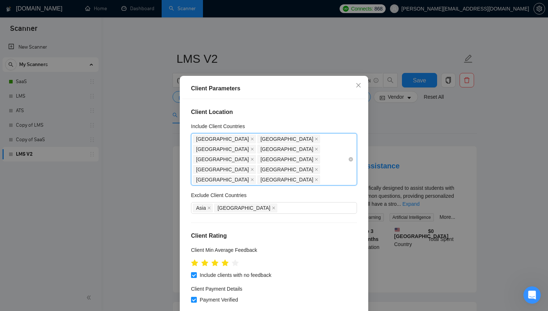
click at [261, 164] on div "[GEOGRAPHIC_DATA] [GEOGRAPHIC_DATA] [GEOGRAPHIC_DATA] [GEOGRAPHIC_DATA] [GEOGRA…" at bounding box center [270, 159] width 155 height 51
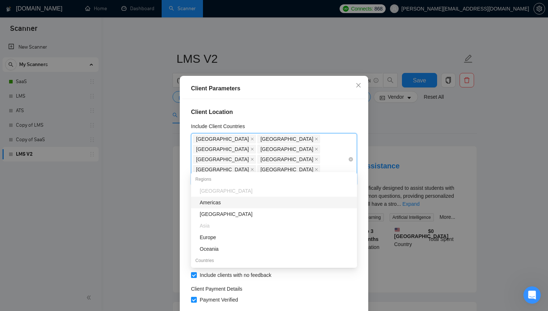
type input "o"
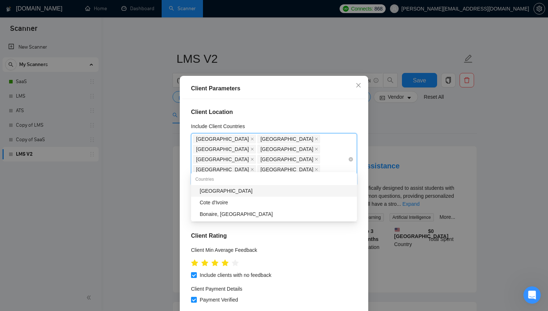
type input "irela"
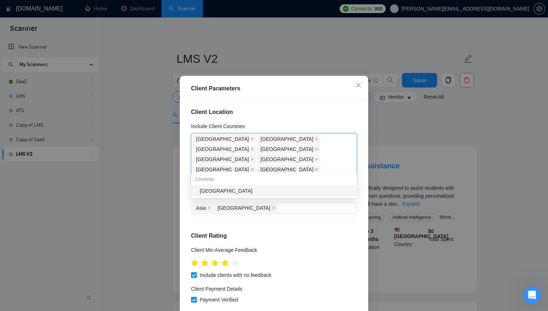
click at [242, 189] on div "[GEOGRAPHIC_DATA]" at bounding box center [276, 191] width 153 height 8
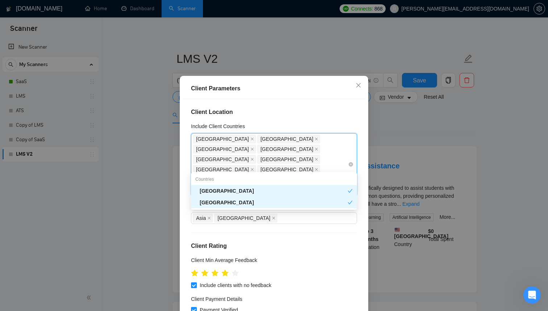
type input "a"
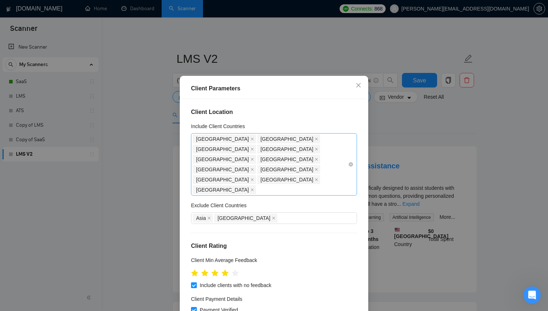
type input "w"
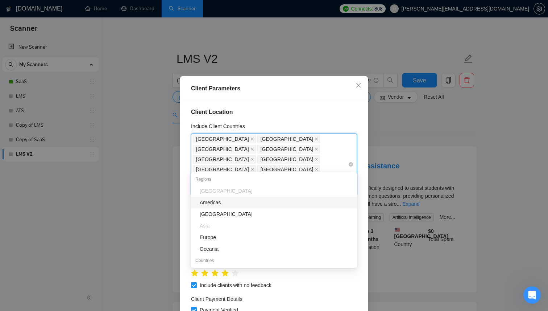
type input "sw"
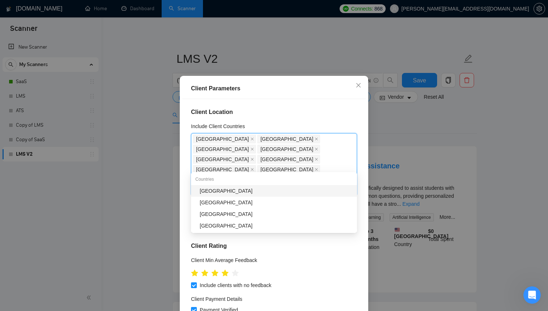
click at [244, 191] on div "[GEOGRAPHIC_DATA]" at bounding box center [276, 191] width 153 height 8
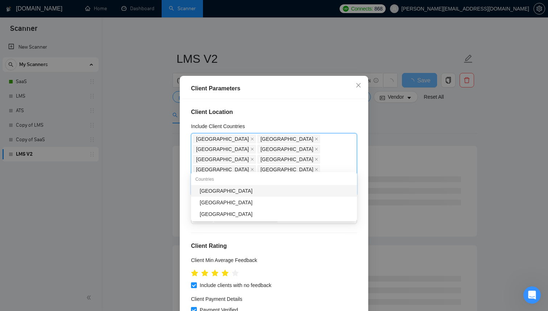
type input "new"
click at [214, 187] on div "[GEOGRAPHIC_DATA]" at bounding box center [276, 191] width 153 height 8
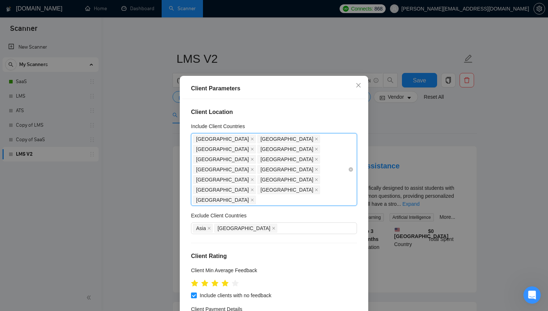
click at [338, 167] on div "[GEOGRAPHIC_DATA] [GEOGRAPHIC_DATA] [GEOGRAPHIC_DATA] [GEOGRAPHIC_DATA] [GEOGRA…" at bounding box center [270, 169] width 155 height 71
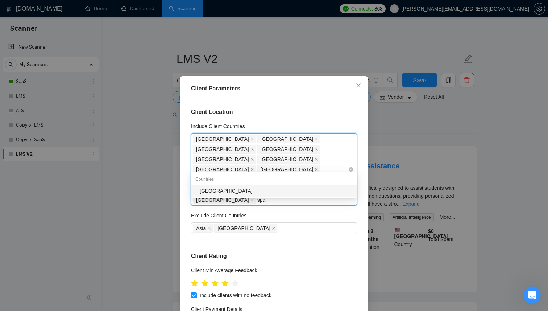
type input "[GEOGRAPHIC_DATA]"
click at [322, 193] on div "[GEOGRAPHIC_DATA]" at bounding box center [276, 191] width 153 height 8
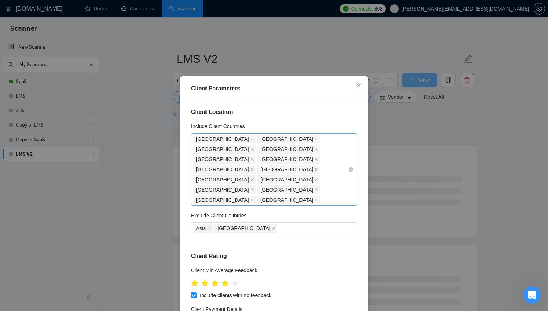
click at [268, 177] on div "[GEOGRAPHIC_DATA] [GEOGRAPHIC_DATA] [GEOGRAPHIC_DATA] [GEOGRAPHIC_DATA] [GEOGRA…" at bounding box center [270, 169] width 155 height 71
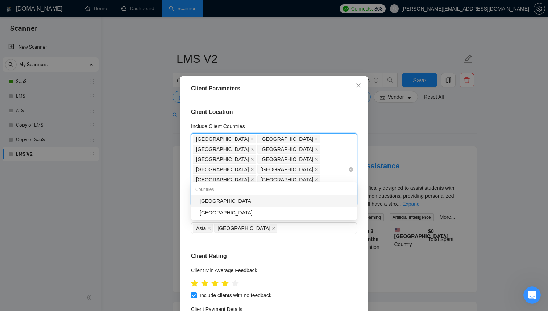
type input "neth"
click at [254, 200] on div "[GEOGRAPHIC_DATA]" at bounding box center [276, 201] width 153 height 8
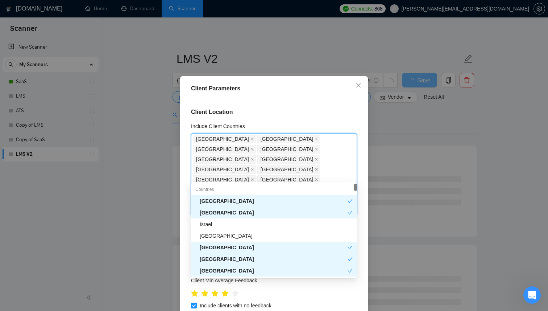
type input "lu"
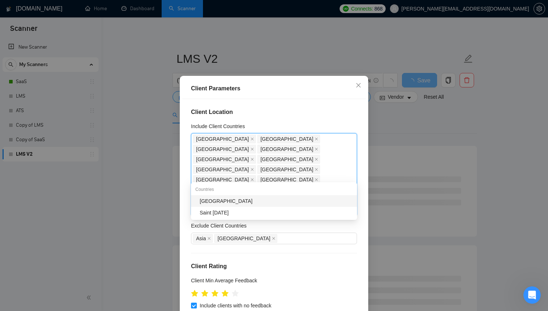
click at [249, 202] on div "[GEOGRAPHIC_DATA]" at bounding box center [276, 201] width 153 height 8
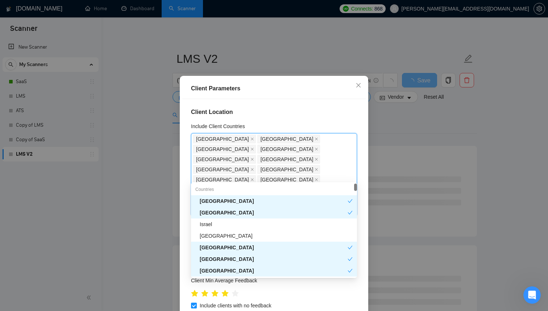
type input "li"
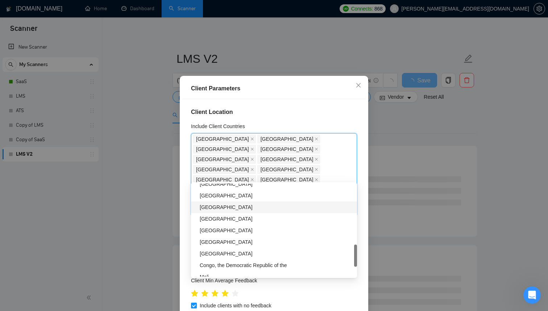
scroll to position [58, 0]
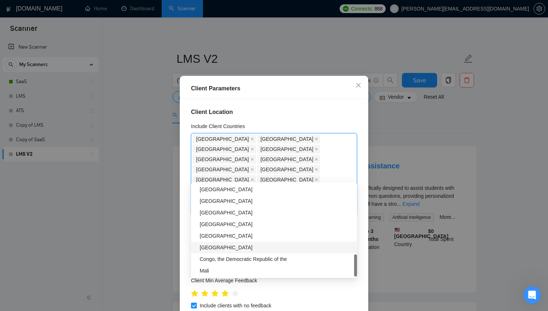
click at [236, 248] on div "[GEOGRAPHIC_DATA]" at bounding box center [276, 247] width 153 height 8
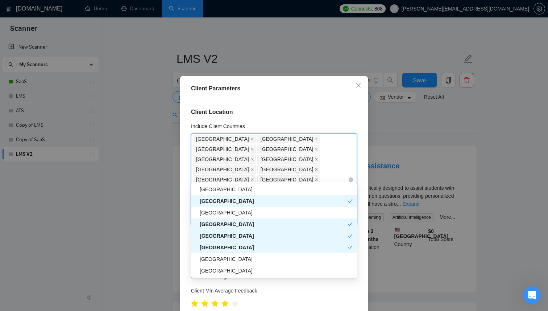
scroll to position [0, 0]
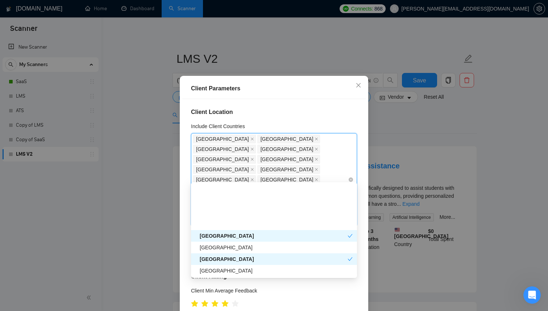
type input "den"
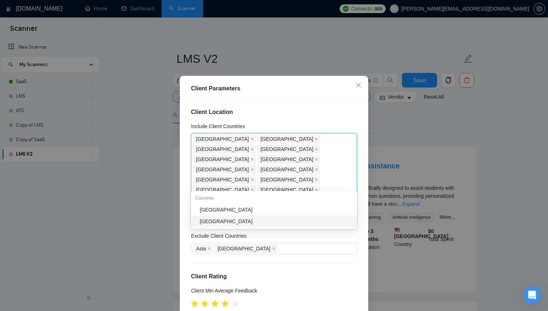
click at [286, 223] on div "[GEOGRAPHIC_DATA]" at bounding box center [276, 221] width 153 height 8
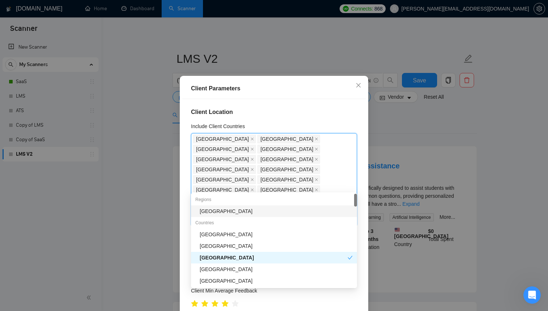
type input "arg"
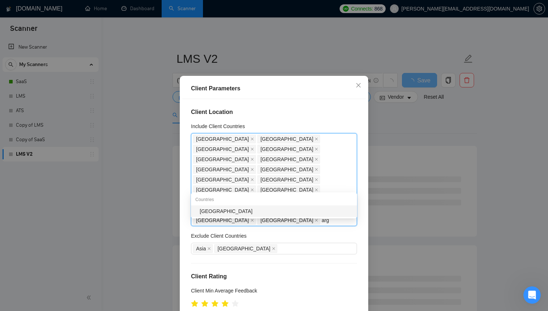
click at [257, 211] on div "[GEOGRAPHIC_DATA]" at bounding box center [276, 211] width 153 height 8
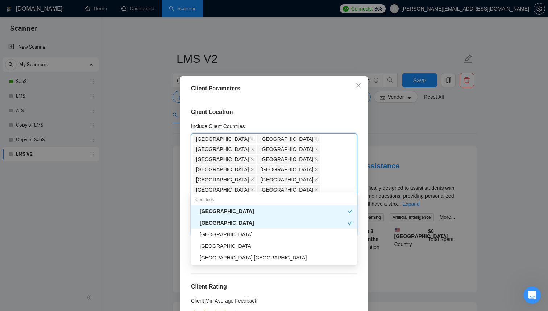
type input "unit"
click at [258, 245] on div "[GEOGRAPHIC_DATA]" at bounding box center [276, 246] width 153 height 8
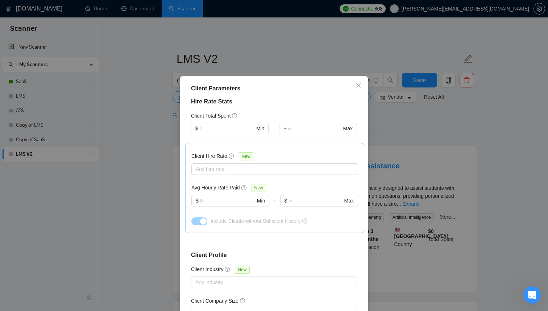
scroll to position [43, 0]
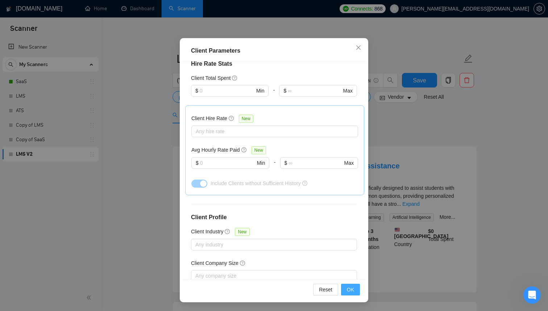
click at [355, 291] on button "OK" at bounding box center [350, 290] width 19 height 12
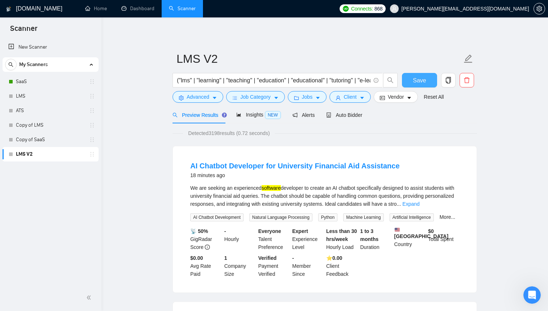
click at [419, 76] on span "Save" at bounding box center [419, 80] width 13 height 9
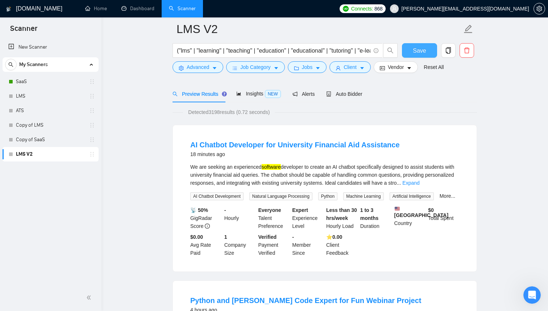
scroll to position [0, 0]
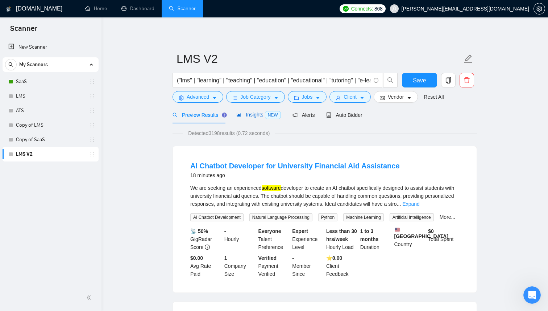
click at [240, 115] on icon "area-chart" at bounding box center [239, 115] width 4 height 4
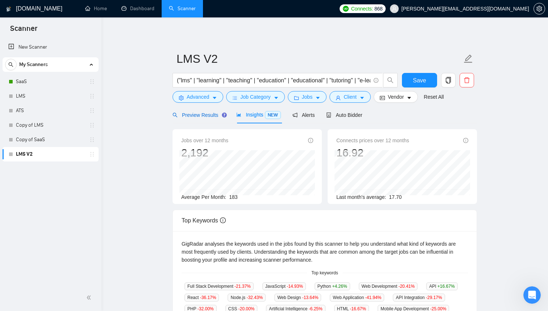
click at [210, 115] on span "Preview Results" at bounding box center [199, 115] width 52 height 6
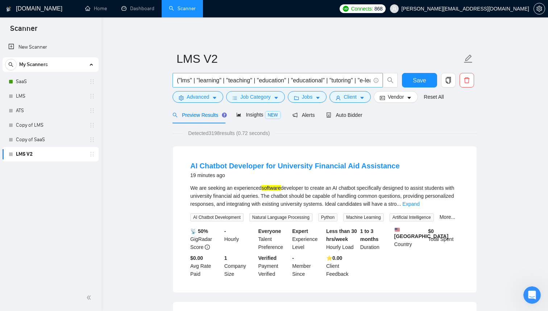
click at [257, 80] on input "("lms" | "learning" | "teaching" | "education" | "educational" | "tutoring" | "…" at bounding box center [274, 80] width 194 height 9
click at [213, 99] on icon "caret-down" at bounding box center [214, 97] width 5 height 5
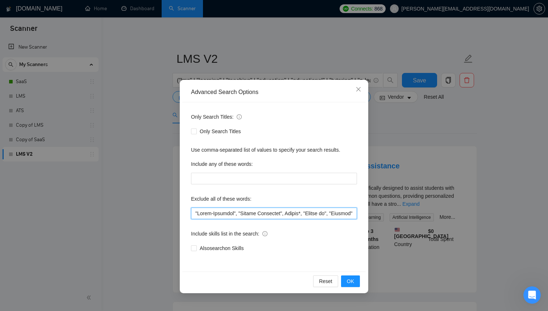
click at [228, 218] on input "text" at bounding box center [274, 213] width 166 height 12
click at [231, 214] on input "text" at bounding box center [274, 213] width 166 height 12
type input ""Cross-Platform", "Mobile Developer", Bubble*, "Bubble io", "Flutter", Lovable*…"
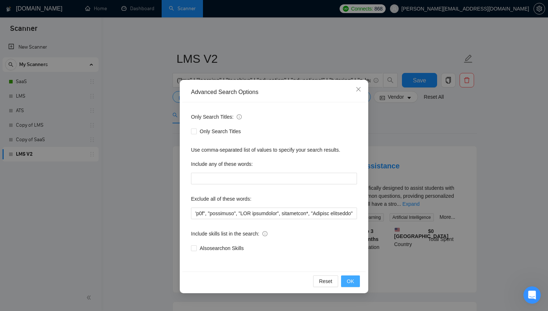
scroll to position [0, 0]
click at [352, 284] on span "OK" at bounding box center [350, 281] width 7 height 8
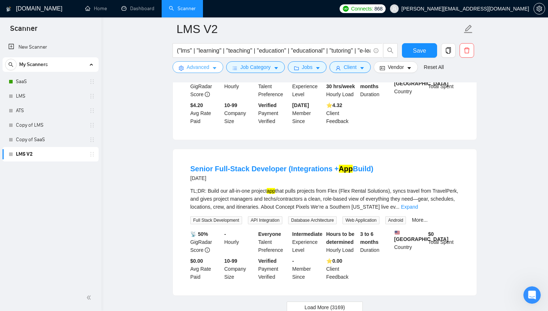
scroll to position [1483, 0]
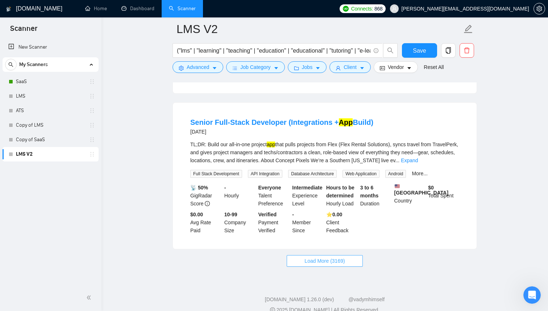
click at [345, 266] on button "Load More (3169)" at bounding box center [325, 261] width 76 height 12
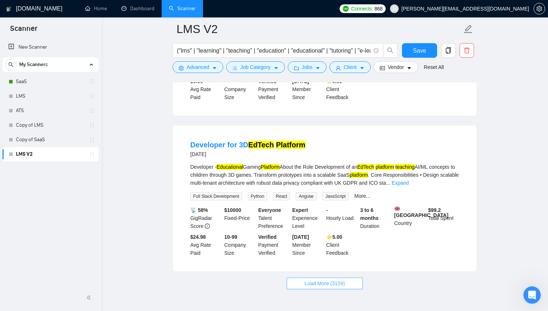
scroll to position [3108, 0]
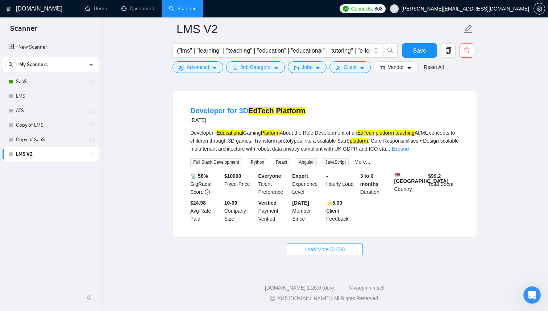
click at [342, 252] on span "Load More (3159)" at bounding box center [325, 249] width 40 height 8
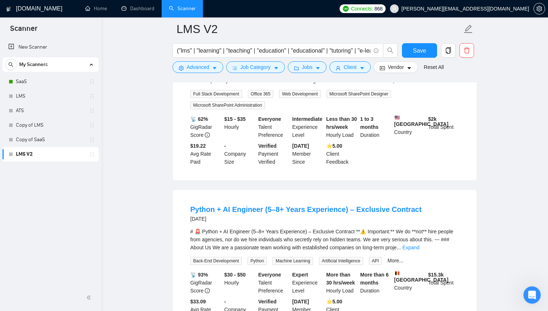
scroll to position [3719, 0]
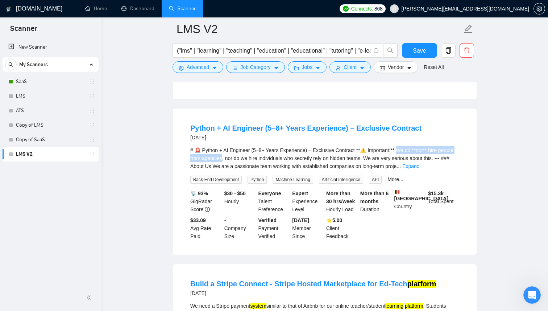
drag, startPoint x: 401, startPoint y: 179, endPoint x: 240, endPoint y: 188, distance: 161.2
click at [240, 170] on div "# 🚨 Python + AI Engineer (5–8+ Years Experience) – Exclusive Contract **⚠️ Impo…" at bounding box center [324, 158] width 269 height 24
copy div "e do **not** hire people from agencies,"
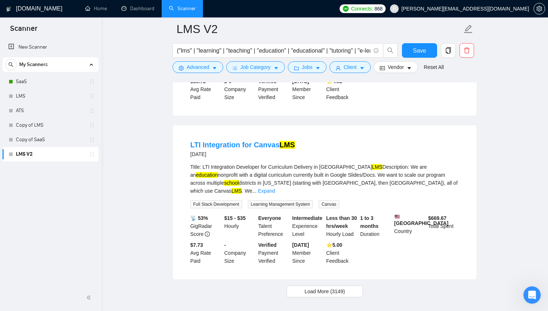
scroll to position [4722, 0]
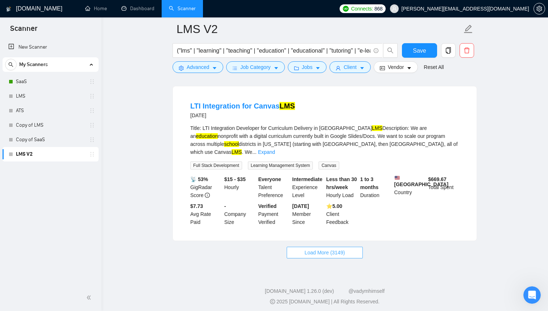
click at [324, 258] on button "Load More (3149)" at bounding box center [325, 253] width 76 height 12
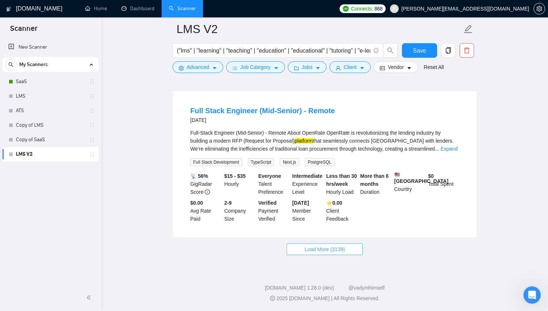
scroll to position [6336, 0]
click at [301, 253] on button "Load More (3139)" at bounding box center [325, 249] width 76 height 12
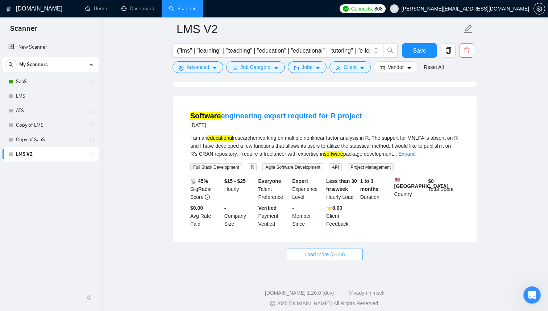
scroll to position [7936, 0]
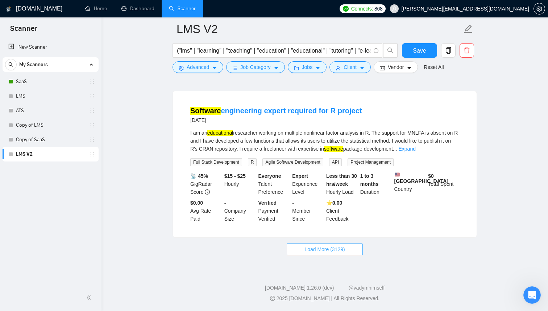
click at [322, 253] on span "Load More (3129)" at bounding box center [325, 249] width 40 height 8
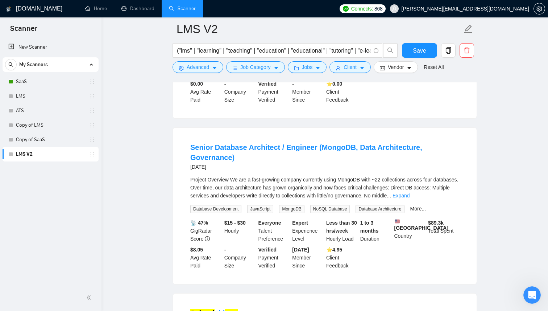
scroll to position [8038, 0]
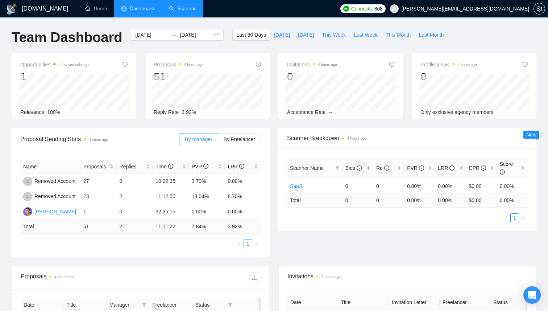
click at [193, 5] on link "Scanner" at bounding box center [182, 8] width 27 height 6
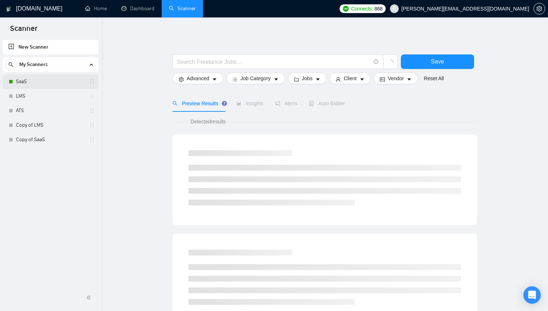
click at [39, 83] on link "SaaS" at bounding box center [50, 81] width 69 height 15
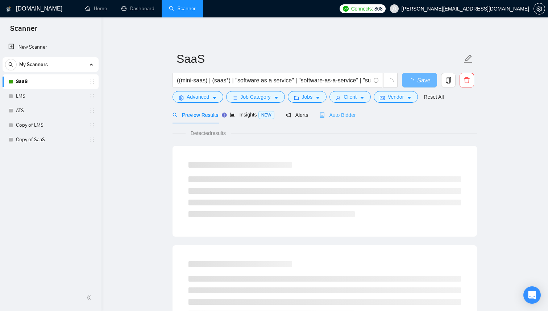
click at [339, 120] on div "Auto Bidder" at bounding box center [338, 114] width 36 height 17
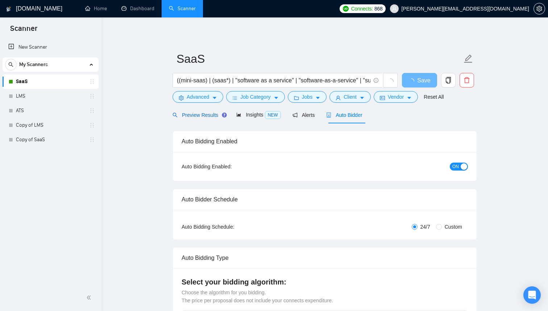
click at [210, 114] on span "Preview Results" at bounding box center [199, 115] width 52 height 6
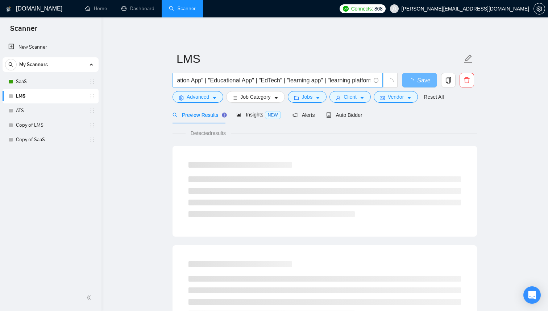
scroll to position [0, 493]
click at [299, 81] on input "("lms" | "learning management system" | "e-learning" | "eLearning" | "Course Ma…" at bounding box center [274, 80] width 194 height 9
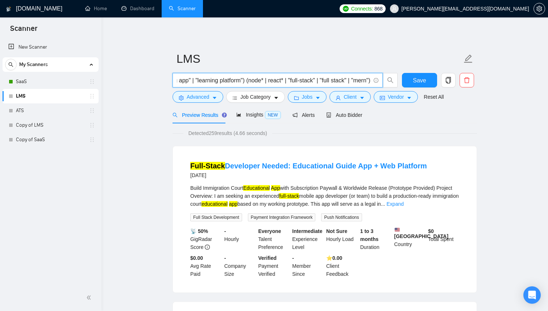
click at [237, 80] on input "("lms" | "learning management system" | "e-learning" | "eLearning" | "Course Ma…" at bounding box center [274, 80] width 194 height 9
click at [248, 83] on input "("lms" | "learning management system" | "e-learning" | "eLearning" | "Course Ma…" at bounding box center [274, 80] width 194 height 9
click at [235, 80] on input "("lms" | "learning management system" | "e-learning" | "eLearning" | "Course Ma…" at bounding box center [274, 80] width 194 height 9
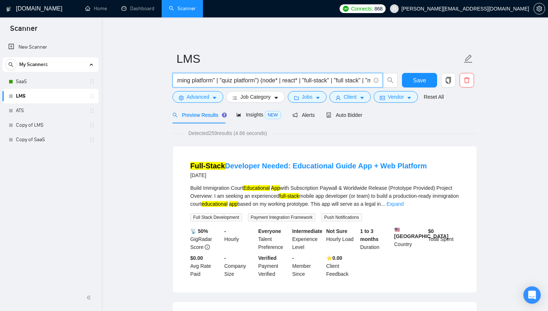
scroll to position [0, 598]
type input "("lms" | "learning management system" | "e-learning" | "eLearning" | "Course Ma…"
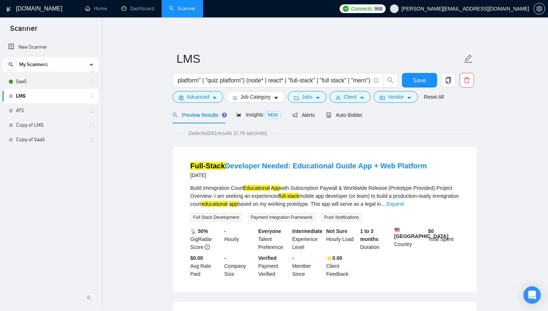
scroll to position [0, 0]
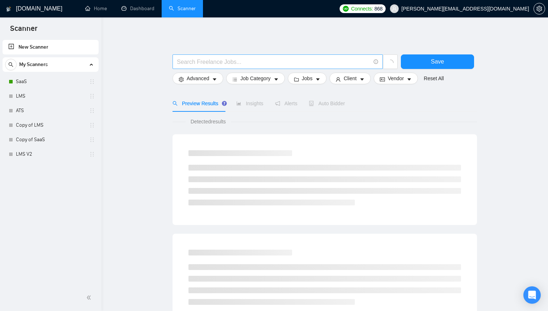
click at [219, 65] on input "text" at bounding box center [274, 61] width 194 height 9
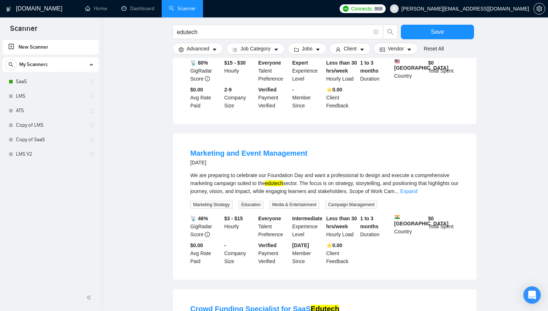
scroll to position [154, 0]
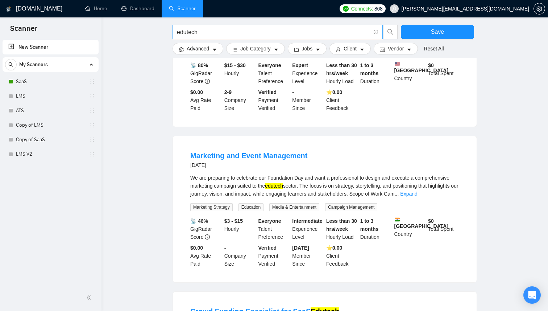
click at [224, 32] on input "edutech" at bounding box center [274, 32] width 194 height 9
paste input ""full-time", fulltime, "full time", "with potential to become full-time", "with…"
type input ""full-time", fulltime, "full time", "with potential to become full-time", "with…"
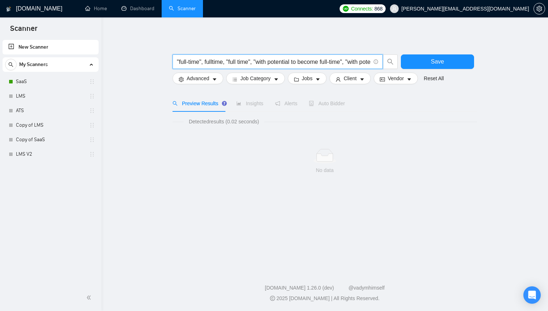
click at [301, 58] on input ""full-time", fulltime, "full time", "with potential to become full-time", "with…" at bounding box center [274, 61] width 194 height 9
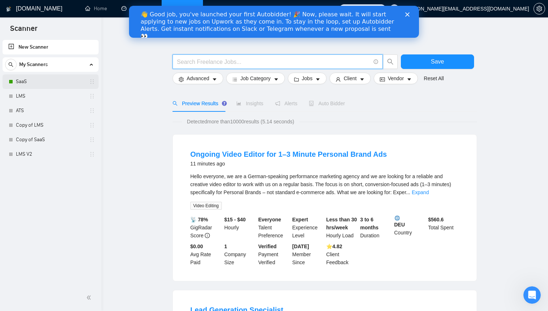
click at [47, 80] on link "SaaS" at bounding box center [50, 81] width 69 height 15
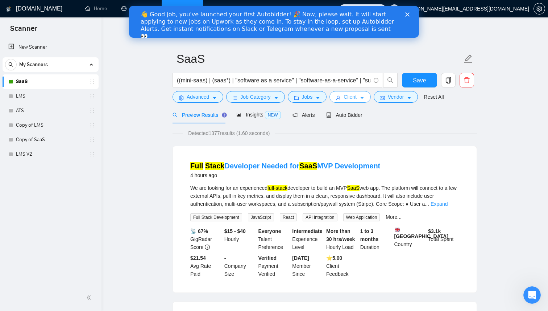
click at [368, 98] on button "Client" at bounding box center [350, 97] width 41 height 12
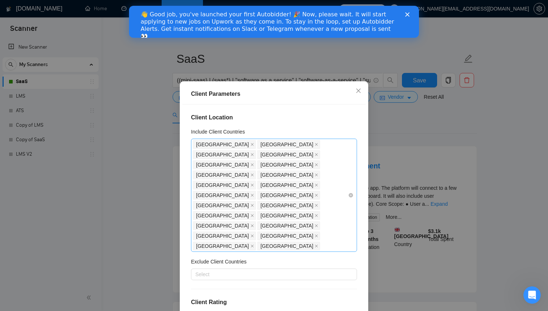
click at [214, 232] on span "[GEOGRAPHIC_DATA]" at bounding box center [222, 236] width 53 height 8
